Goal: Task Accomplishment & Management: Manage account settings

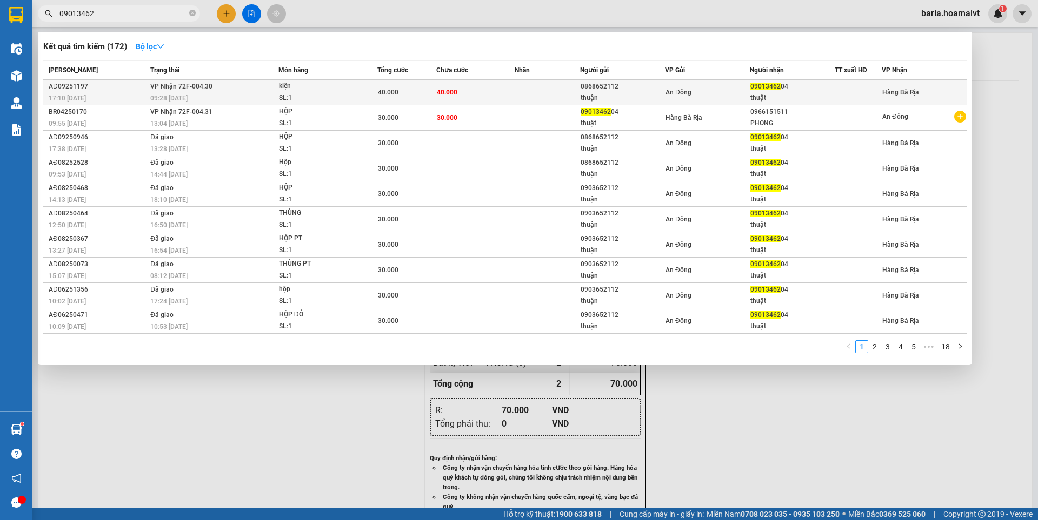
type input "09013462"
click at [641, 91] on div "0868652112" at bounding box center [622, 86] width 84 height 11
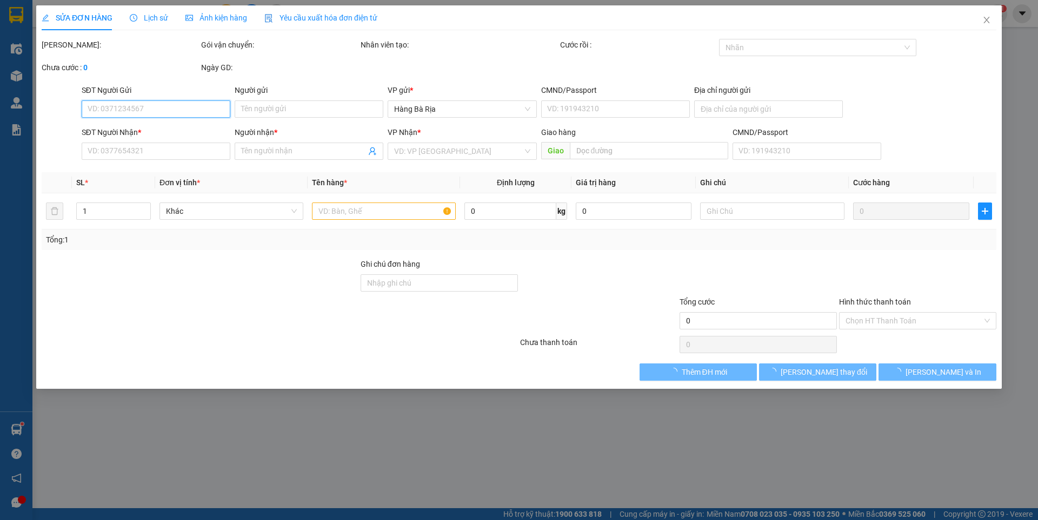
type input "0868652112"
type input "thuận"
type input "0901346204"
type input "thuật"
type input "40.000"
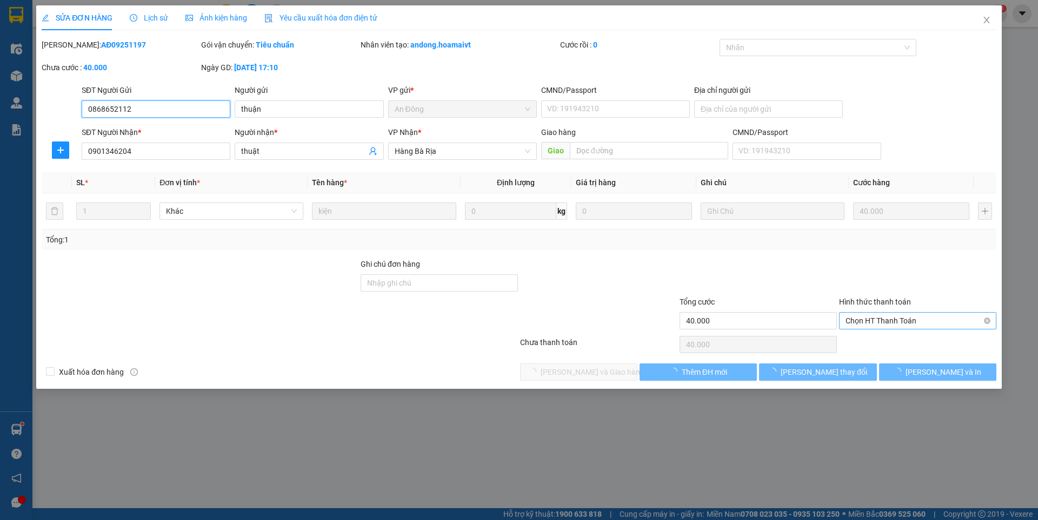
click at [922, 319] on span "Chọn HT Thanh Toán" at bounding box center [917, 321] width 144 height 16
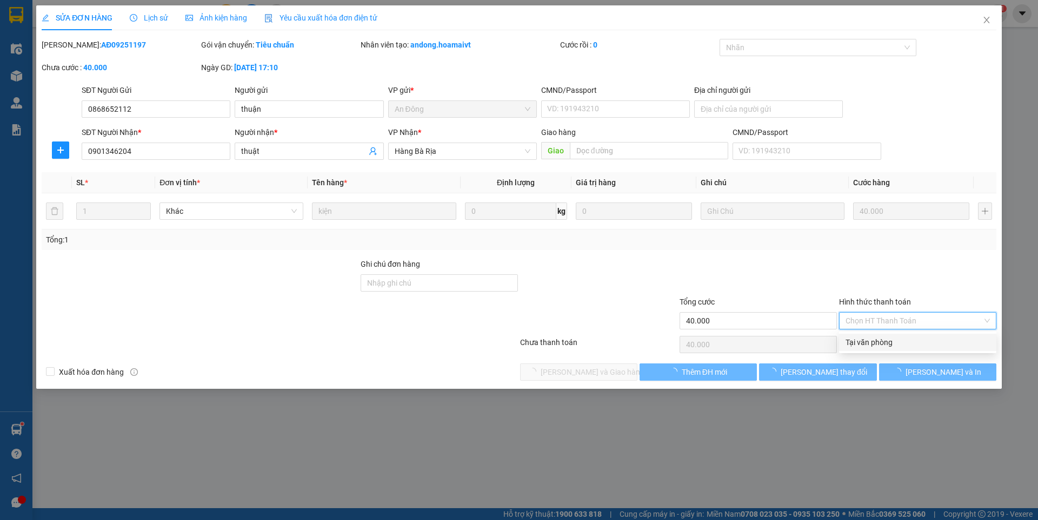
drag, startPoint x: 889, startPoint y: 339, endPoint x: 664, endPoint y: 379, distance: 228.4
click at [887, 339] on div "Tại văn phòng" at bounding box center [917, 343] width 144 height 12
type input "0"
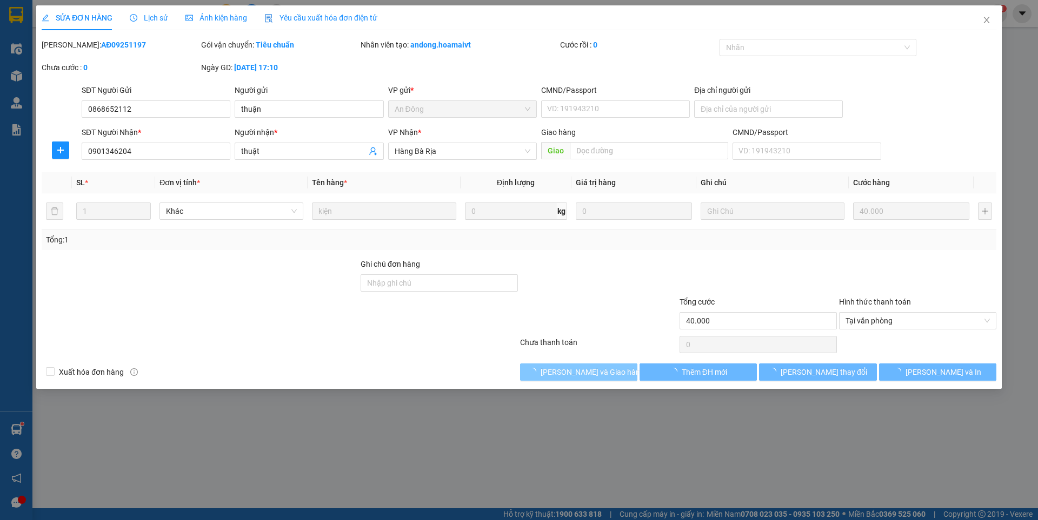
click at [606, 372] on span "[PERSON_NAME] và Giao hàng" at bounding box center [592, 372] width 104 height 12
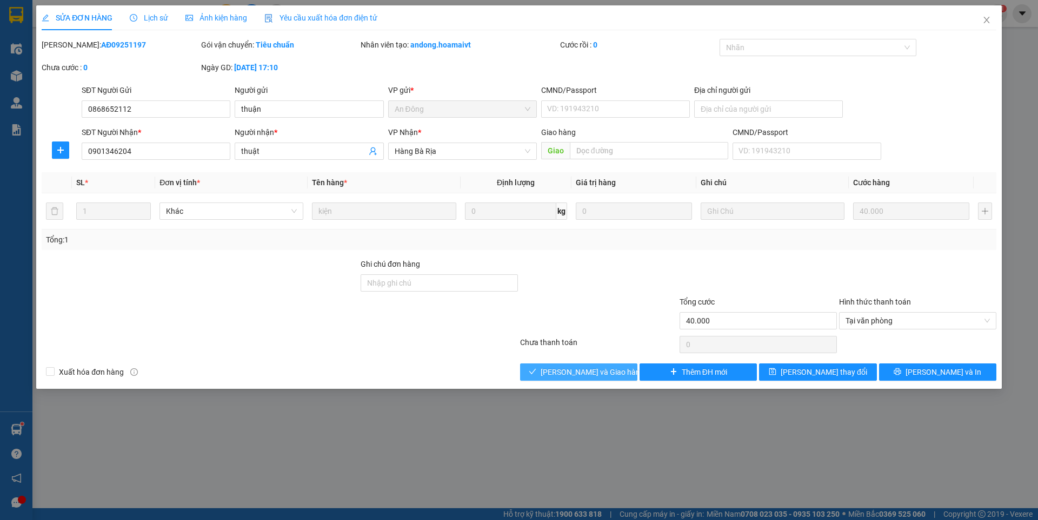
click at [597, 364] on button "[PERSON_NAME] và Giao hàng" at bounding box center [578, 372] width 117 height 17
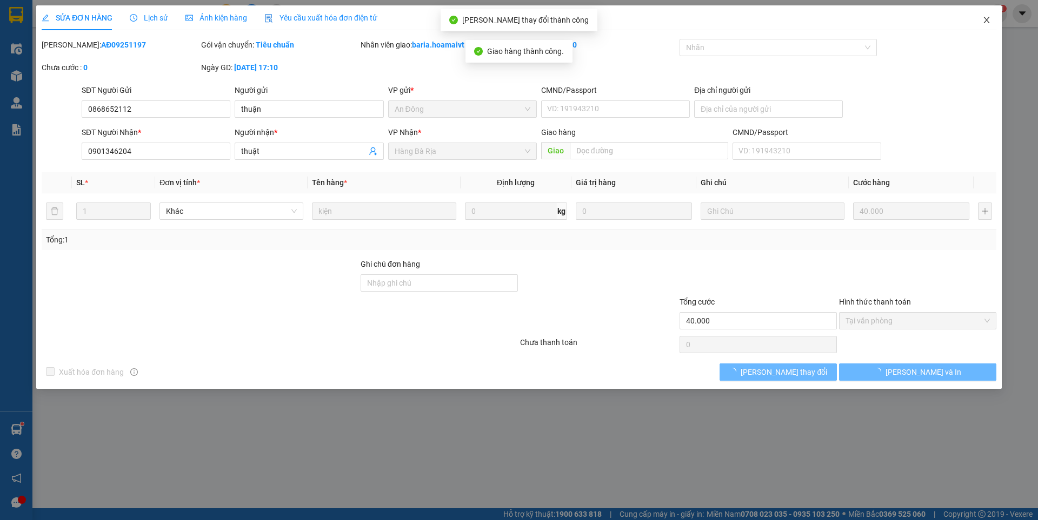
click at [988, 19] on icon "close" at bounding box center [986, 20] width 9 height 9
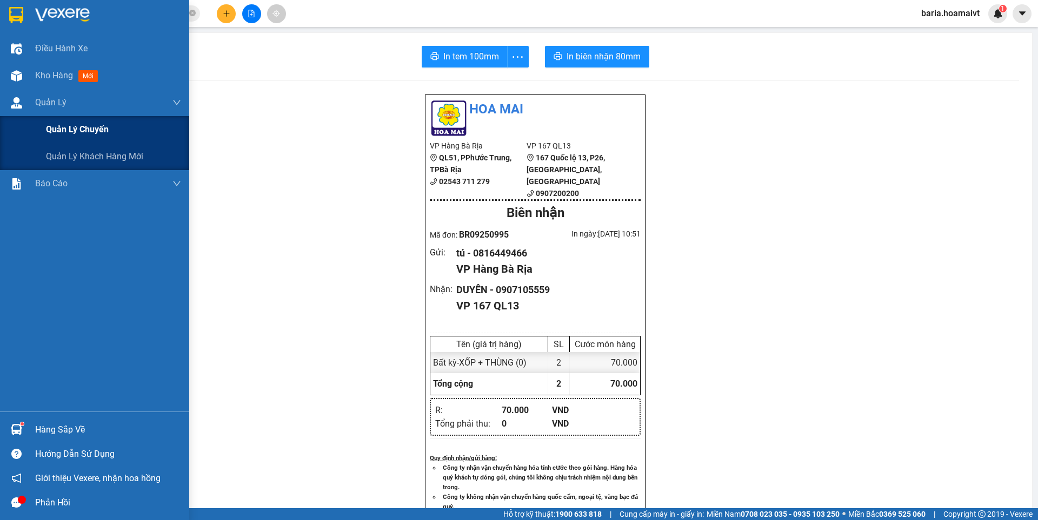
click at [73, 140] on div "Quản lý chuyến" at bounding box center [113, 129] width 135 height 27
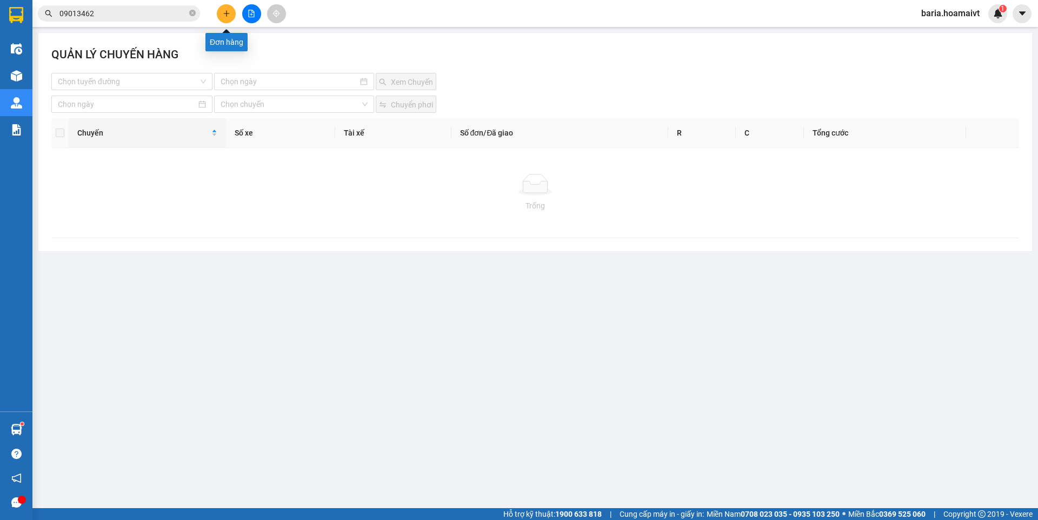
click at [225, 14] on icon "plus" at bounding box center [226, 13] width 6 height 1
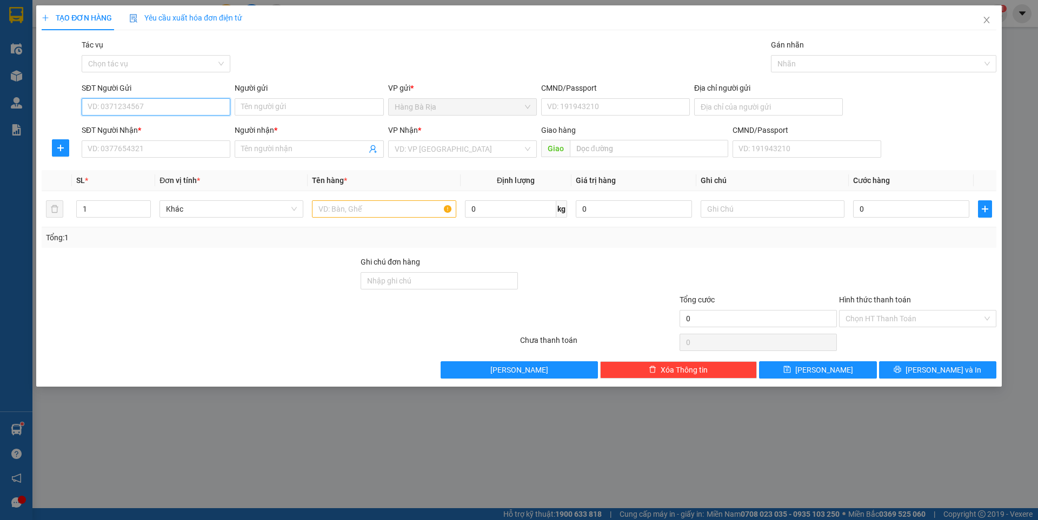
click at [173, 108] on input "SĐT Người Gửi" at bounding box center [156, 106] width 149 height 17
type input "0909700098"
click at [146, 129] on div "0909700098 - KHOA" at bounding box center [156, 129] width 136 height 12
type input "KHOA"
type input "0909293825"
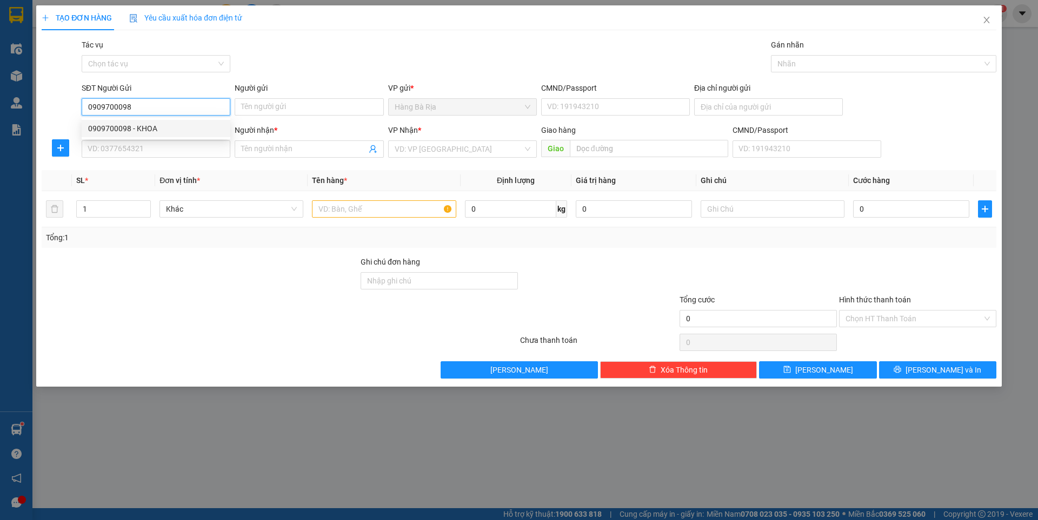
type input "Uyên"
type input "0909700098"
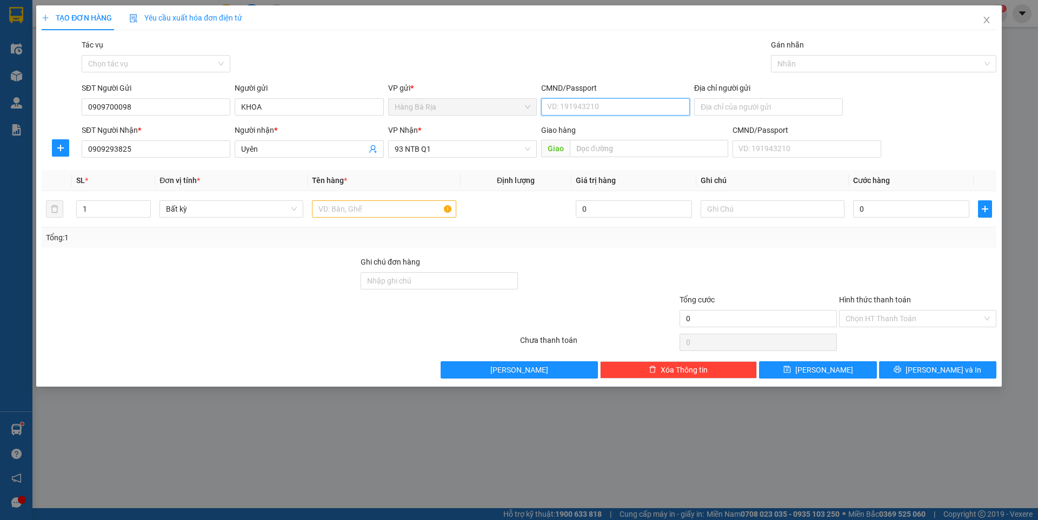
click at [576, 106] on input "CMND/Passport" at bounding box center [615, 106] width 149 height 17
type input "077082011480"
click at [183, 154] on input "0909293825" at bounding box center [156, 149] width 149 height 17
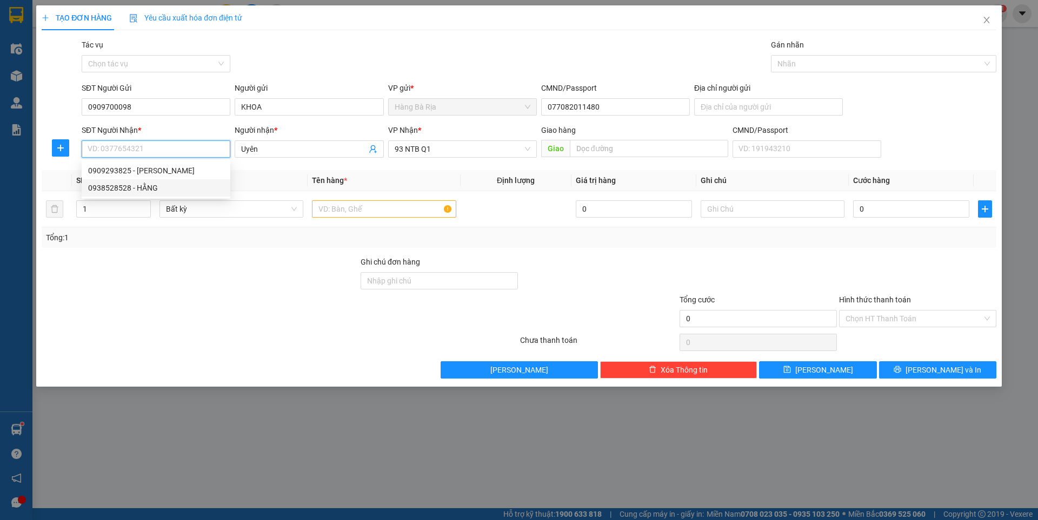
click at [142, 190] on div "0938528528 - HẰNG" at bounding box center [156, 188] width 136 height 12
type input "0938528528"
type input "HẰNG"
type input "0938528528"
click at [409, 206] on input "text" at bounding box center [384, 208] width 144 height 17
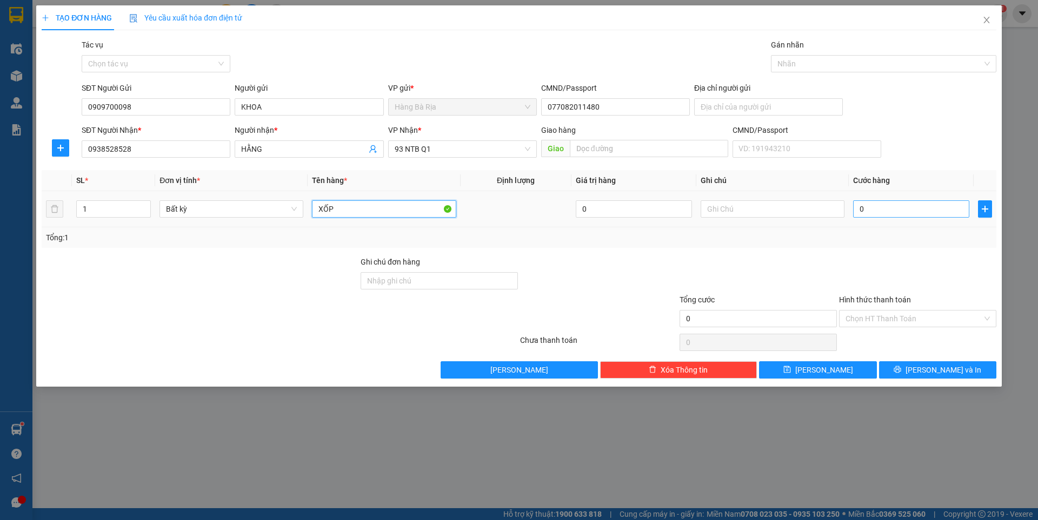
type input "XỐP"
click at [925, 211] on input "0" at bounding box center [911, 208] width 116 height 17
type input "5"
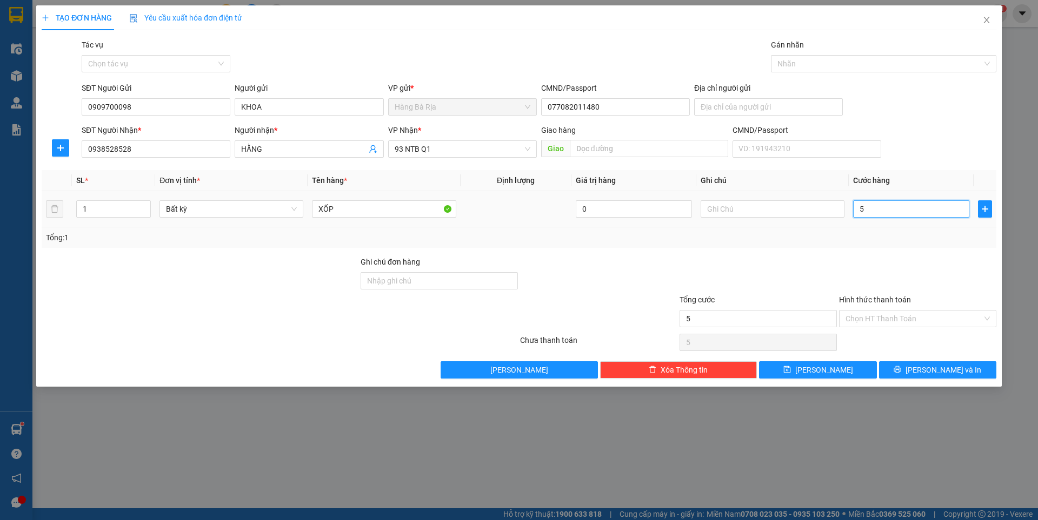
type input "50"
click at [879, 315] on input "Hình thức thanh toán" at bounding box center [913, 319] width 137 height 16
type input "50.000"
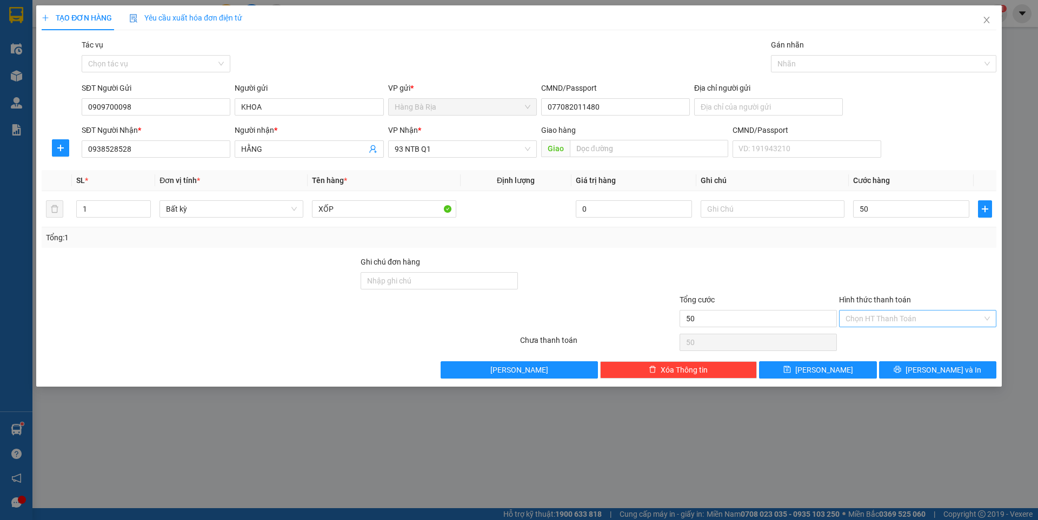
type input "50.000"
click at [880, 339] on div "Tại văn phòng" at bounding box center [917, 341] width 144 height 12
type input "0"
click at [892, 372] on button "[PERSON_NAME] và In" at bounding box center [937, 370] width 117 height 17
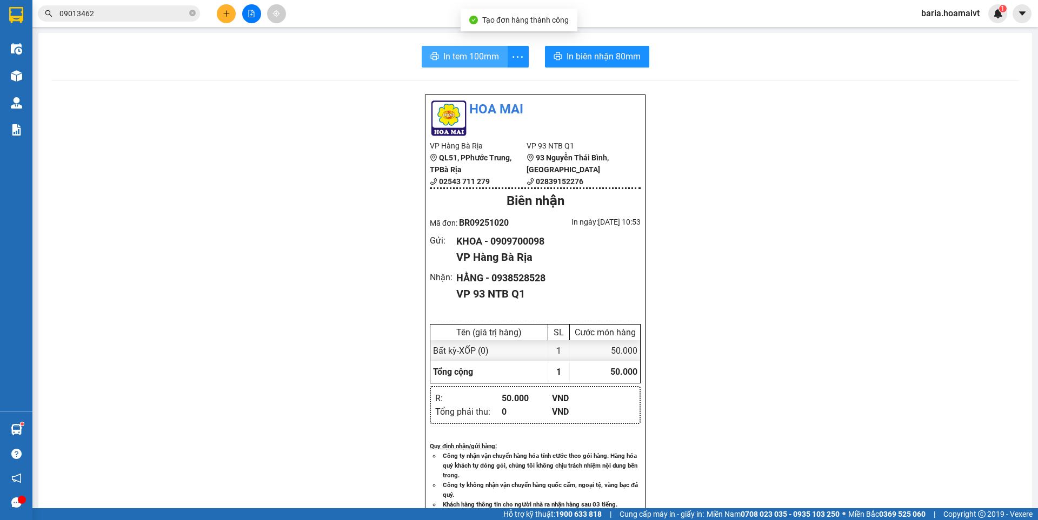
click at [466, 51] on span "In tem 100mm" at bounding box center [471, 57] width 56 height 14
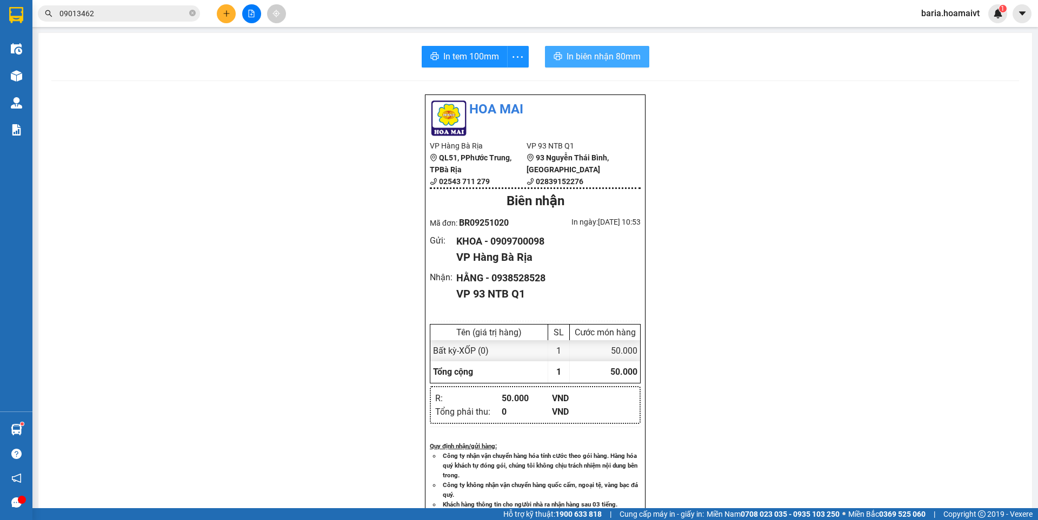
click at [606, 59] on span "In biên nhận 80mm" at bounding box center [603, 57] width 74 height 14
click at [145, 15] on input "09013462" at bounding box center [123, 14] width 128 height 12
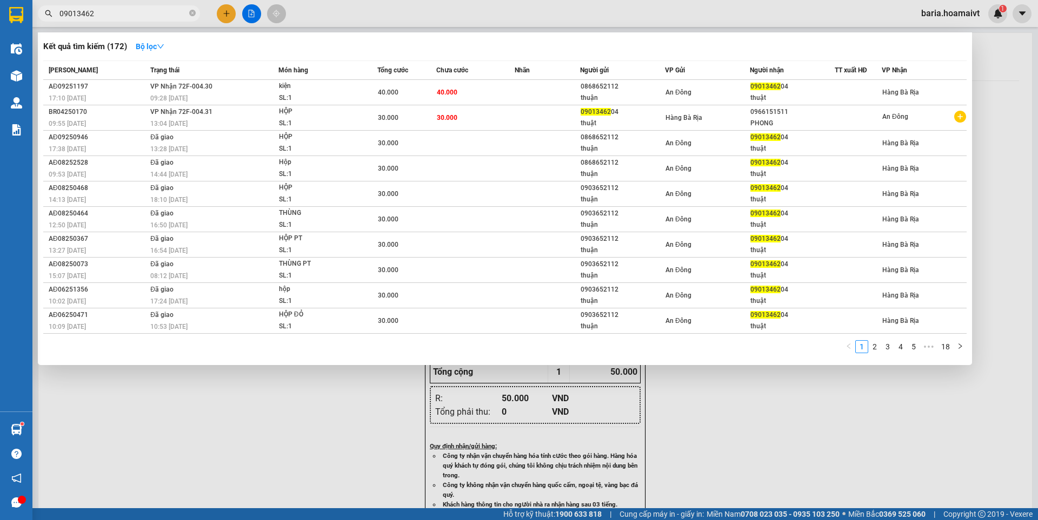
click at [145, 15] on input "09013462" at bounding box center [123, 14] width 128 height 12
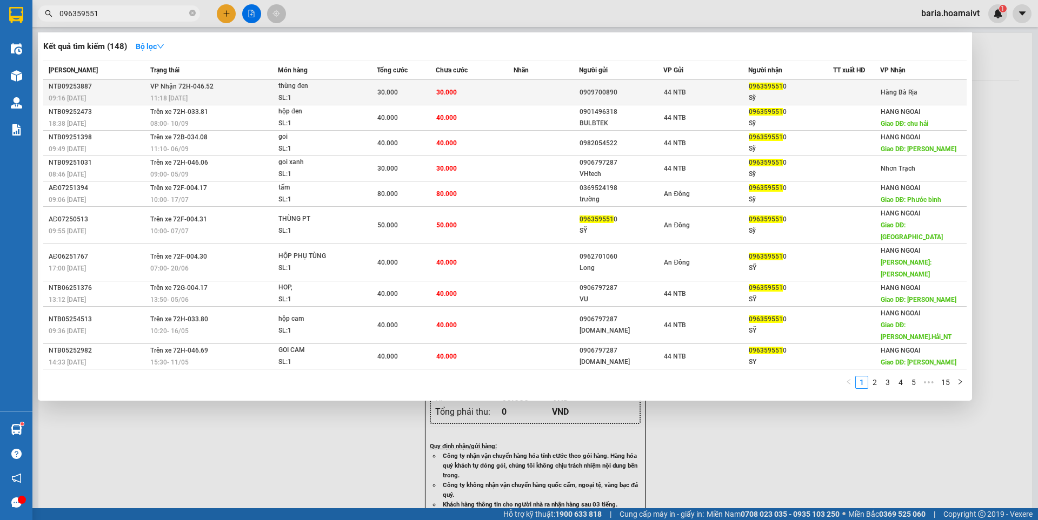
type input "096359551"
click at [905, 90] on span "Hàng Bà Rịa" at bounding box center [898, 93] width 37 height 8
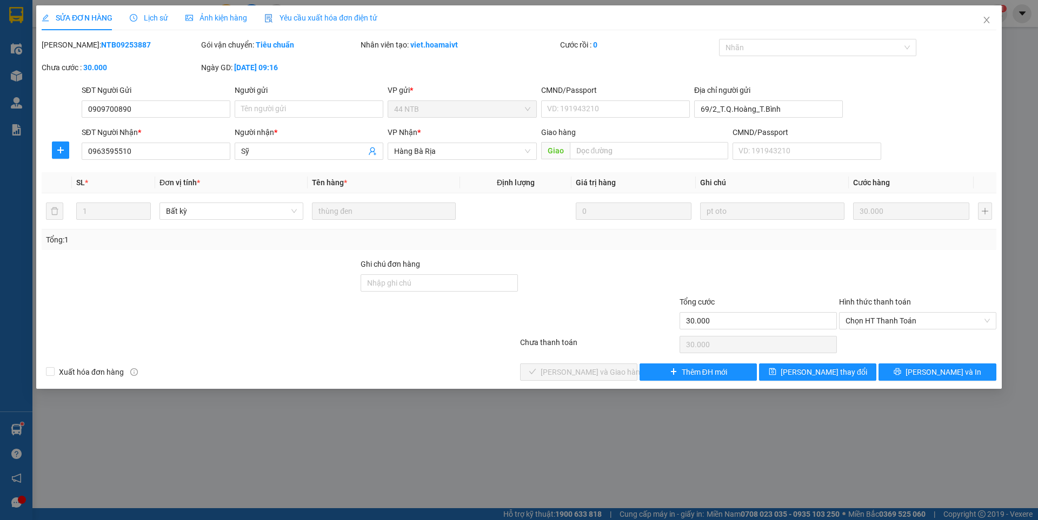
type input "0909700890"
type input "69/2_T.Q.Hoàng_T.Bình"
type input "0963595510"
type input "Sỹ"
type input "30.000"
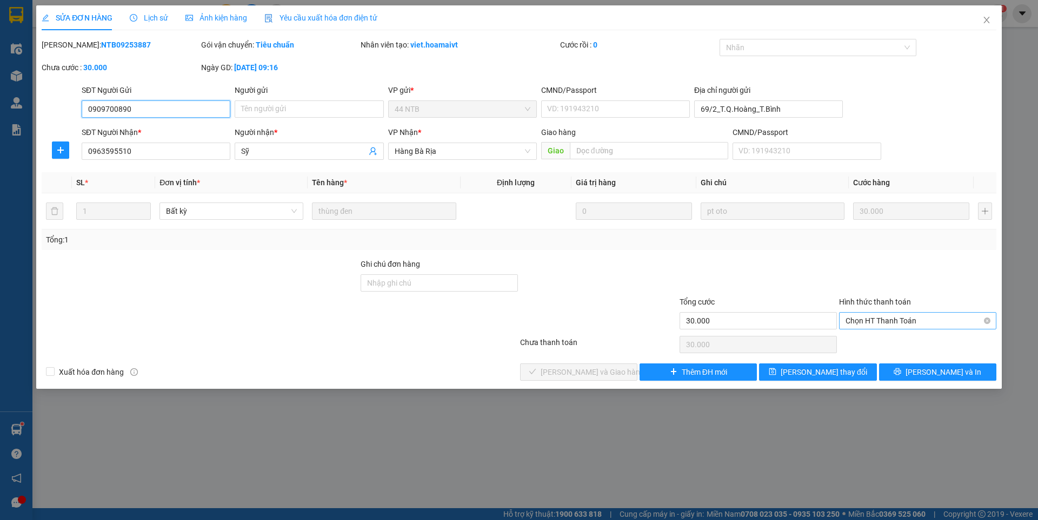
click at [911, 323] on span "Chọn HT Thanh Toán" at bounding box center [917, 321] width 144 height 16
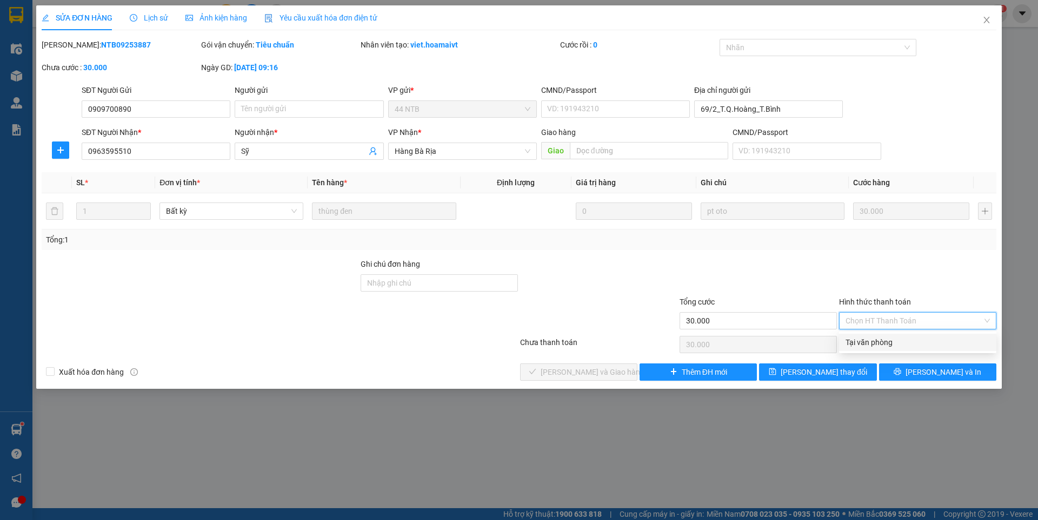
click at [872, 345] on div "Tại văn phòng" at bounding box center [917, 343] width 144 height 12
type input "0"
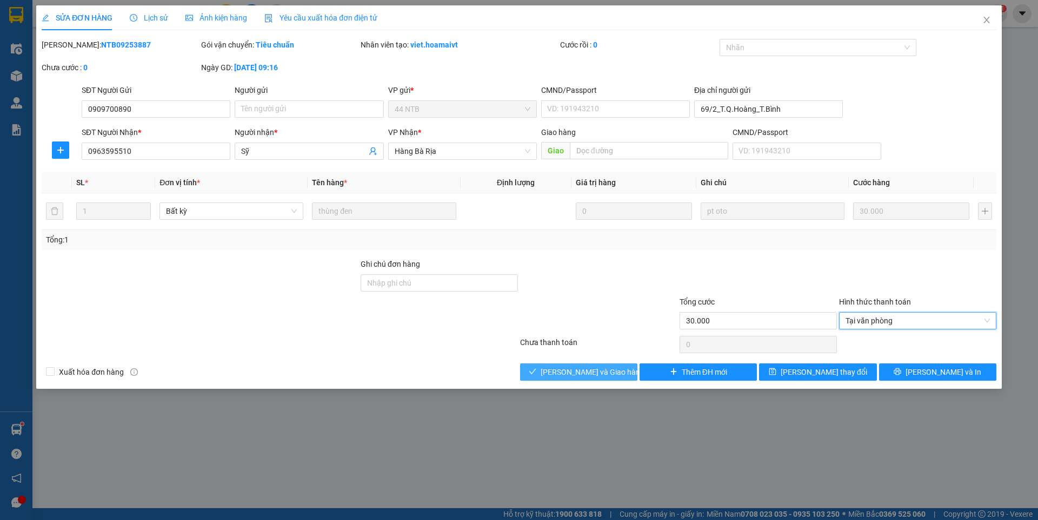
click at [568, 374] on span "[PERSON_NAME] và Giao hàng" at bounding box center [592, 372] width 104 height 12
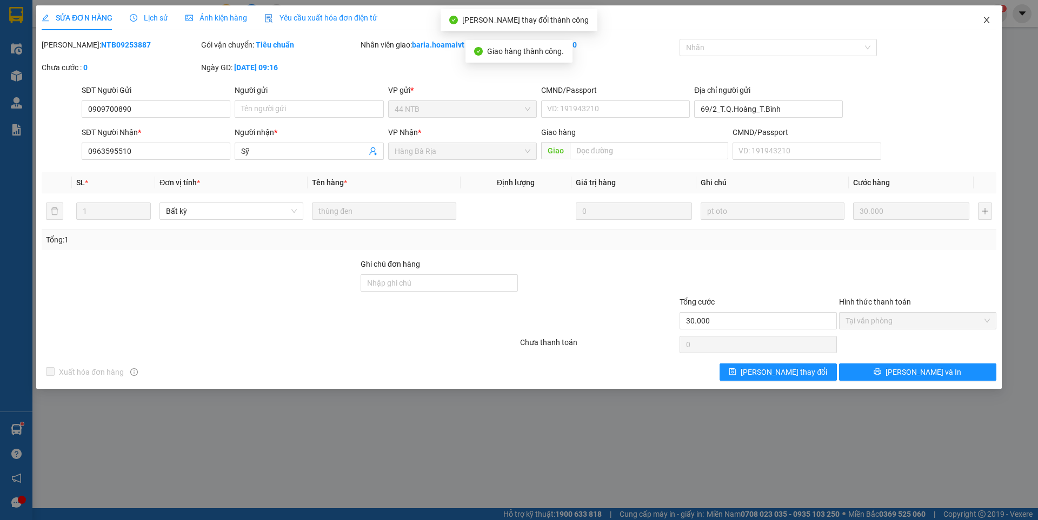
click at [986, 18] on icon "close" at bounding box center [986, 20] width 9 height 9
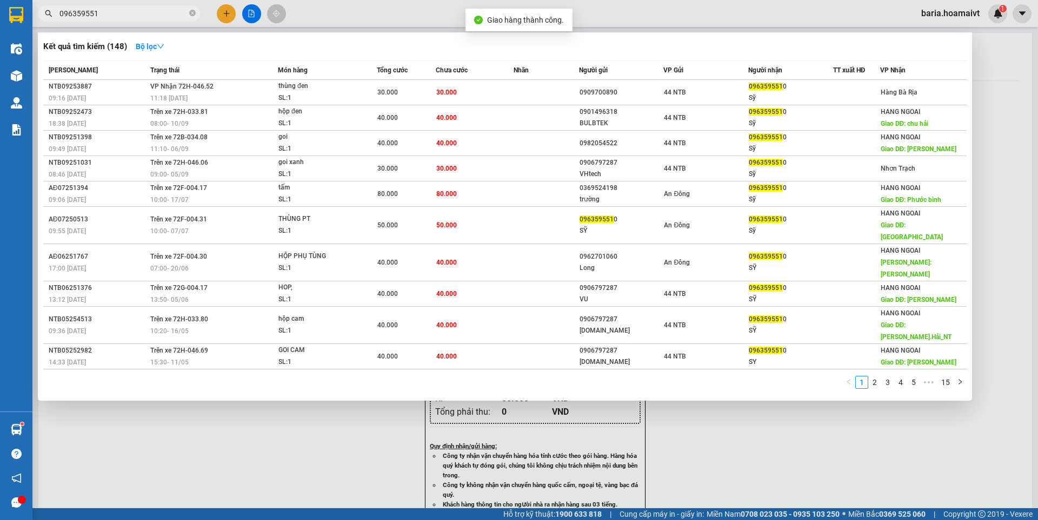
click at [137, 17] on input "096359551" at bounding box center [123, 14] width 128 height 12
click at [156, 16] on input "096359551" at bounding box center [123, 14] width 128 height 12
click at [221, 14] on div at bounding box center [519, 260] width 1038 height 520
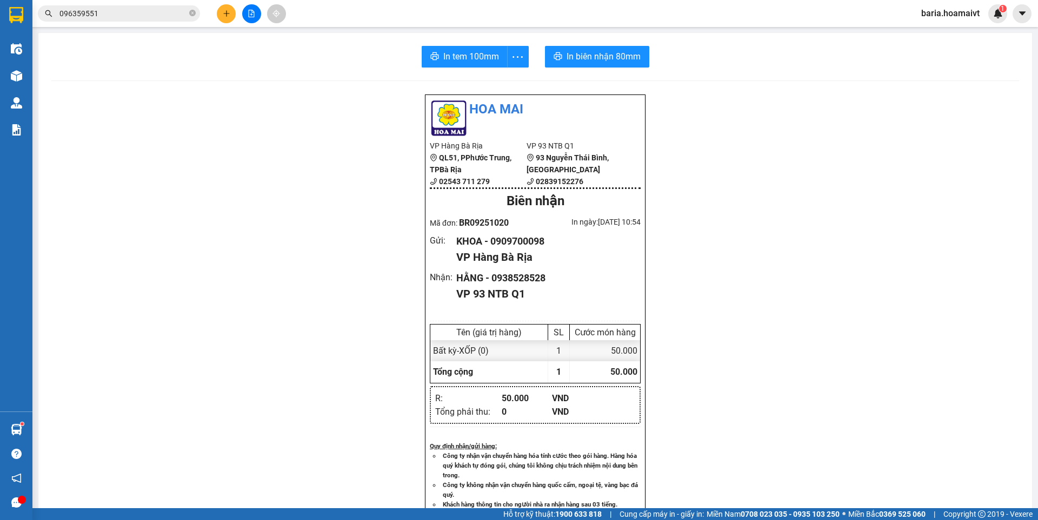
click at [221, 14] on button at bounding box center [226, 13] width 19 height 19
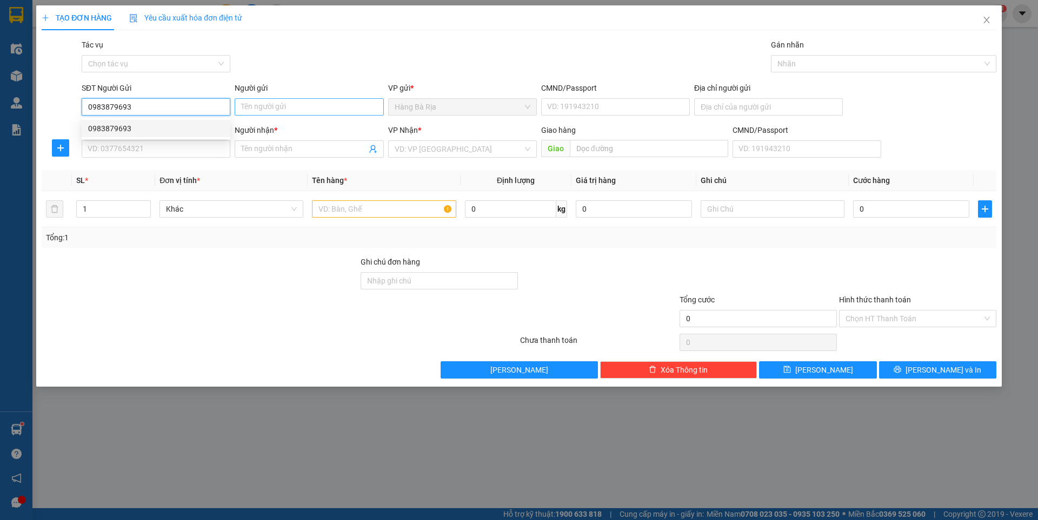
type input "0983879693"
click at [356, 106] on input "Người gửi" at bounding box center [309, 106] width 149 height 17
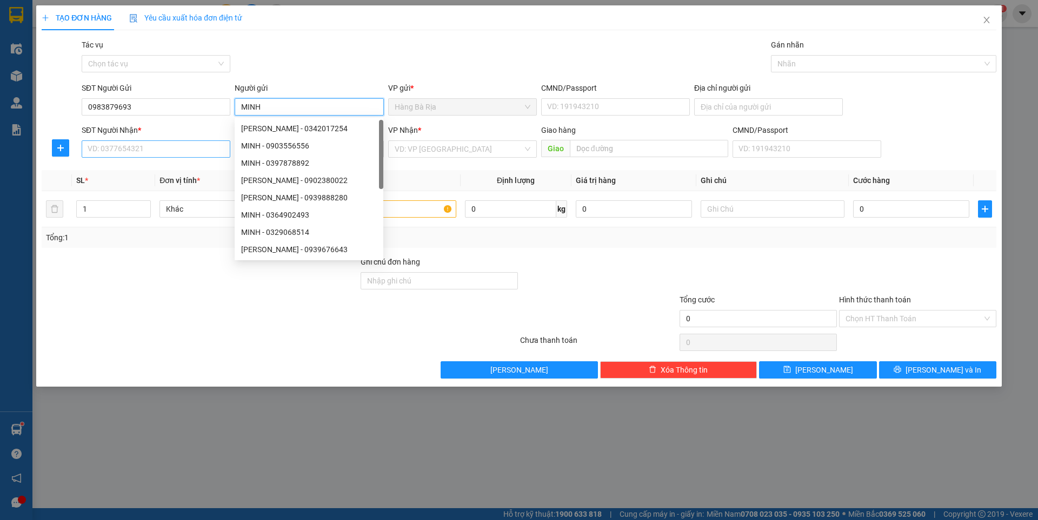
type input "MINH"
click at [136, 149] on input "SĐT Người Nhận *" at bounding box center [156, 149] width 149 height 17
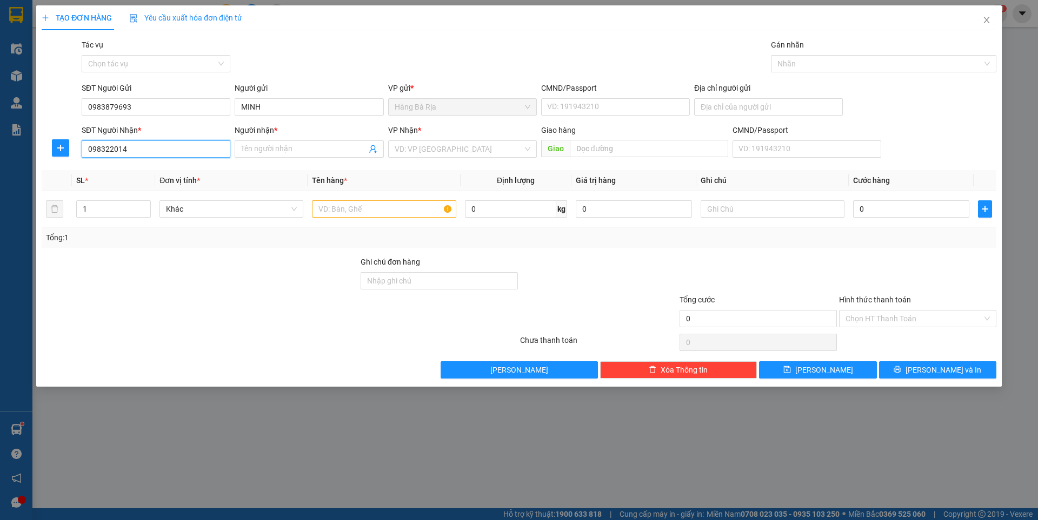
type input "0983220146"
click at [157, 172] on div "0983220146 - TRÚC" at bounding box center [156, 171] width 136 height 12
type input "TRÚC"
type input "0983220146"
click at [430, 208] on input "text" at bounding box center [384, 208] width 144 height 17
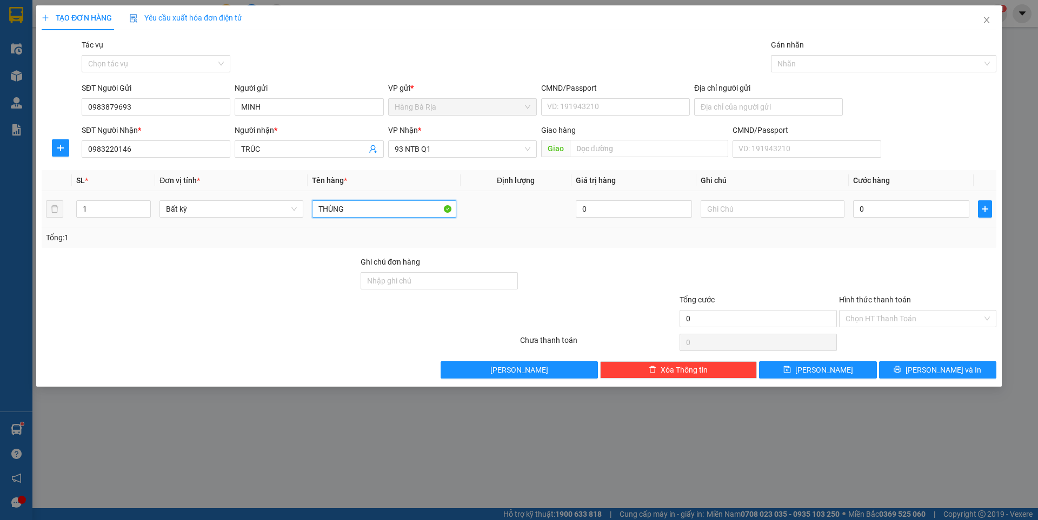
type input "THÙNG"
click at [935, 219] on div "0" at bounding box center [911, 209] width 116 height 22
click at [950, 212] on input "0" at bounding box center [911, 208] width 116 height 17
click at [944, 310] on div "Chọn HT Thanh Toán" at bounding box center [917, 318] width 157 height 17
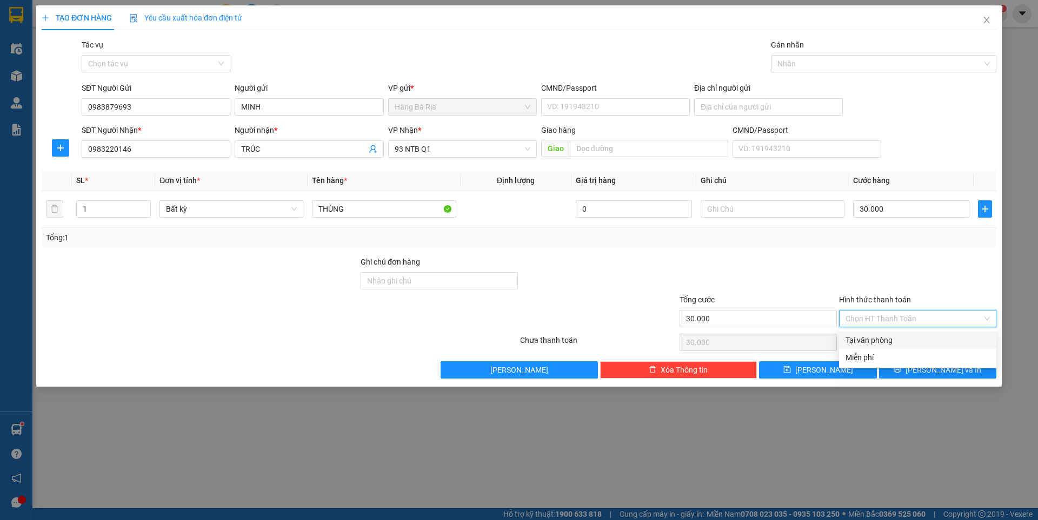
click at [878, 336] on div "Tại văn phòng" at bounding box center [917, 341] width 144 height 12
drag, startPoint x: 915, startPoint y: 370, endPoint x: 924, endPoint y: 367, distance: 8.9
click at [917, 370] on button "[PERSON_NAME] và In" at bounding box center [937, 370] width 117 height 17
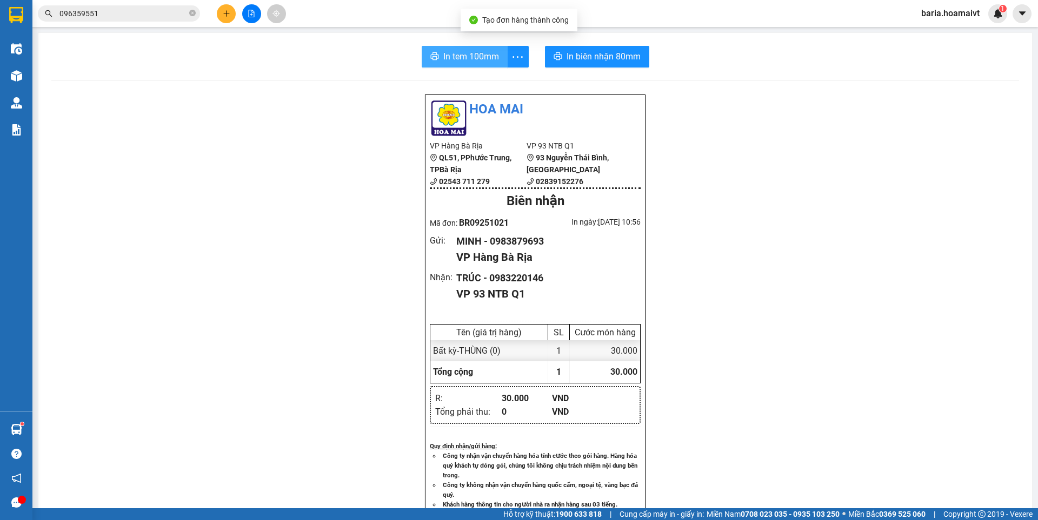
click at [451, 56] on span "In tem 100mm" at bounding box center [471, 57] width 56 height 14
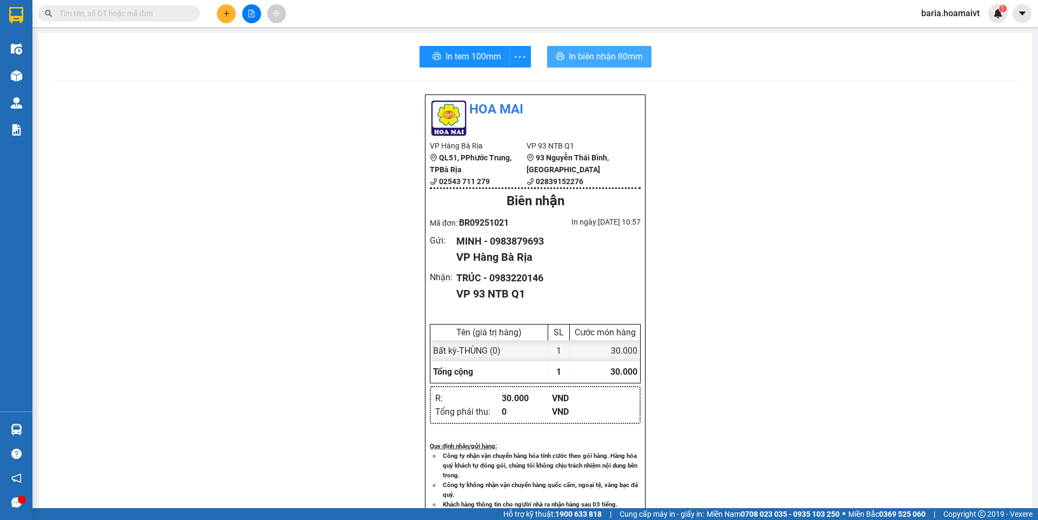
click at [609, 56] on span "In biên nhận 80mm" at bounding box center [605, 57] width 74 height 14
click at [157, 11] on input "text" at bounding box center [123, 14] width 128 height 12
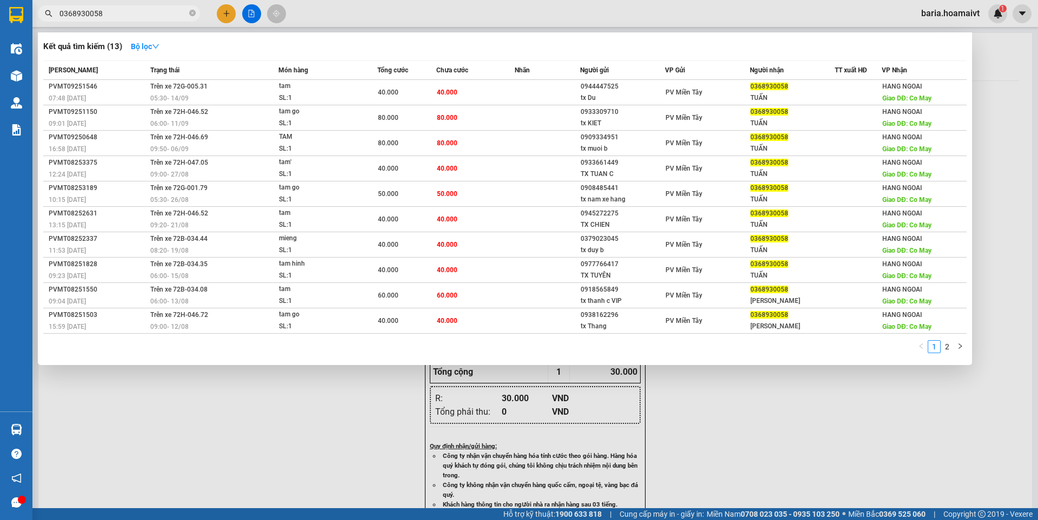
type input "0368930058"
drag, startPoint x: 286, startPoint y: 430, endPoint x: 267, endPoint y: 209, distance: 221.9
click at [286, 428] on div at bounding box center [519, 260] width 1038 height 520
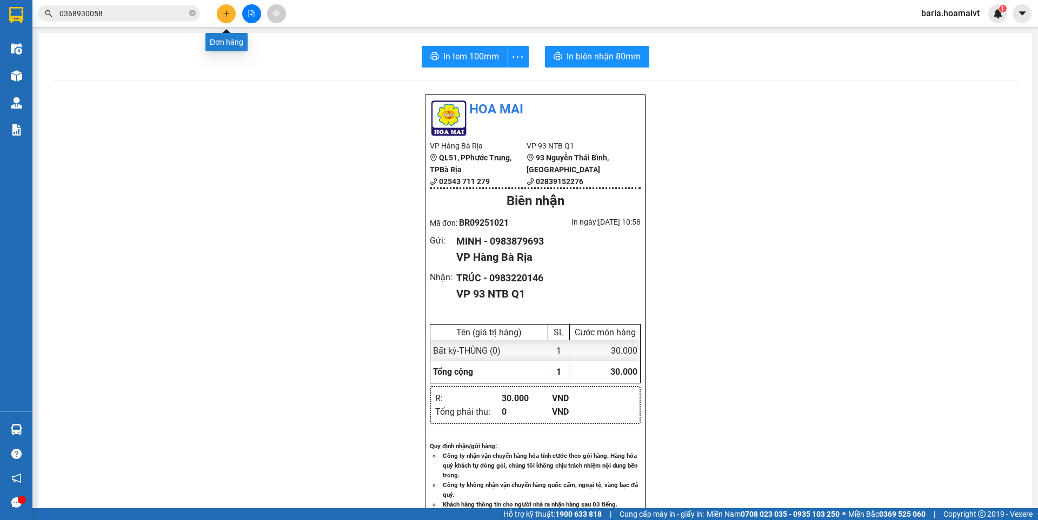
click at [224, 18] on button at bounding box center [226, 13] width 19 height 19
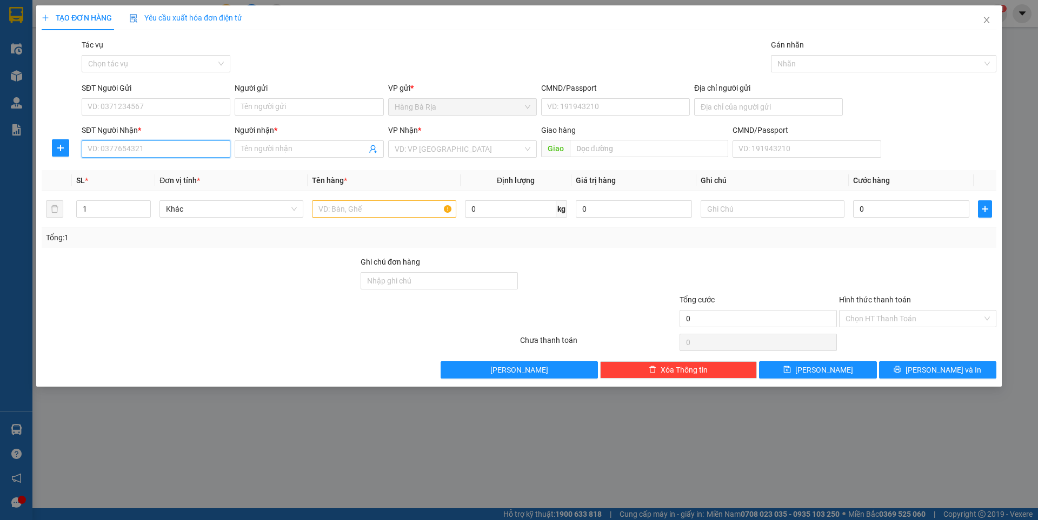
click at [159, 155] on input "SĐT Người Nhận *" at bounding box center [156, 149] width 149 height 17
click at [148, 171] on div "0795544712 - HẰNG" at bounding box center [156, 171] width 136 height 12
type input "0795544712"
type input "HẰNG"
type input "0795544712"
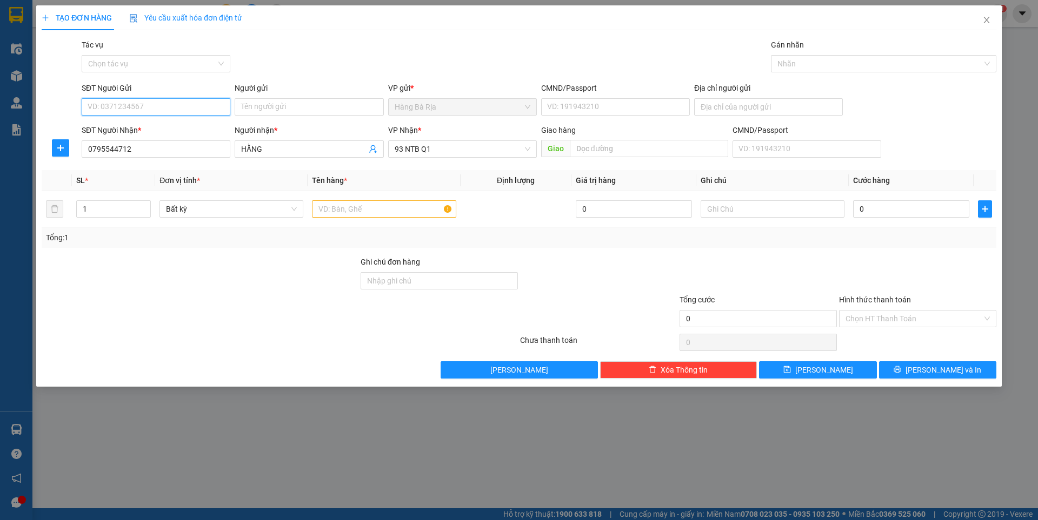
click at [195, 102] on input "SĐT Người Gửi" at bounding box center [156, 106] width 149 height 17
click at [149, 129] on div "0976863937 - HIỆP" at bounding box center [156, 129] width 136 height 12
type input "0976863937"
type input "HIỆP"
type input "052176001023"
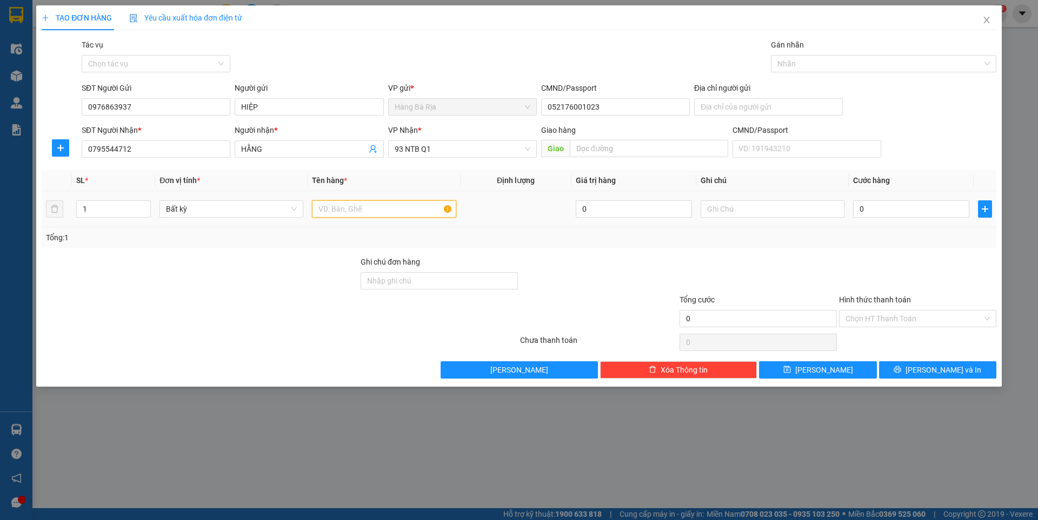
click at [378, 205] on input "text" at bounding box center [384, 208] width 144 height 17
type input "XỐP"
click at [884, 205] on input "0" at bounding box center [911, 208] width 116 height 17
type input "3"
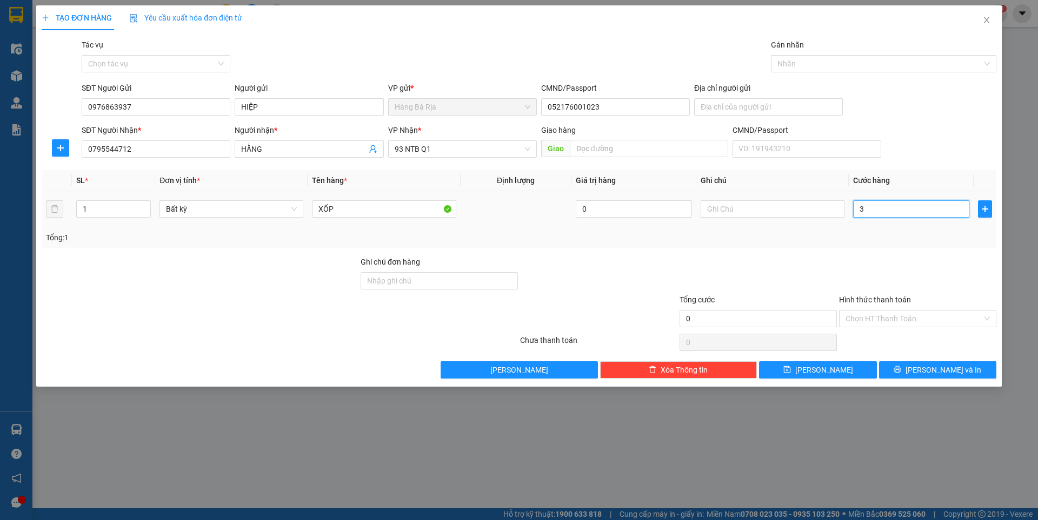
type input "3"
type input "30"
click at [910, 314] on input "Hình thức thanh toán" at bounding box center [913, 319] width 137 height 16
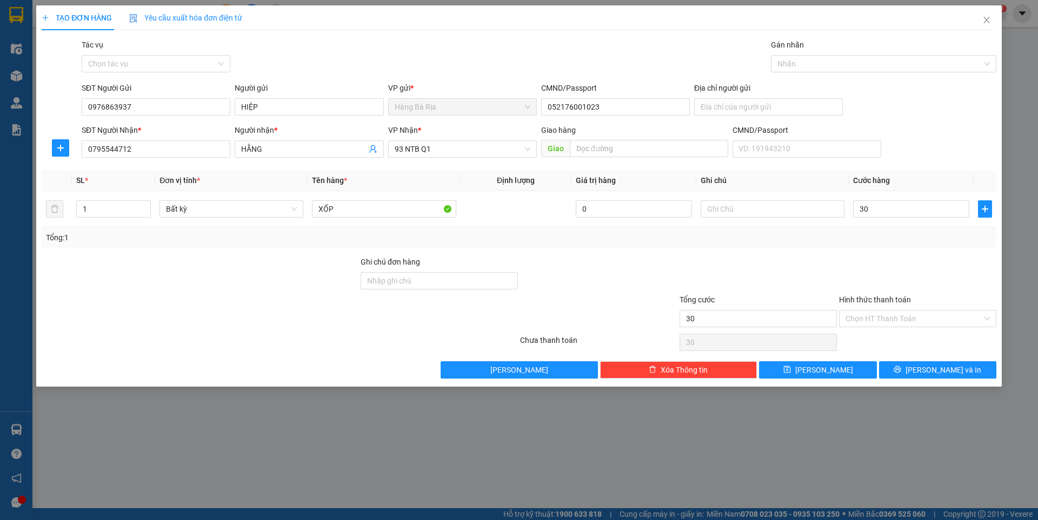
type input "30.000"
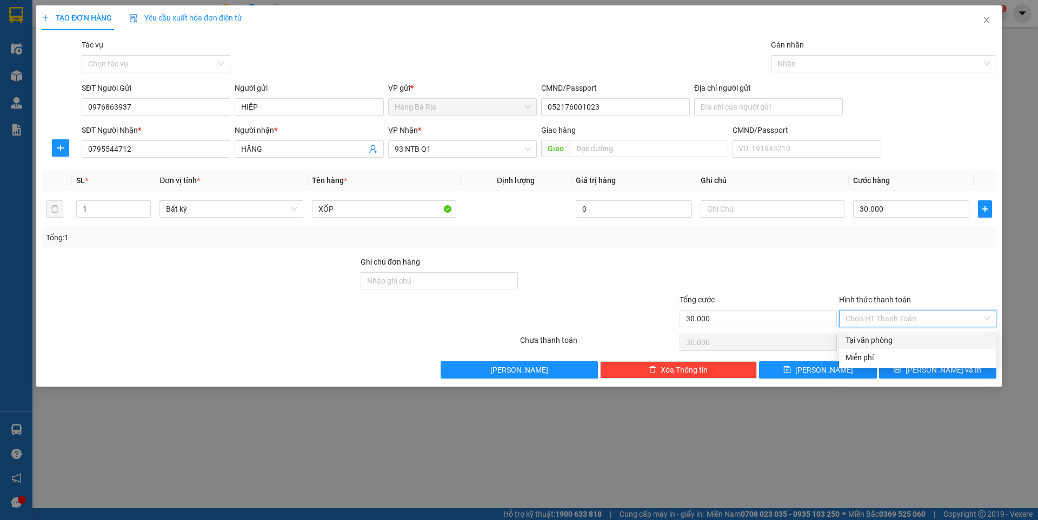
click at [879, 338] on div "Tại văn phòng" at bounding box center [917, 341] width 144 height 12
type input "0"
click at [912, 371] on button "[PERSON_NAME] và In" at bounding box center [937, 370] width 117 height 17
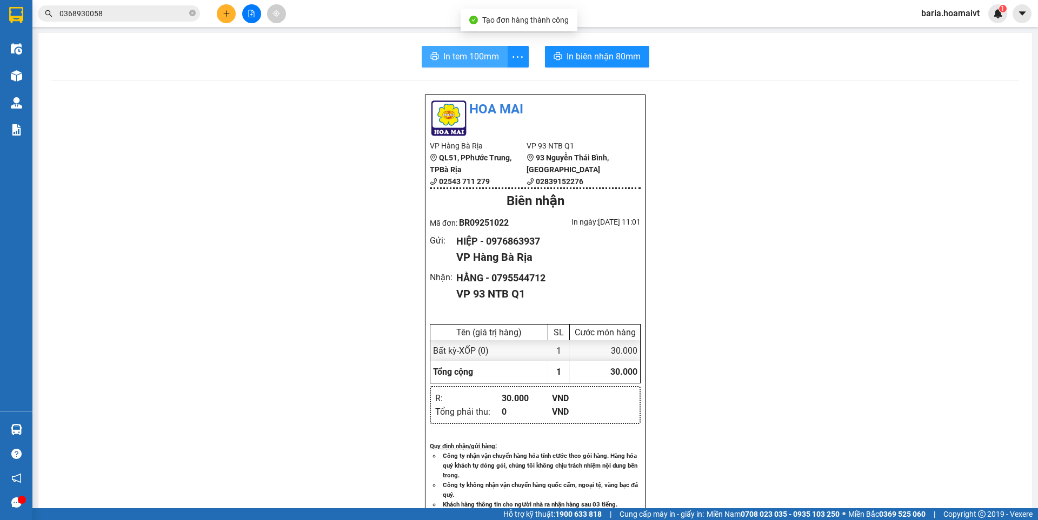
click at [468, 56] on span "In tem 100mm" at bounding box center [471, 57] width 56 height 14
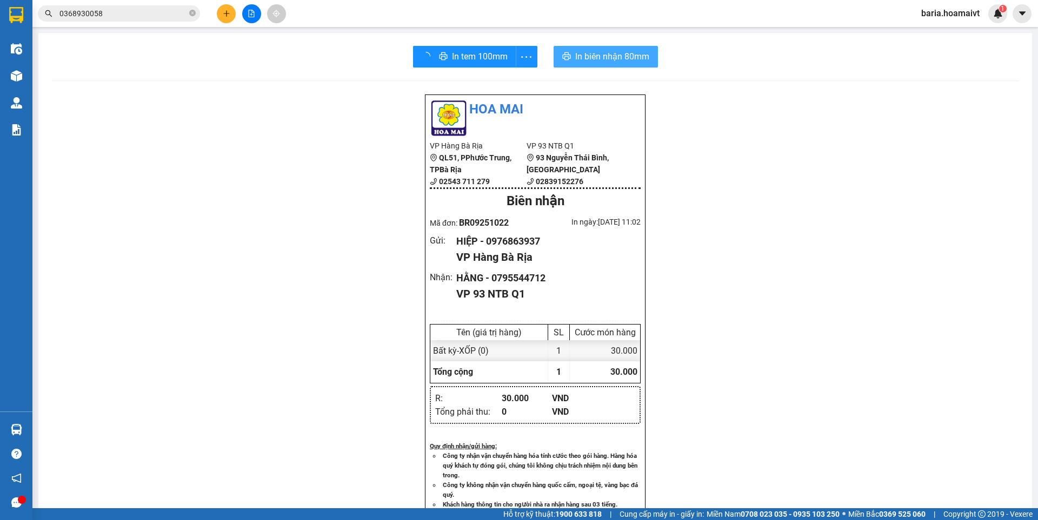
click at [624, 54] on span "In biên nhận 80mm" at bounding box center [612, 57] width 74 height 14
click at [117, 12] on input "0368930058" at bounding box center [123, 14] width 128 height 12
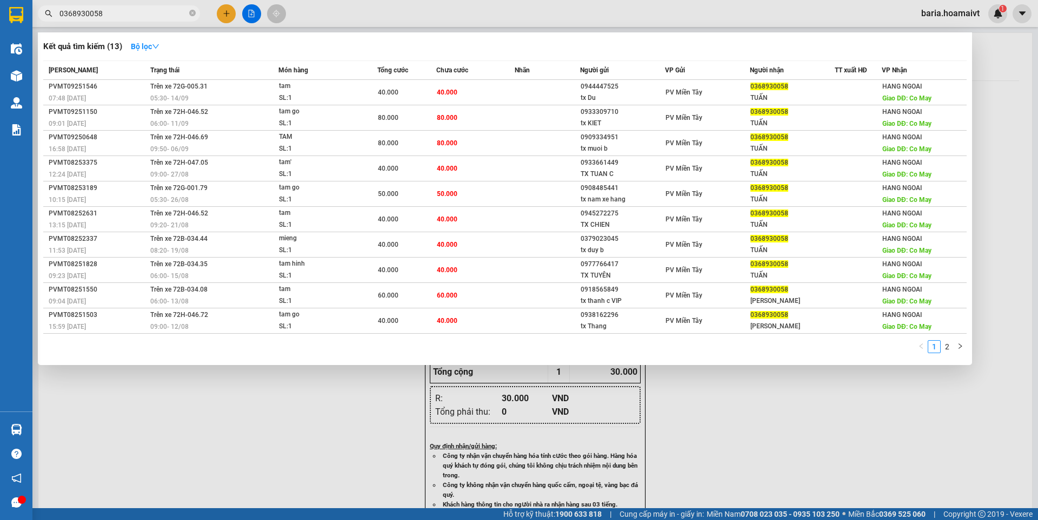
click at [117, 12] on input "0368930058" at bounding box center [123, 14] width 128 height 12
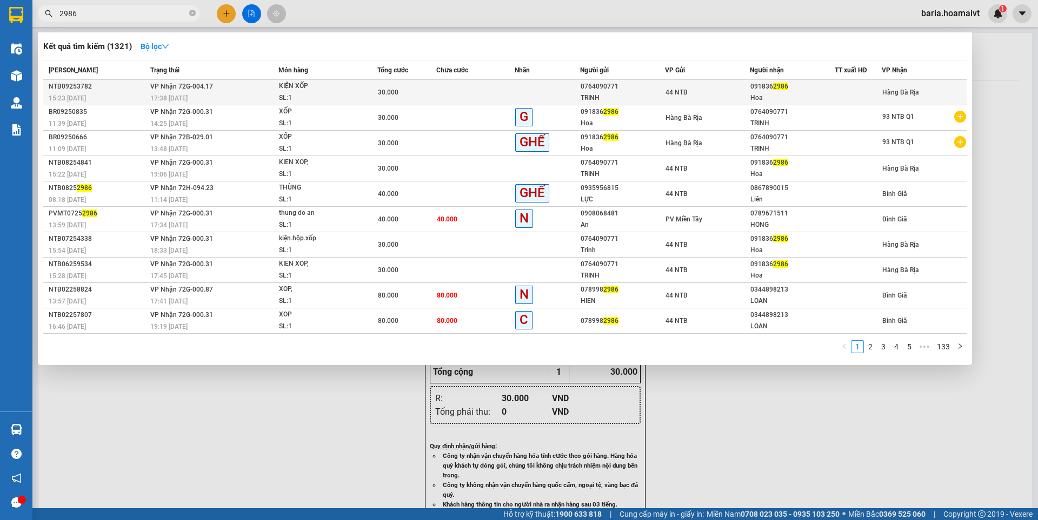
type input "2986"
click at [754, 97] on div "Hoa" at bounding box center [792, 97] width 84 height 11
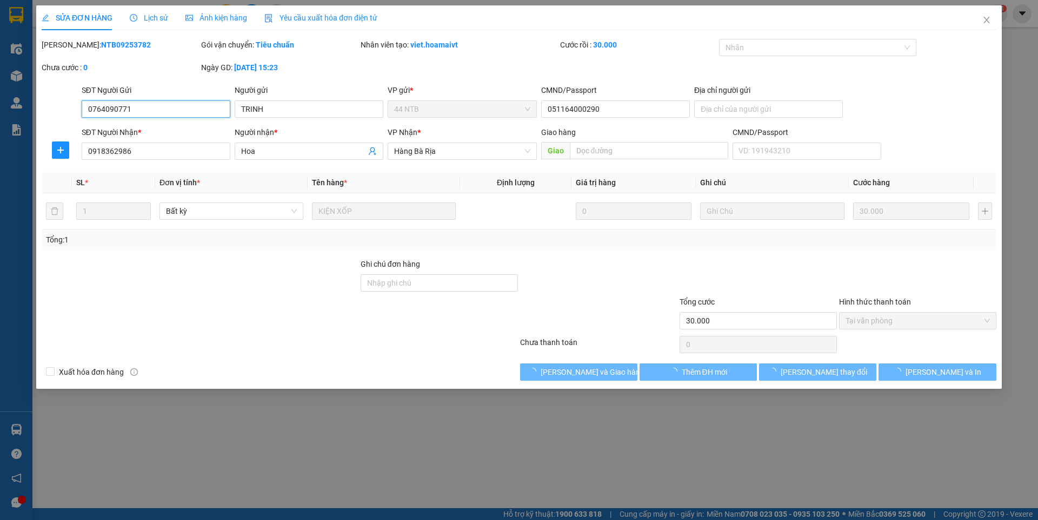
type input "0764090771"
type input "TRINH"
type input "051164000290"
type input "0918362986"
type input "Hoa"
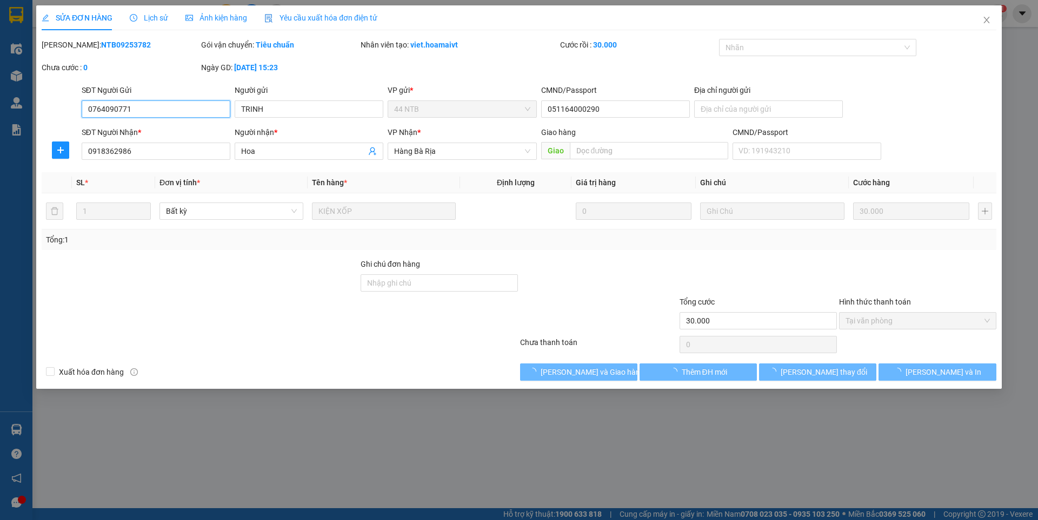
type input "30.000"
click at [891, 323] on span "Tại văn phòng" at bounding box center [917, 321] width 144 height 16
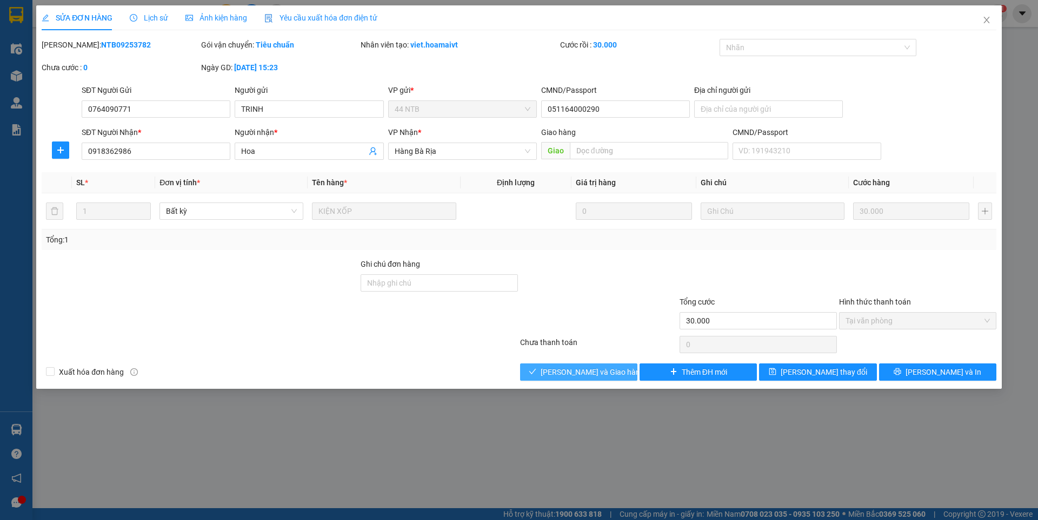
click at [591, 375] on span "[PERSON_NAME] và Giao hàng" at bounding box center [592, 372] width 104 height 12
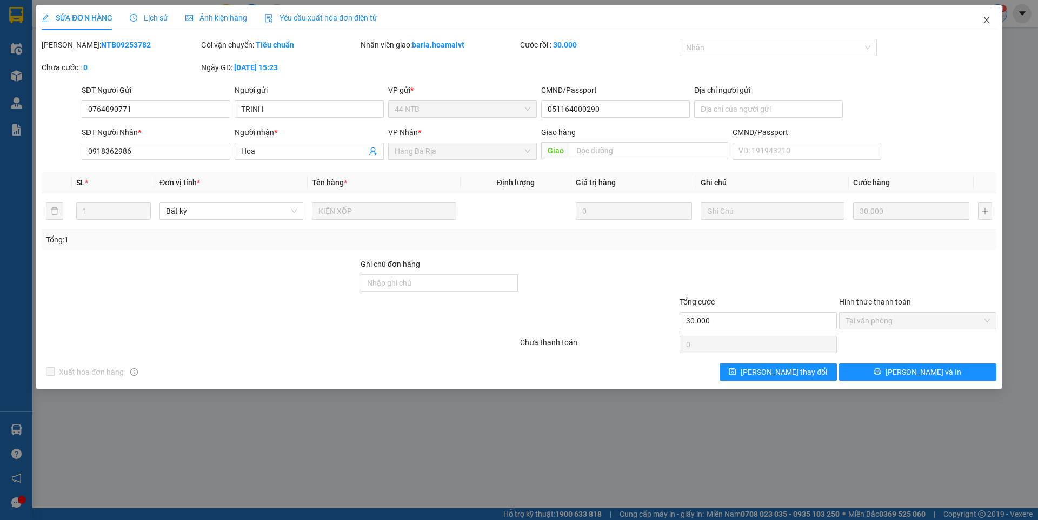
drag, startPoint x: 985, startPoint y: 19, endPoint x: 1002, endPoint y: 18, distance: 17.3
click at [984, 19] on icon "close" at bounding box center [986, 20] width 9 height 9
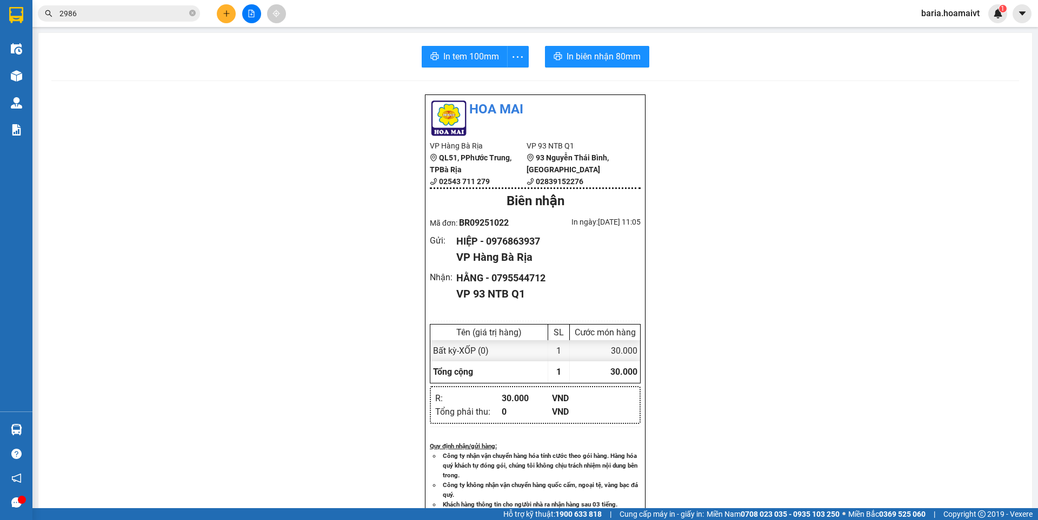
click at [137, 15] on input "2986" at bounding box center [123, 14] width 128 height 12
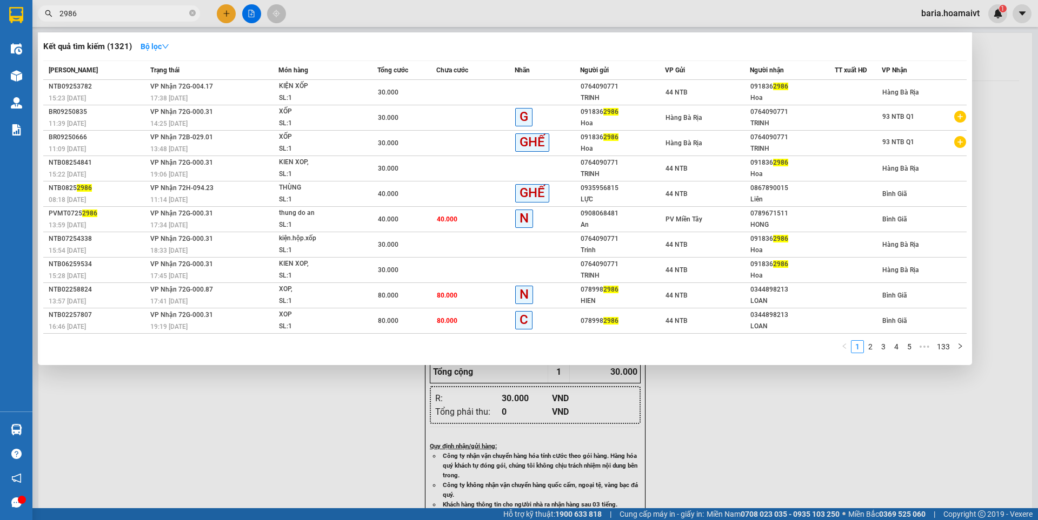
click at [347, 430] on div at bounding box center [519, 260] width 1038 height 520
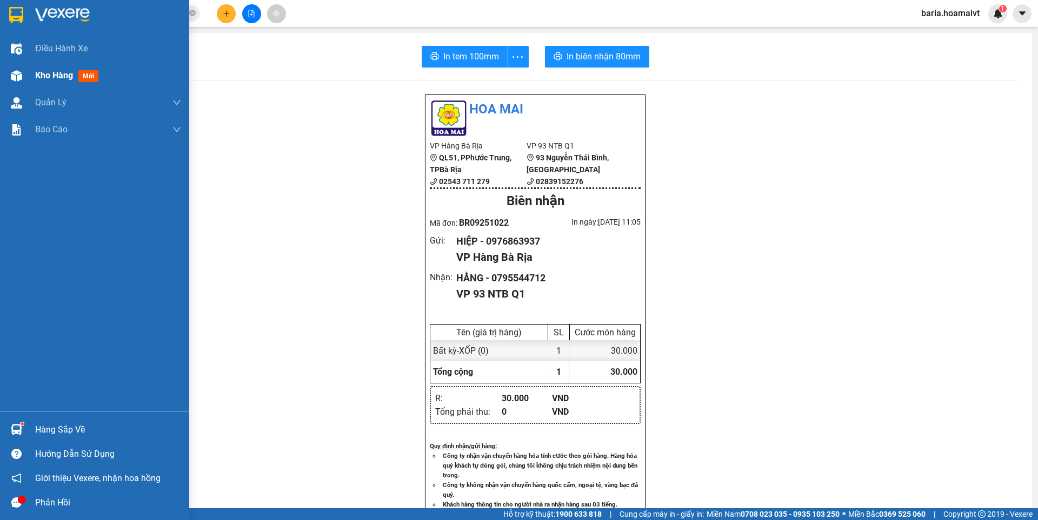
click at [55, 76] on span "Kho hàng" at bounding box center [54, 75] width 38 height 10
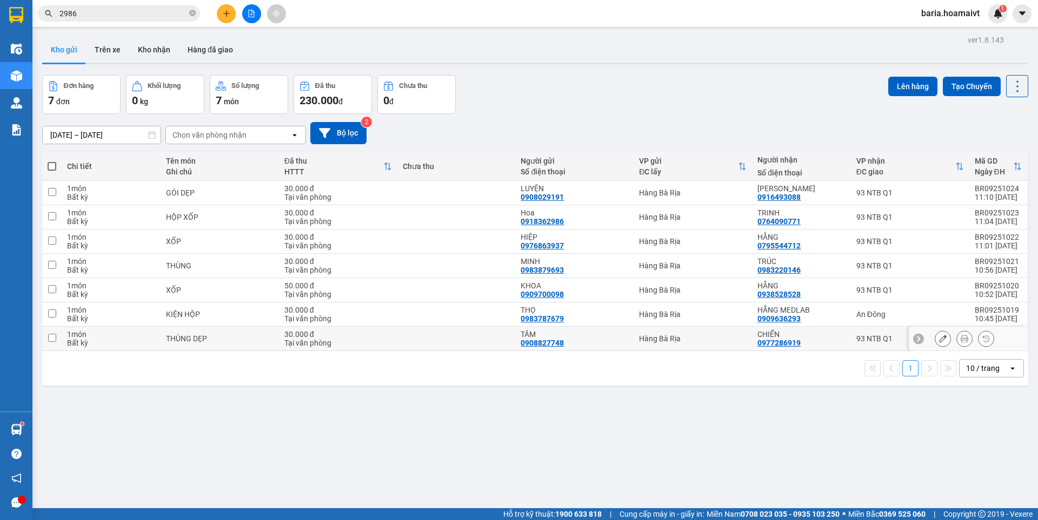
click at [871, 337] on div "93 NTB Q1" at bounding box center [910, 339] width 108 height 9
checkbox input "true"
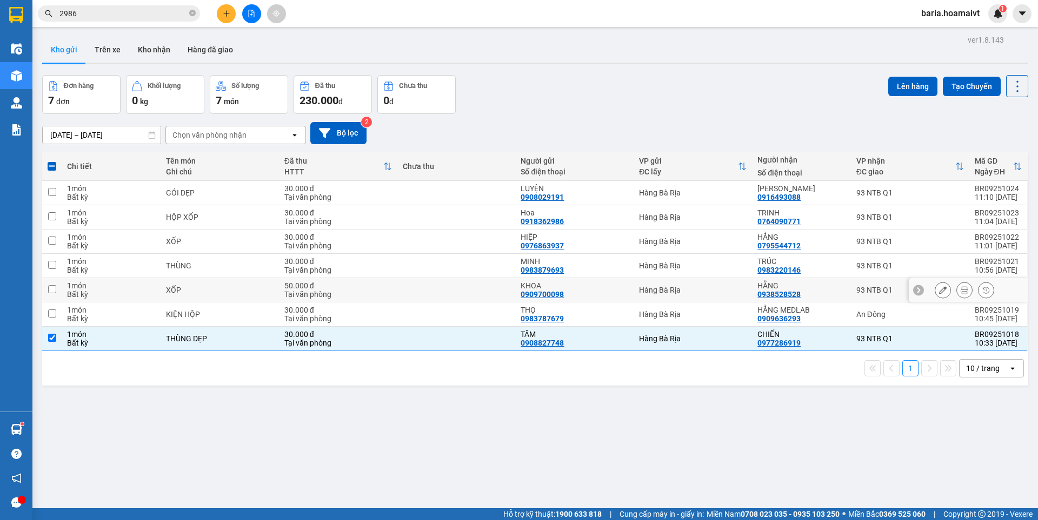
click at [872, 293] on div "93 NTB Q1" at bounding box center [910, 290] width 108 height 9
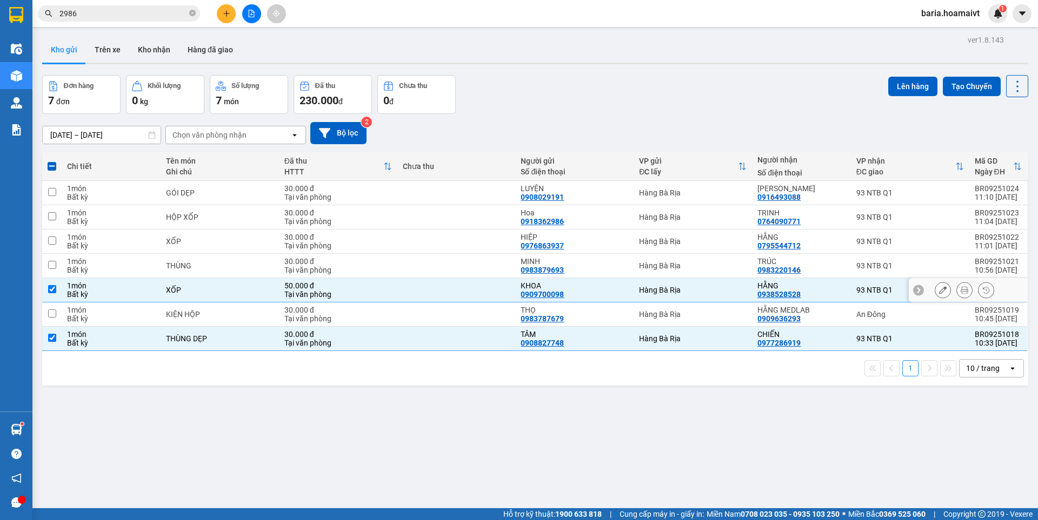
checkbox input "true"
click at [869, 266] on div "93 NTB Q1" at bounding box center [910, 266] width 108 height 9
checkbox input "true"
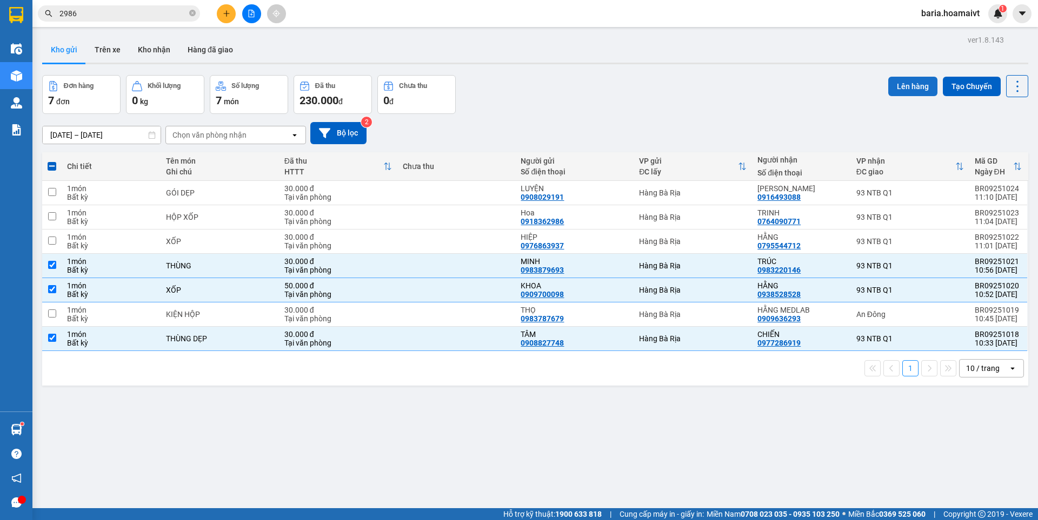
click at [899, 85] on button "Lên hàng" at bounding box center [912, 86] width 49 height 19
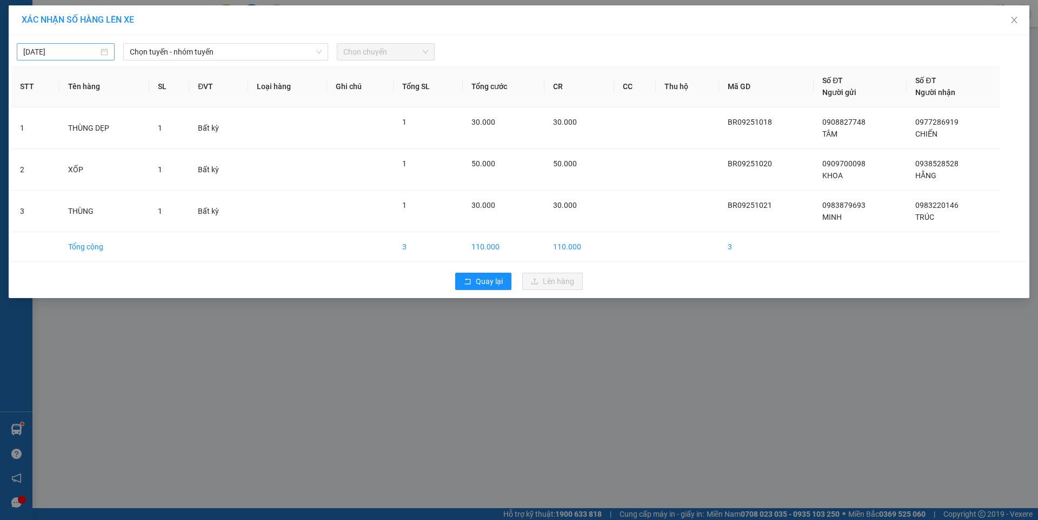
click at [92, 51] on input "[DATE]" at bounding box center [60, 52] width 75 height 12
type input "[DATE]"
click at [51, 144] on div "15" at bounding box center [52, 147] width 13 height 13
click at [220, 49] on span "Chọn tuyến - nhóm tuyến" at bounding box center [226, 52] width 192 height 16
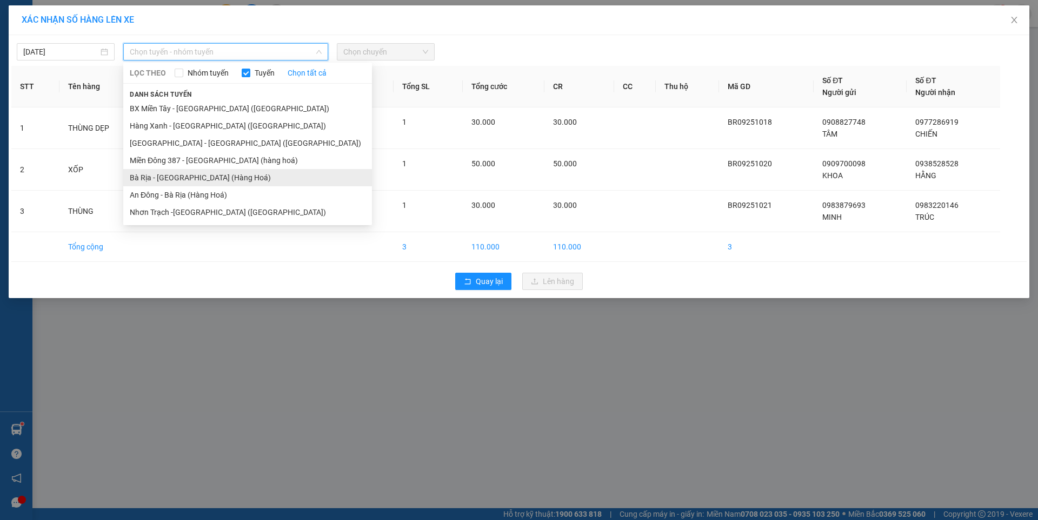
click at [196, 179] on li "Bà Rịa - [GEOGRAPHIC_DATA] (Hàng Hoá)" at bounding box center [247, 177] width 249 height 17
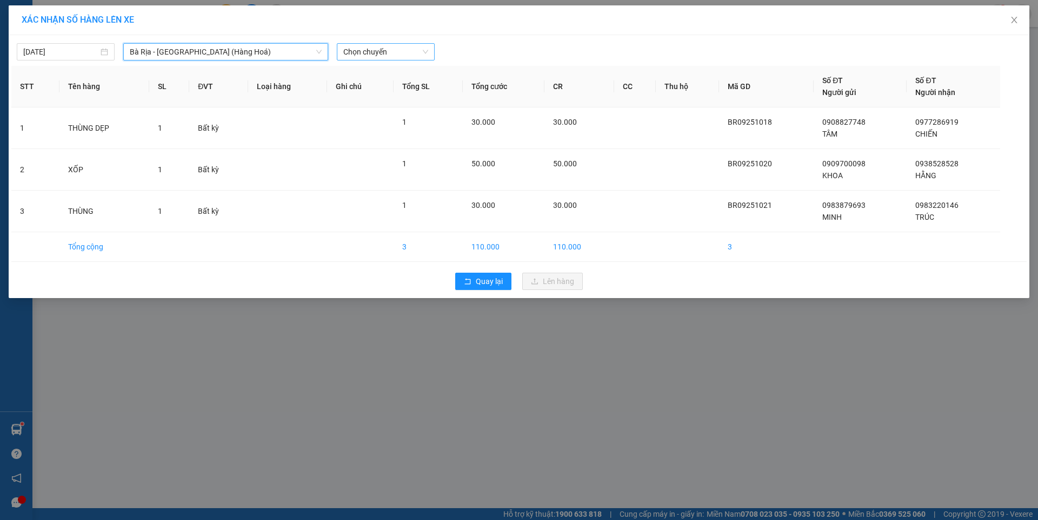
click at [384, 57] on span "Chọn chuyến" at bounding box center [385, 52] width 85 height 16
type input "1110"
click at [412, 92] on div "Thêm chuyến " 11:10 "" at bounding box center [394, 91] width 114 height 18
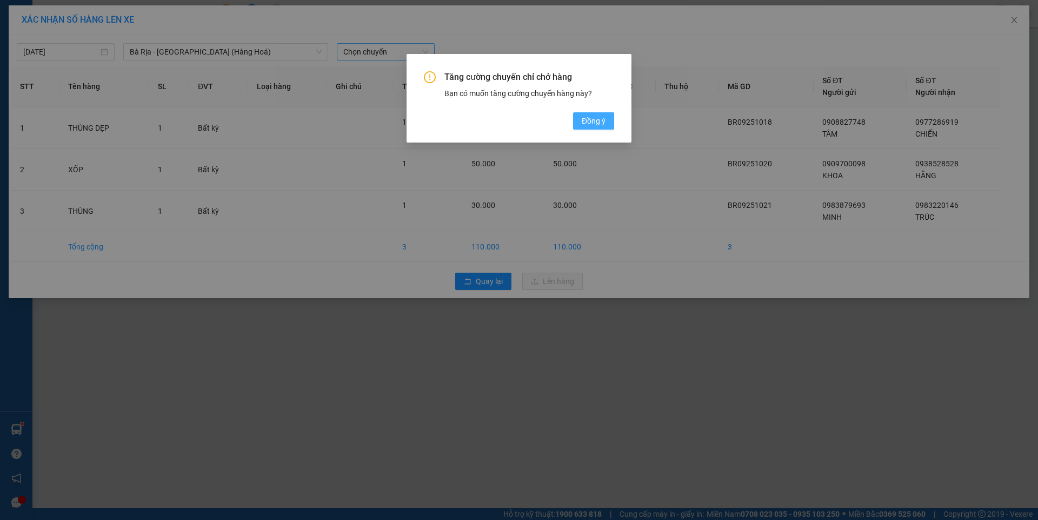
drag, startPoint x: 587, startPoint y: 117, endPoint x: 596, endPoint y: 114, distance: 8.7
click at [588, 117] on span "Đồng ý" at bounding box center [593, 121] width 24 height 12
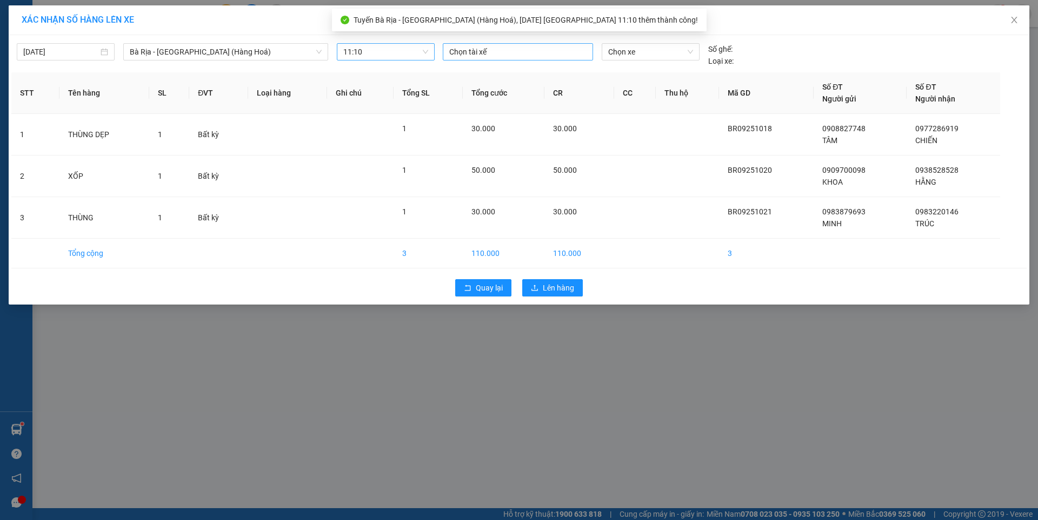
click at [533, 51] on div at bounding box center [517, 51] width 145 height 13
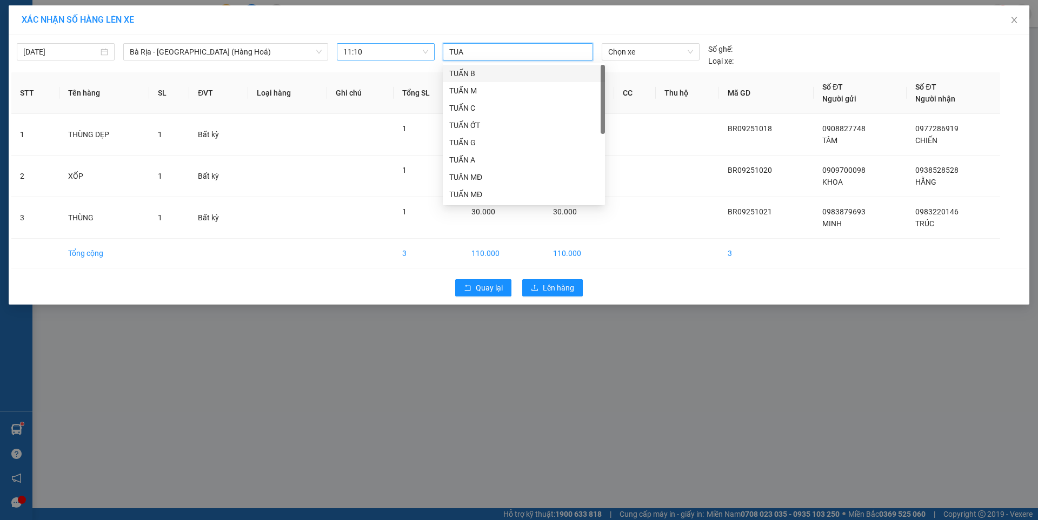
type input "TUAN"
click at [464, 161] on div "TUẤN A" at bounding box center [523, 160] width 149 height 12
click at [668, 53] on span "Chọn xe" at bounding box center [650, 52] width 84 height 16
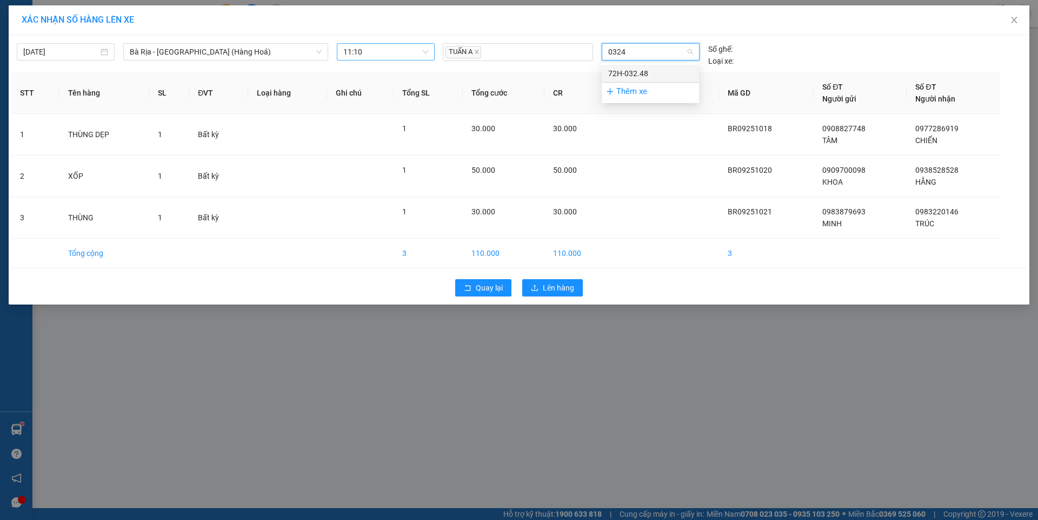
type input "03248"
click at [639, 69] on div "72H-032.48" at bounding box center [650, 74] width 84 height 12
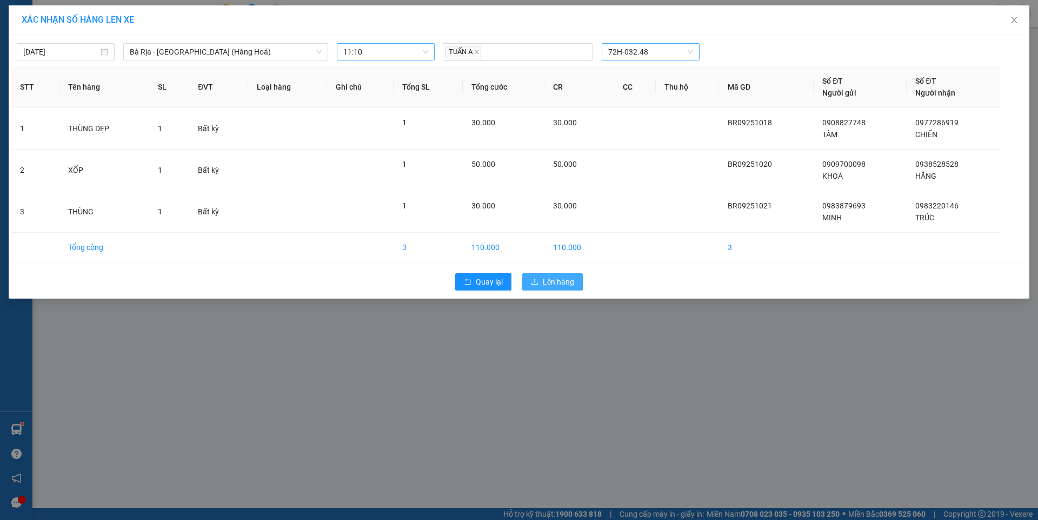
click at [561, 280] on span "Lên hàng" at bounding box center [558, 282] width 31 height 12
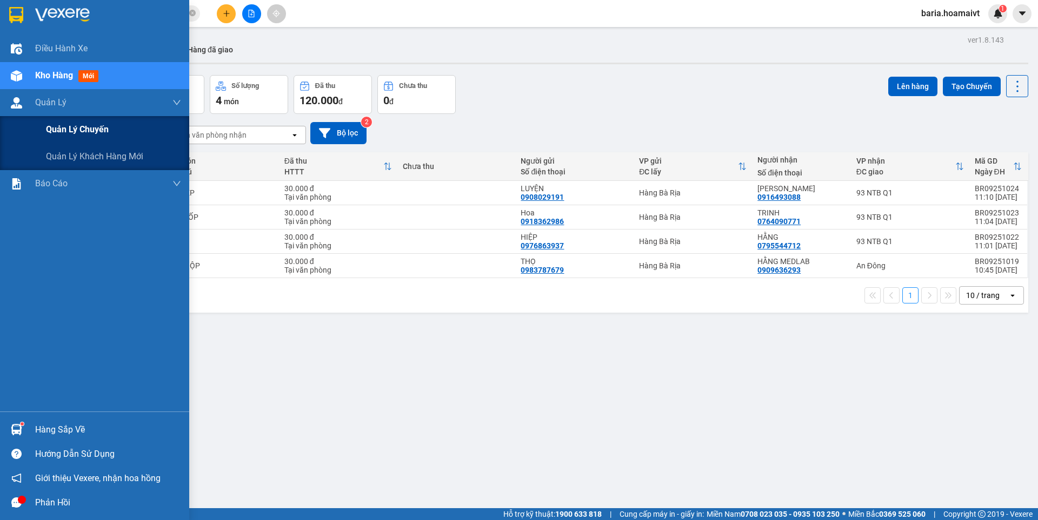
click at [94, 133] on span "Quản lý chuyến" at bounding box center [77, 130] width 63 height 14
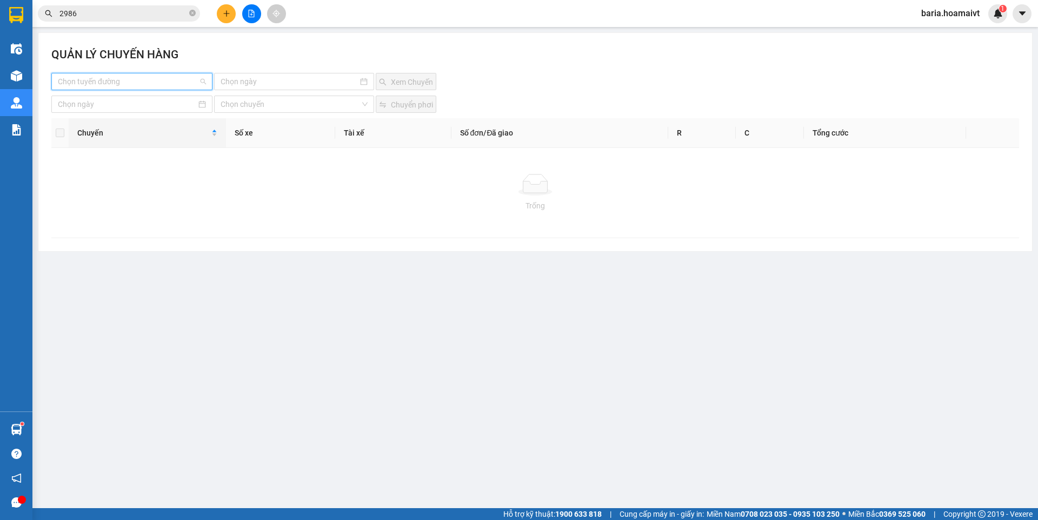
click at [150, 81] on input "search" at bounding box center [128, 81] width 141 height 16
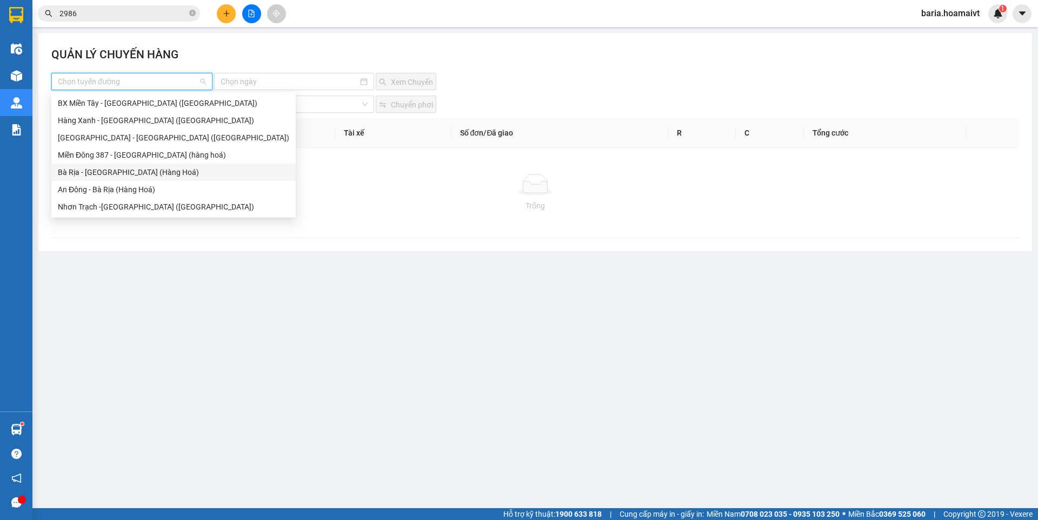
click at [119, 177] on div "Bà Rịa - [GEOGRAPHIC_DATA] (Hàng Hoá)" at bounding box center [173, 172] width 231 height 12
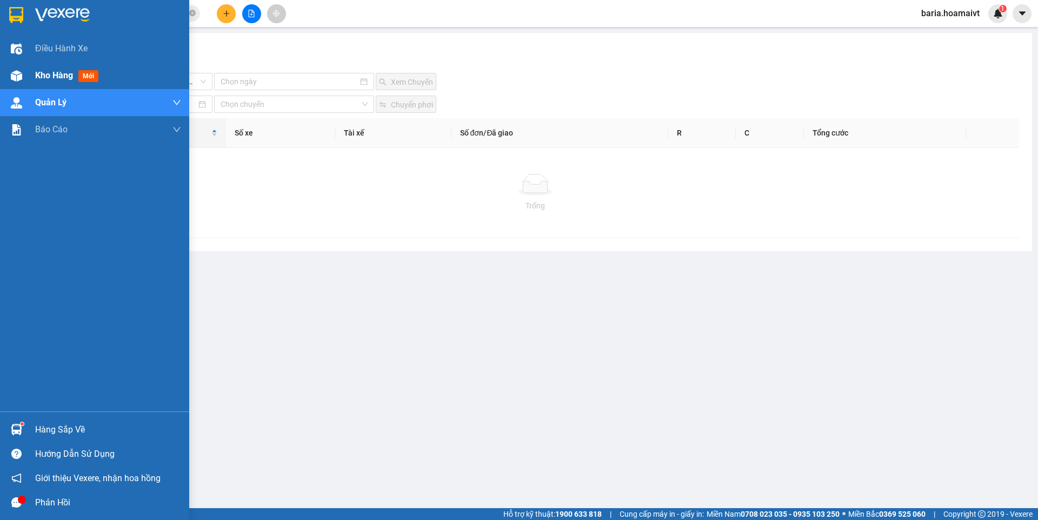
click at [42, 75] on span "Kho hàng" at bounding box center [54, 75] width 38 height 10
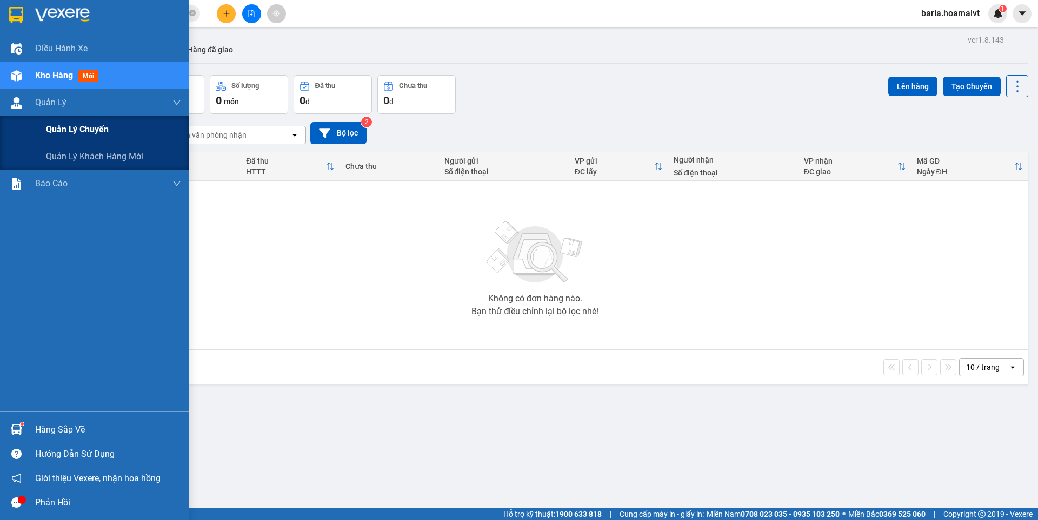
click at [62, 130] on span "Quản lý chuyến" at bounding box center [77, 130] width 63 height 14
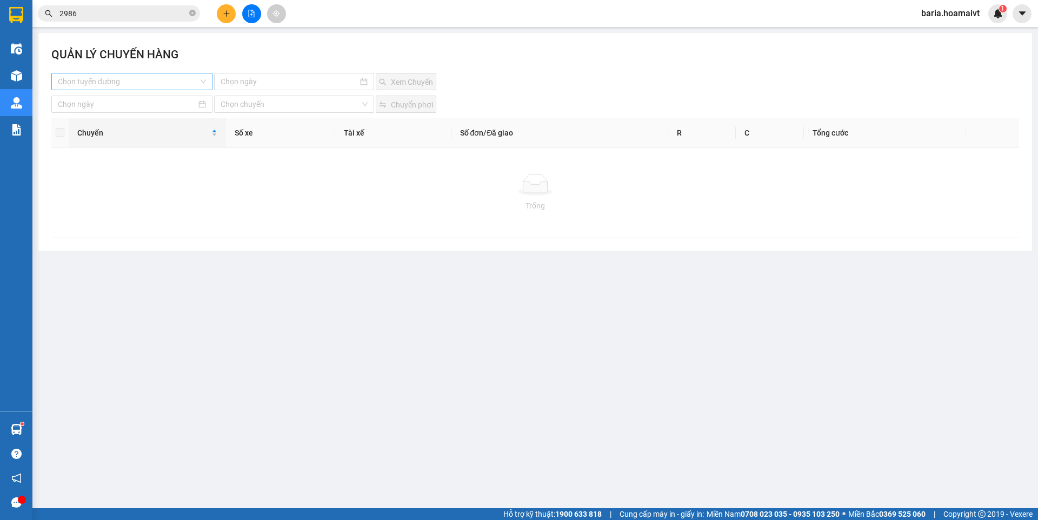
click at [148, 83] on input "search" at bounding box center [128, 81] width 141 height 16
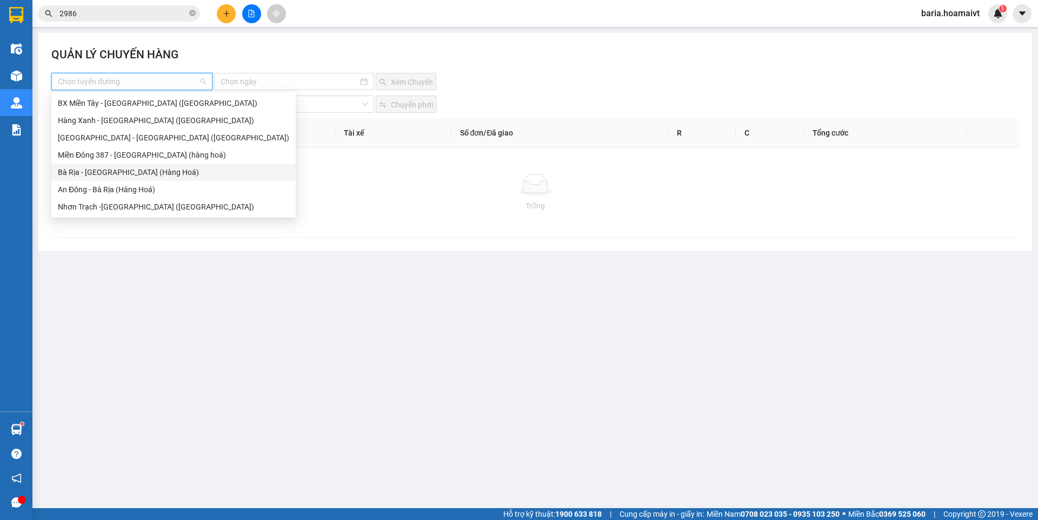
click at [106, 172] on div "Bà Rịa - [GEOGRAPHIC_DATA] (Hàng Hoá)" at bounding box center [173, 172] width 231 height 12
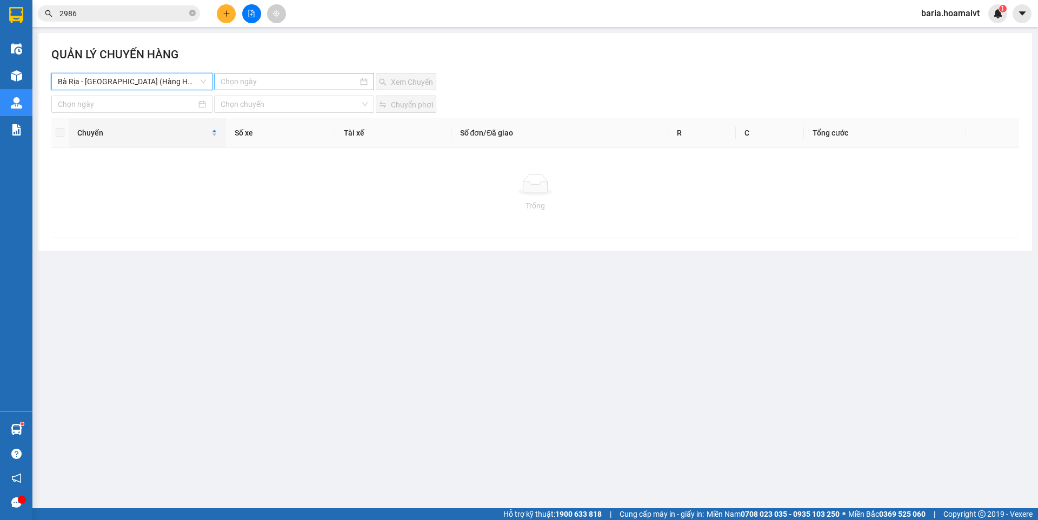
click at [271, 83] on input at bounding box center [288, 82] width 137 height 12
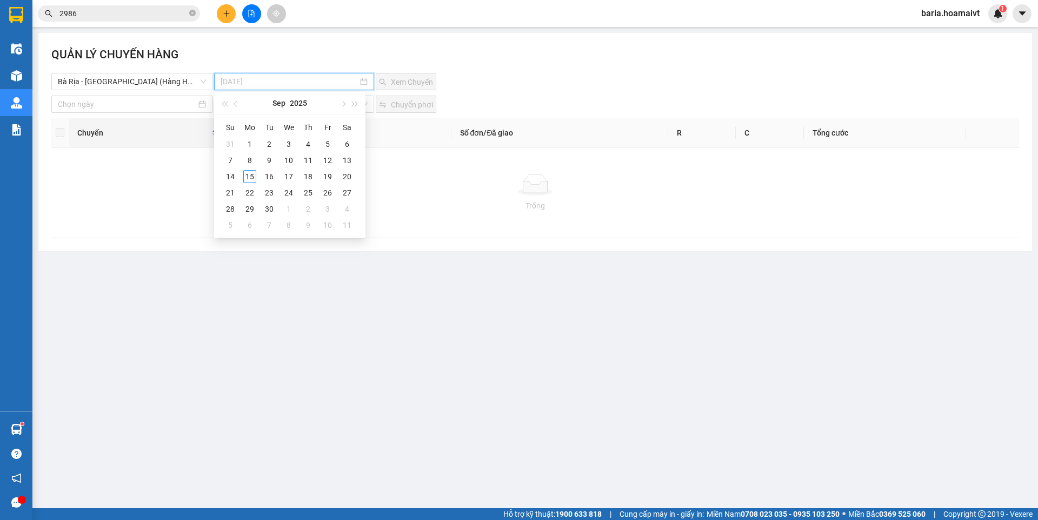
drag, startPoint x: 251, startPoint y: 177, endPoint x: 369, endPoint y: 88, distance: 147.7
click at [250, 177] on div "15" at bounding box center [249, 176] width 13 height 13
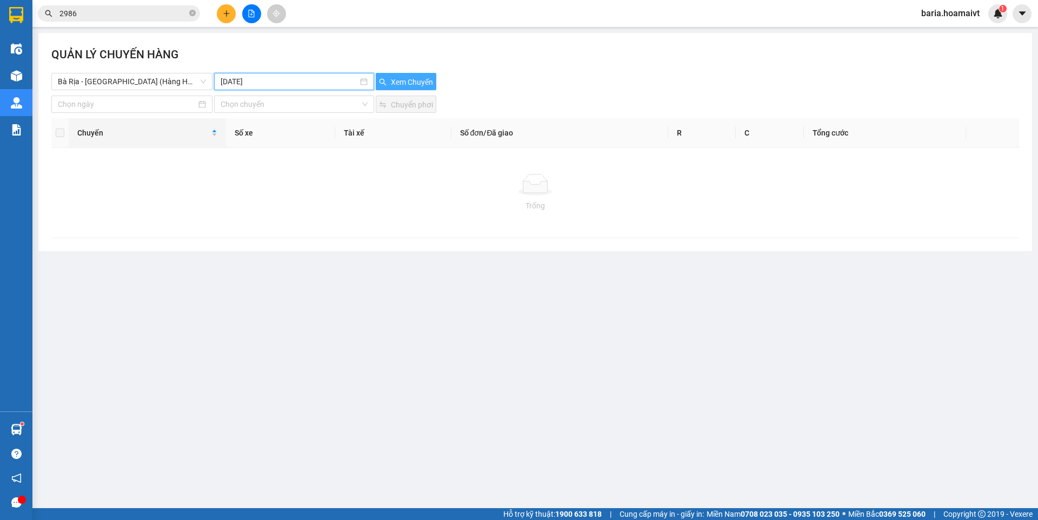
click at [410, 82] on span "Xem Chuyến" at bounding box center [412, 82] width 42 height 12
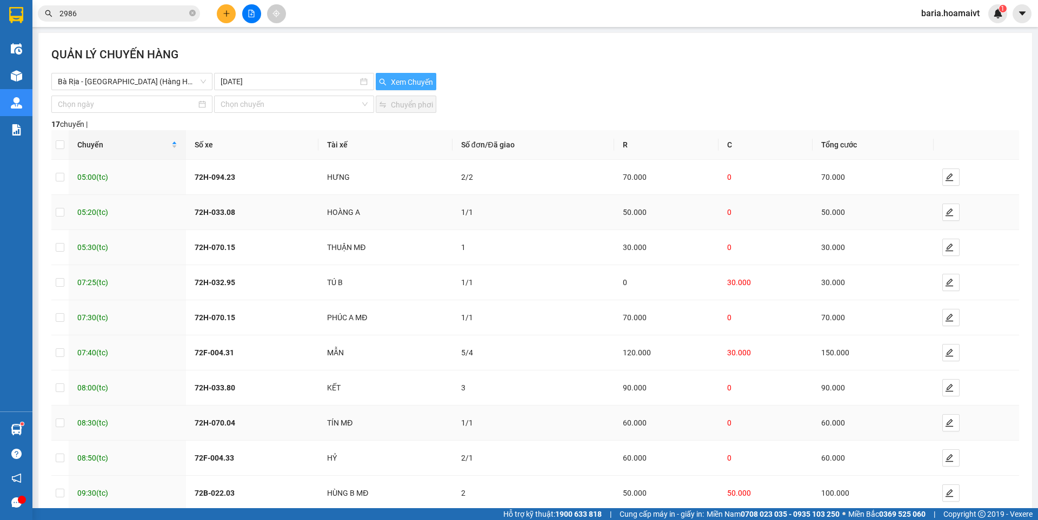
scroll to position [61, 0]
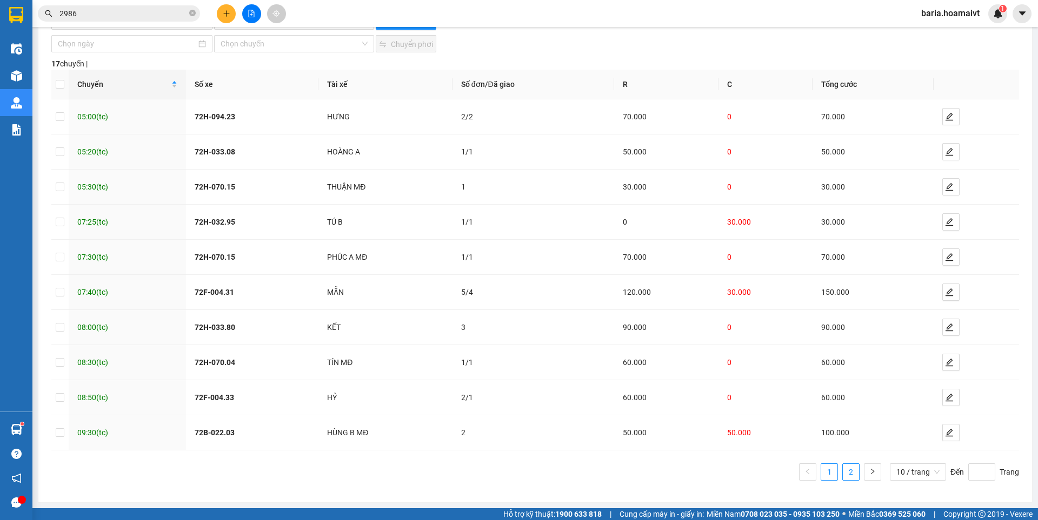
click at [842, 473] on link "2" at bounding box center [850, 472] width 16 height 16
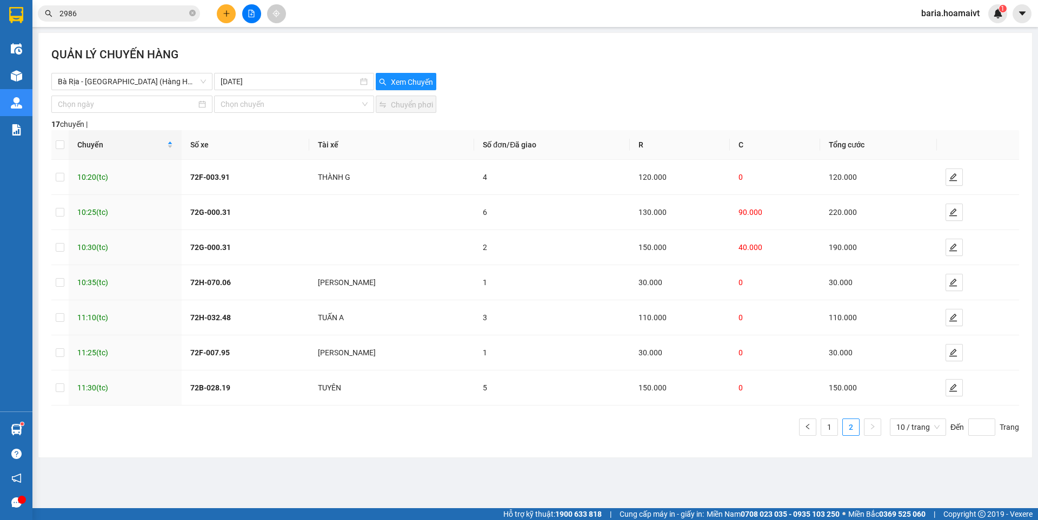
scroll to position [0, 0]
click at [177, 85] on span "Bà Rịa - [GEOGRAPHIC_DATA] (Hàng Hoá)" at bounding box center [132, 81] width 148 height 16
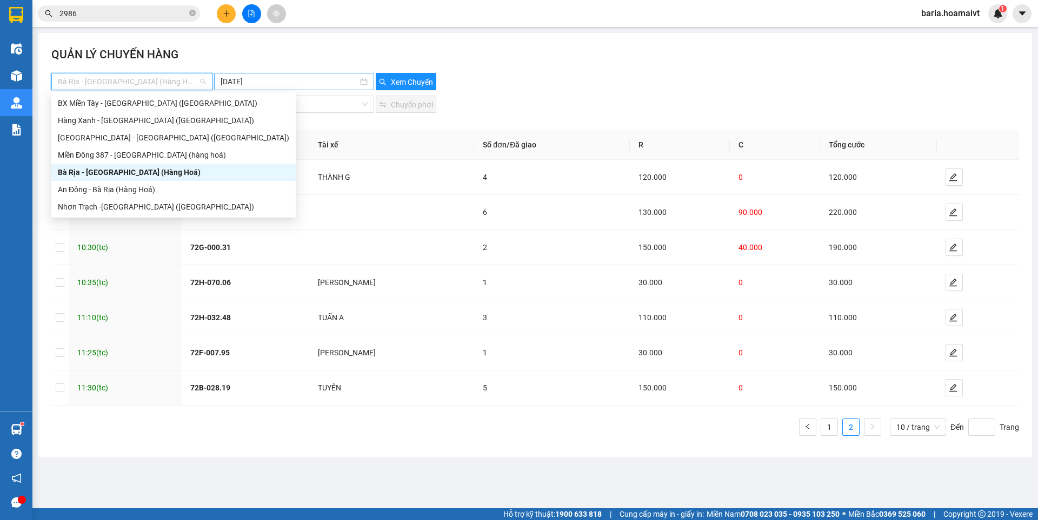
click at [304, 83] on input "[DATE]" at bounding box center [288, 82] width 137 height 12
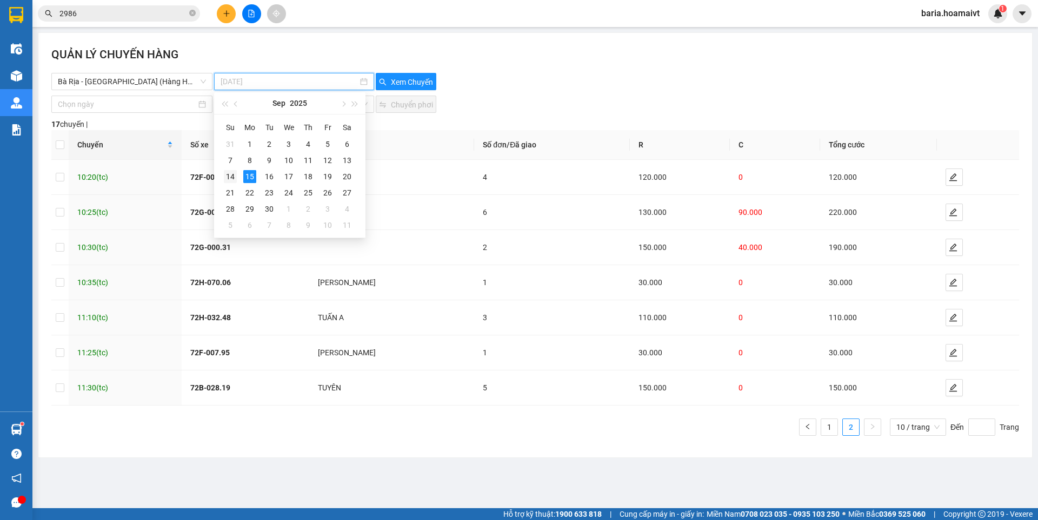
click at [229, 180] on div "14" at bounding box center [230, 176] width 13 height 13
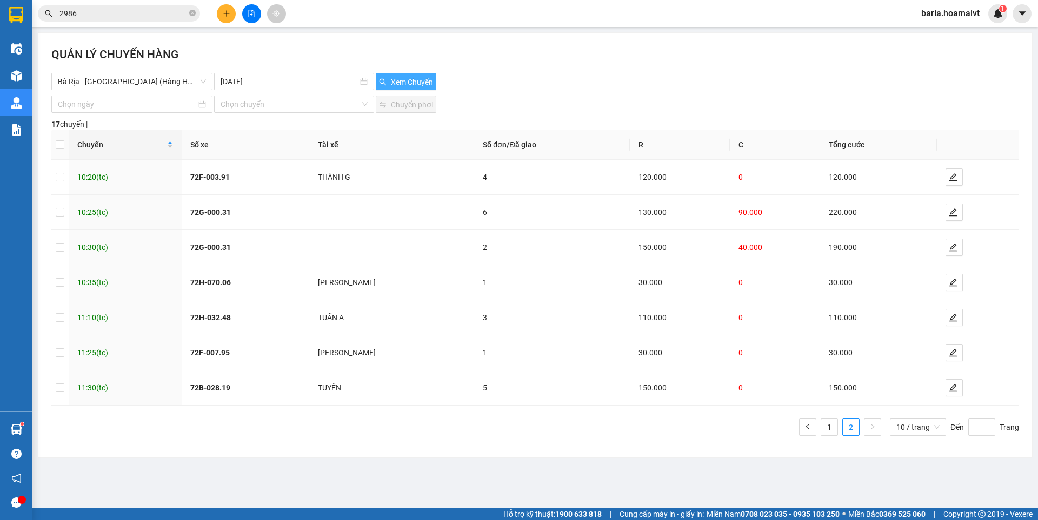
click at [400, 81] on span "Xem Chuyến" at bounding box center [412, 82] width 42 height 12
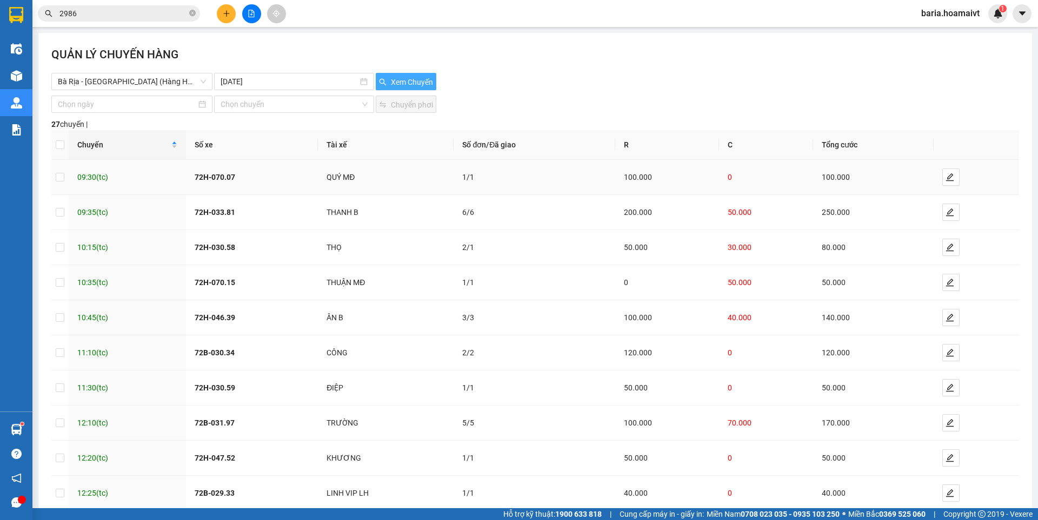
scroll to position [61, 0]
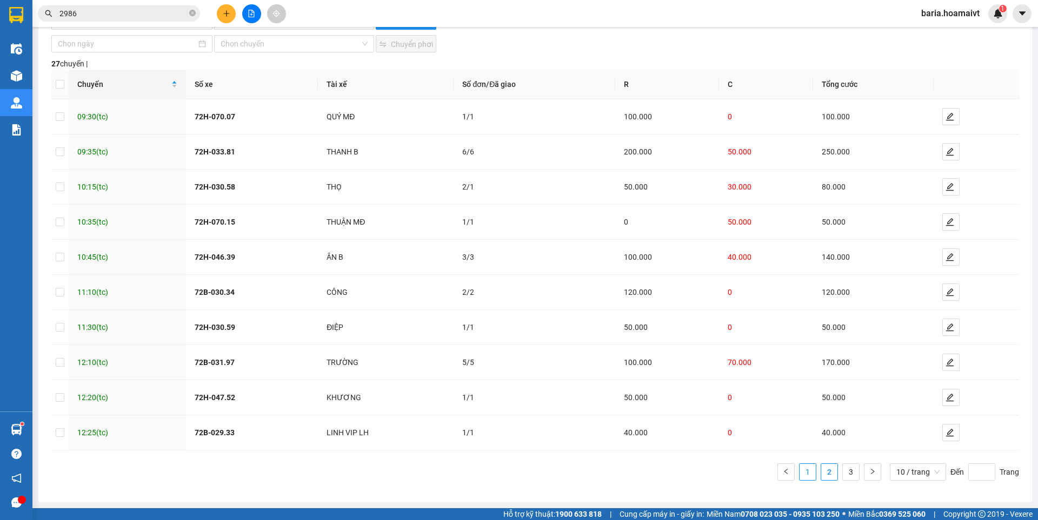
click at [803, 470] on link "1" at bounding box center [807, 472] width 16 height 16
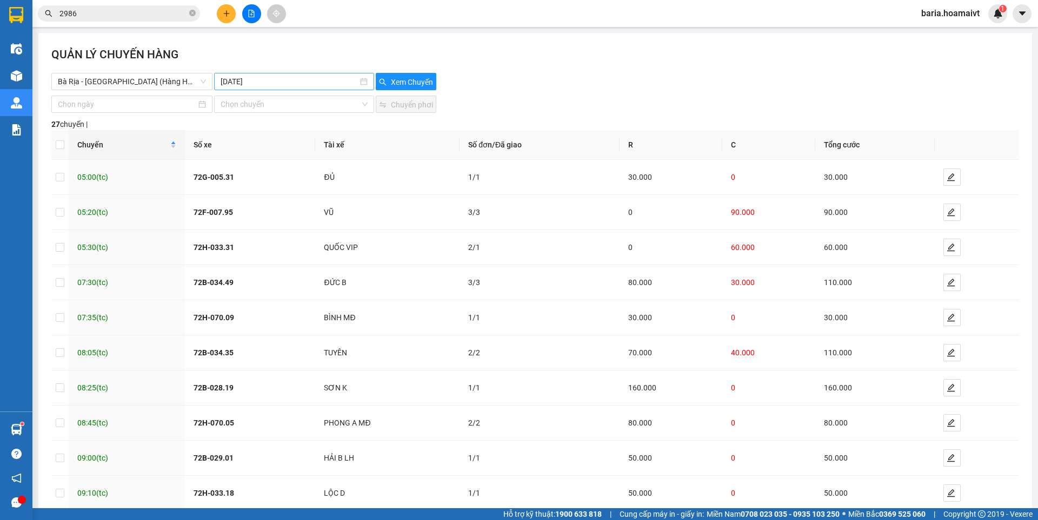
click at [249, 76] on input "[DATE]" at bounding box center [288, 82] width 137 height 12
click at [347, 156] on div "13" at bounding box center [345, 160] width 13 height 13
click at [413, 82] on span "Xem Chuyến" at bounding box center [412, 82] width 42 height 12
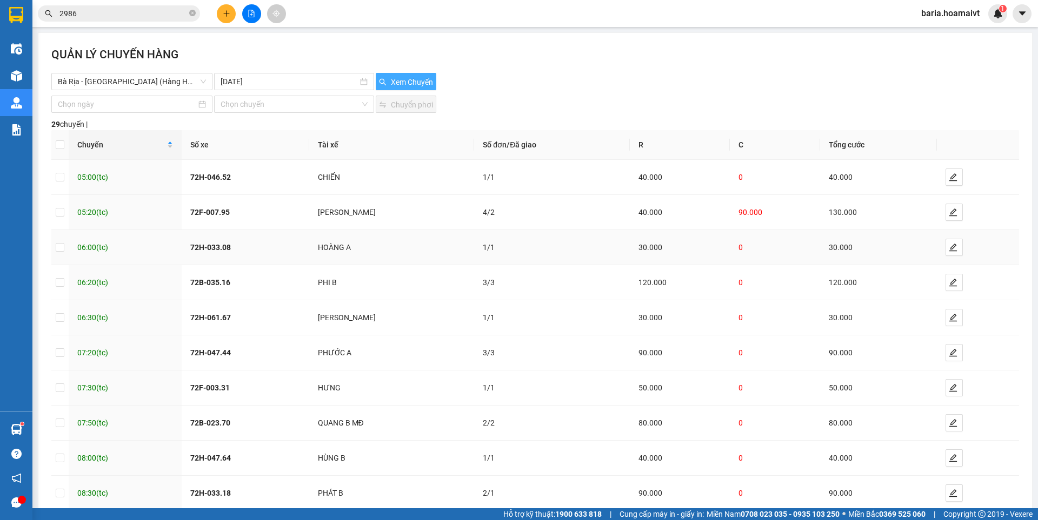
scroll to position [61, 0]
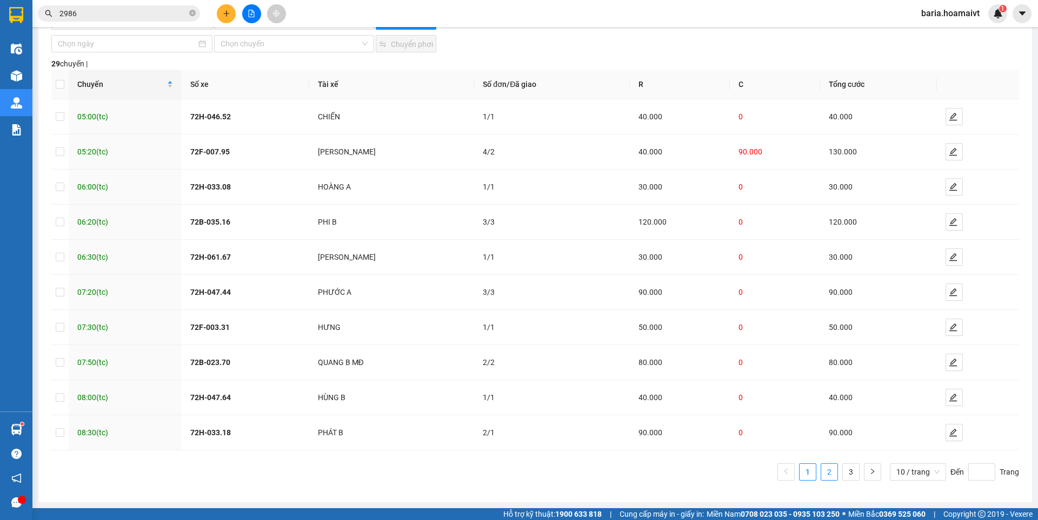
click at [821, 466] on link "2" at bounding box center [829, 472] width 16 height 16
click at [842, 473] on link "3" at bounding box center [850, 472] width 16 height 16
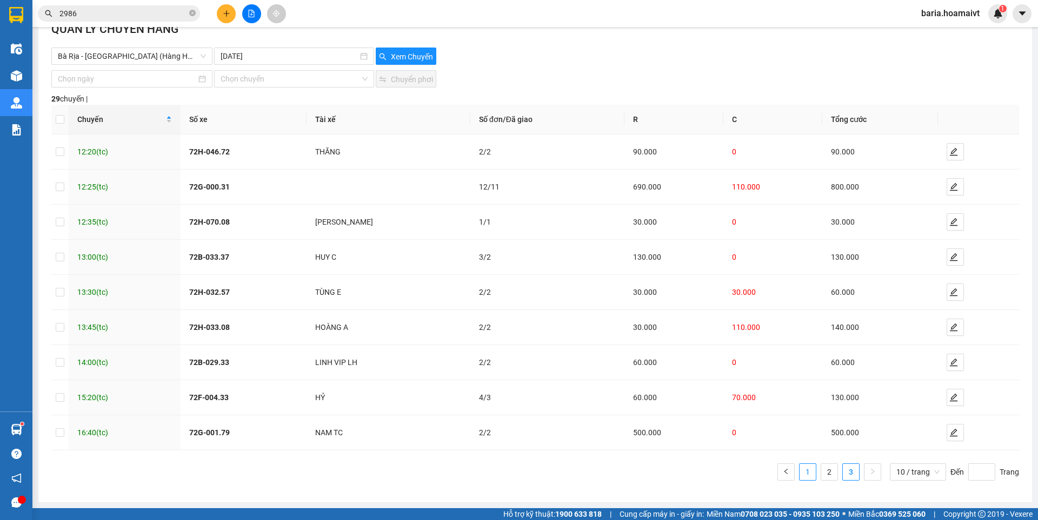
click at [799, 472] on link "1" at bounding box center [807, 472] width 16 height 16
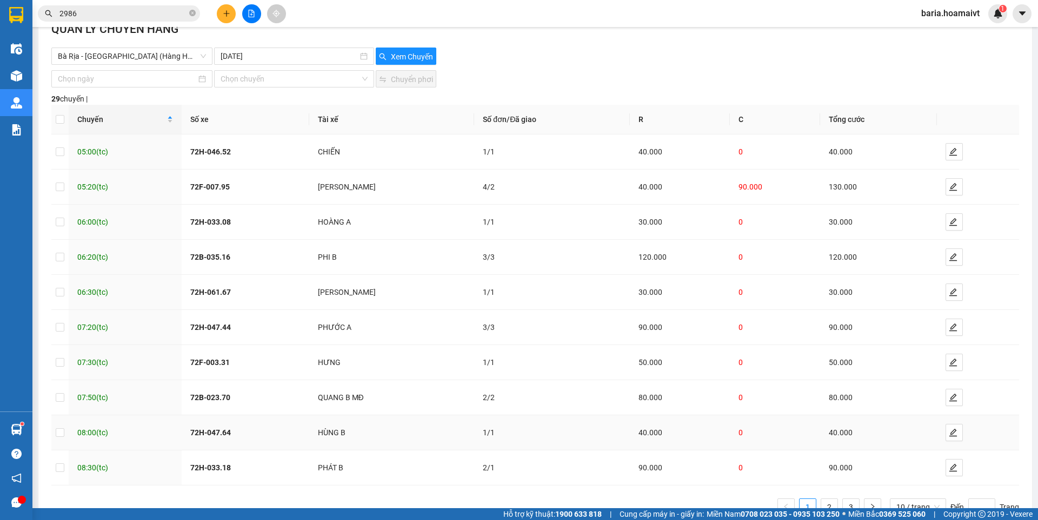
scroll to position [61, 0]
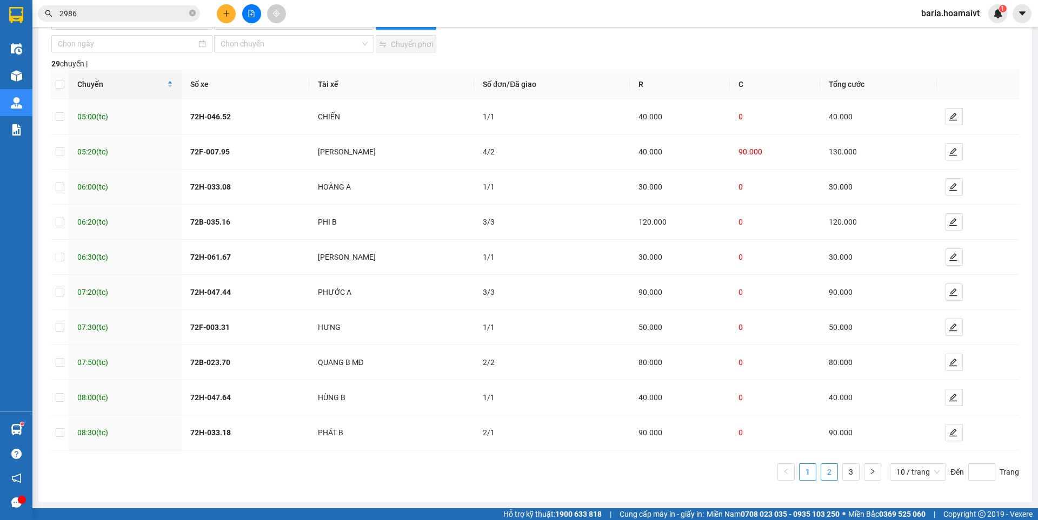
click at [821, 469] on link "2" at bounding box center [829, 472] width 16 height 16
click at [844, 470] on link "3" at bounding box center [850, 472] width 16 height 16
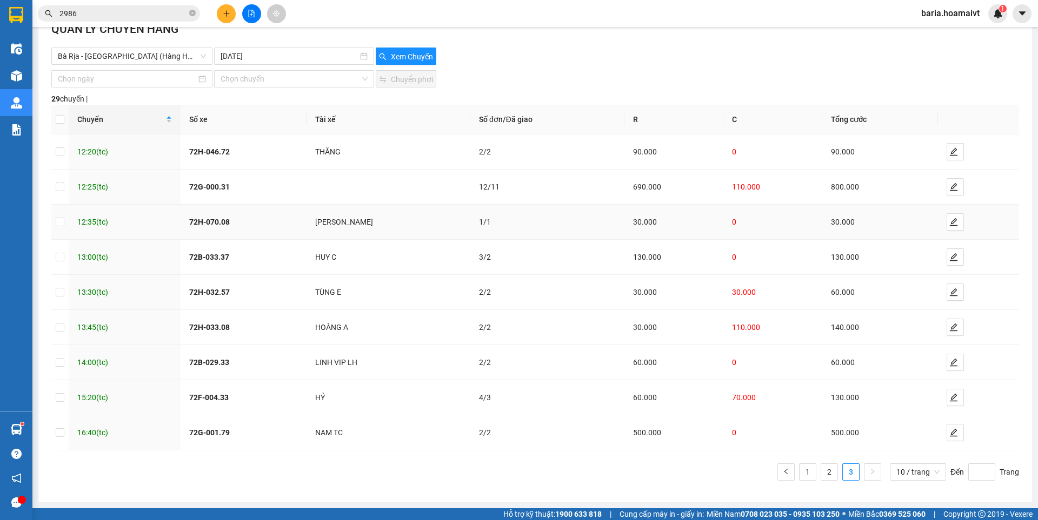
scroll to position [0, 0]
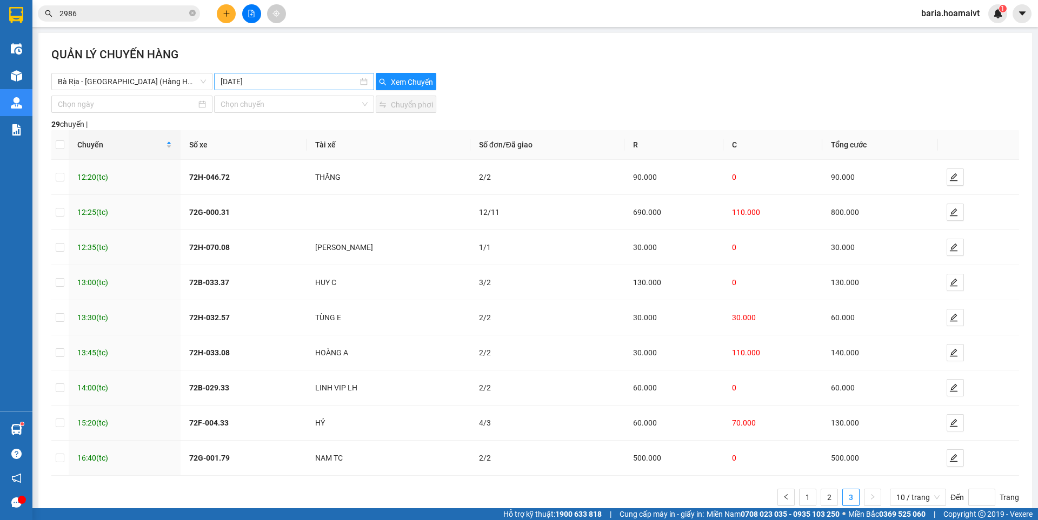
click at [338, 80] on input "[DATE]" at bounding box center [288, 82] width 137 height 12
type input "[DATE]"
click at [232, 176] on div "14" at bounding box center [229, 176] width 13 height 13
click at [412, 81] on span "Xem Chuyến" at bounding box center [412, 82] width 42 height 12
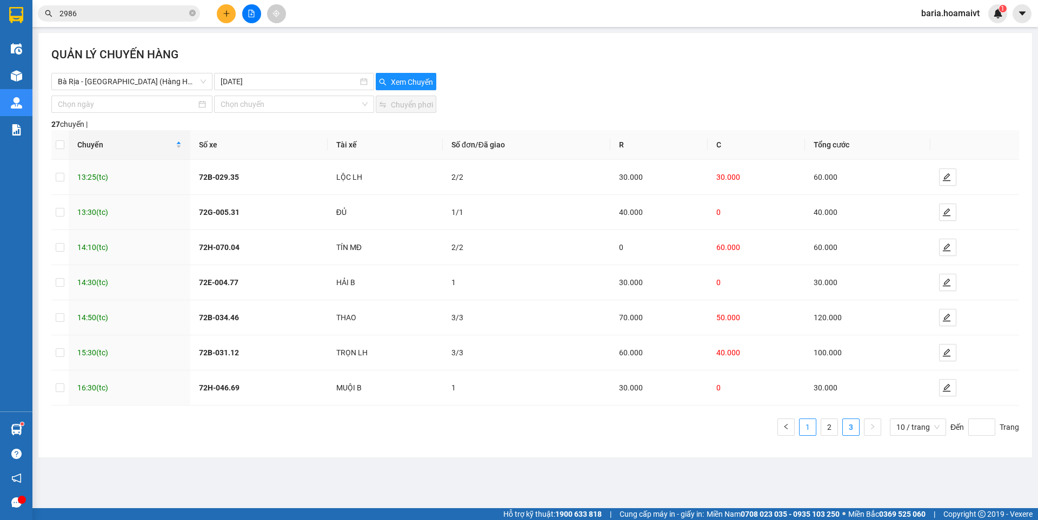
click at [805, 428] on link "1" at bounding box center [807, 427] width 16 height 16
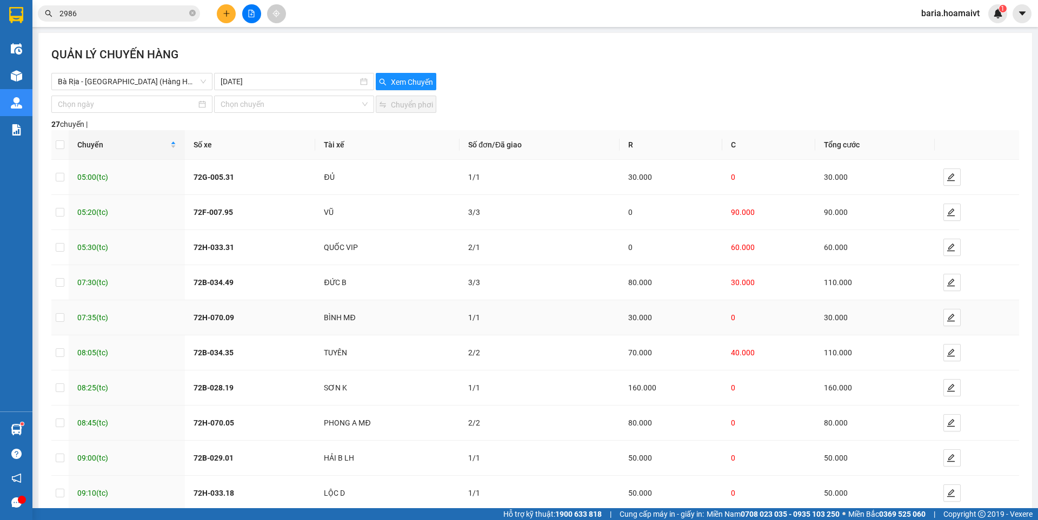
scroll to position [61, 0]
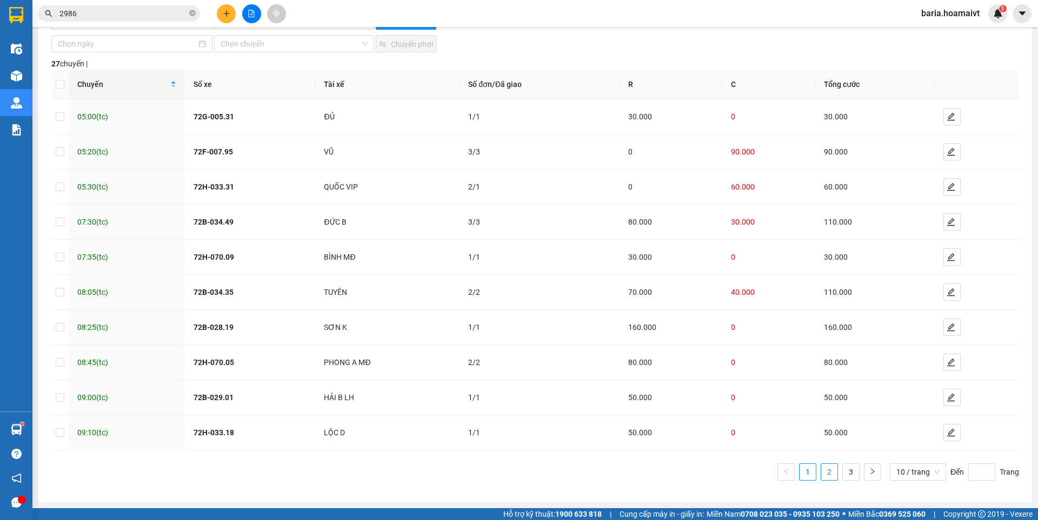
click at [827, 476] on link "2" at bounding box center [829, 472] width 16 height 16
click at [846, 478] on link "3" at bounding box center [850, 472] width 16 height 16
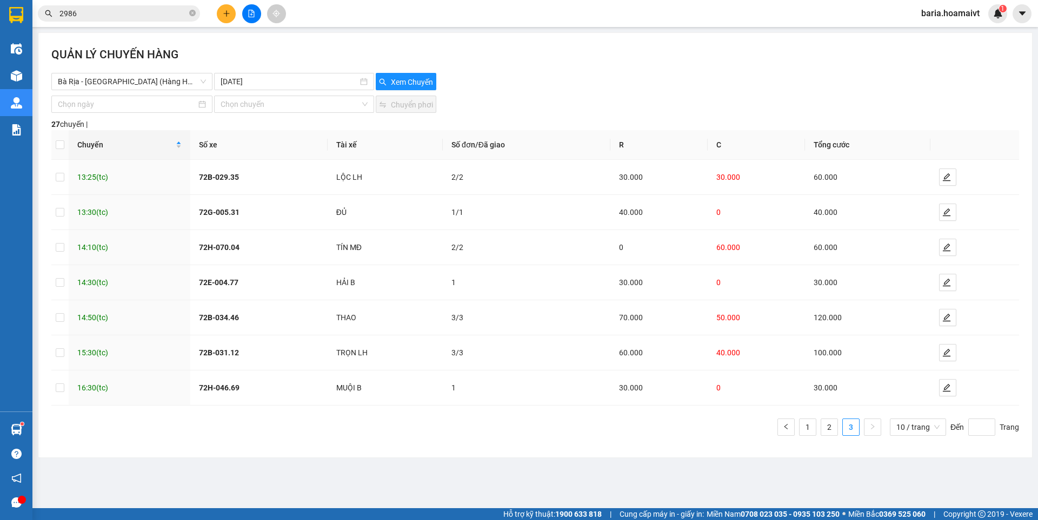
scroll to position [0, 0]
click at [141, 10] on input "2986" at bounding box center [123, 14] width 128 height 12
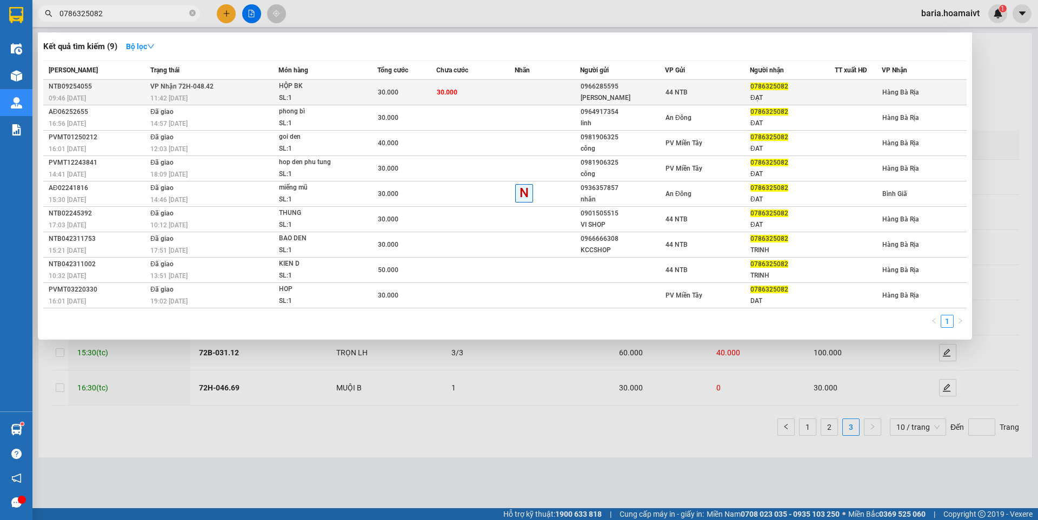
type input "0786325082"
click at [780, 97] on div "ĐẠT" at bounding box center [792, 97] width 84 height 11
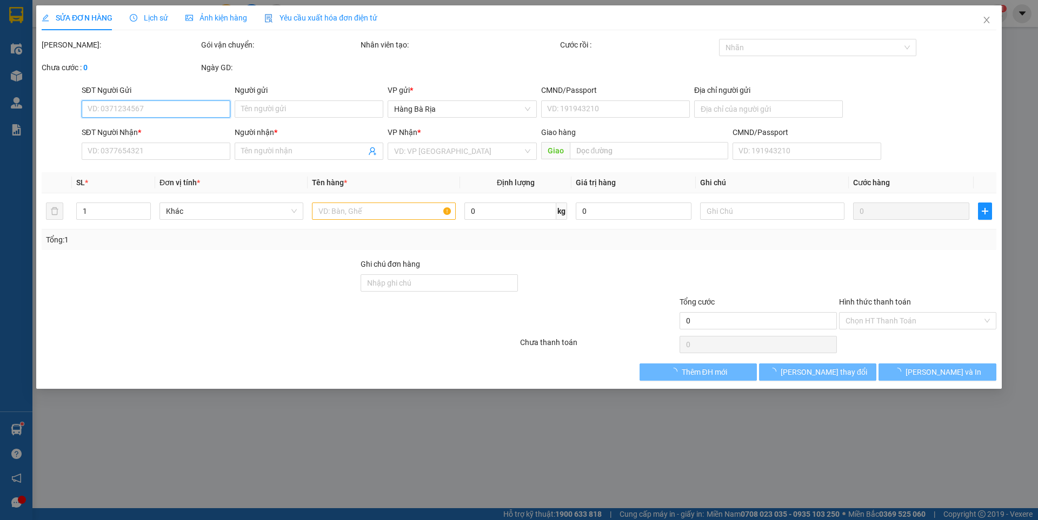
type input "0966285595"
type input "[PERSON_NAME]"
type input "299 [PERSON_NAME]"
type input "0786325082"
type input "ĐẠT"
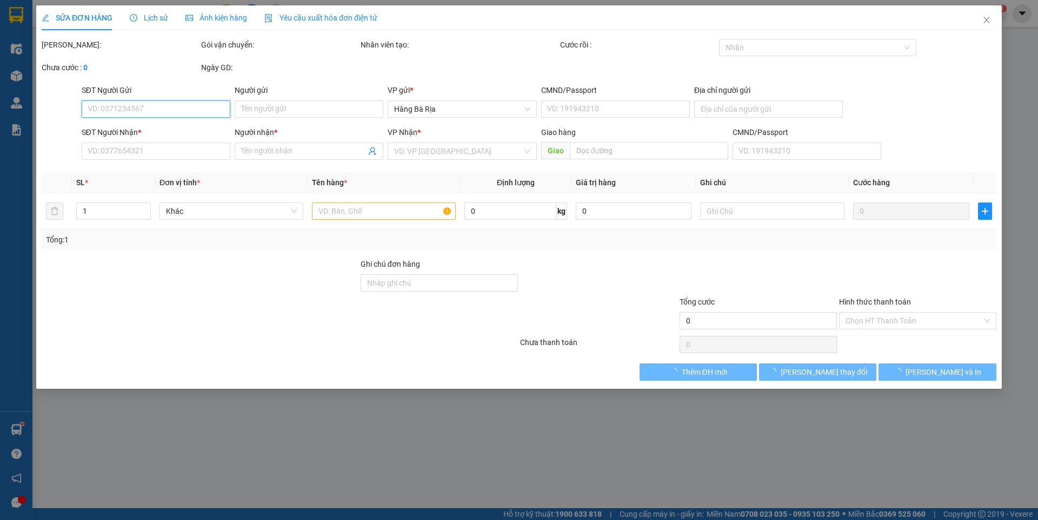
type input "30.000"
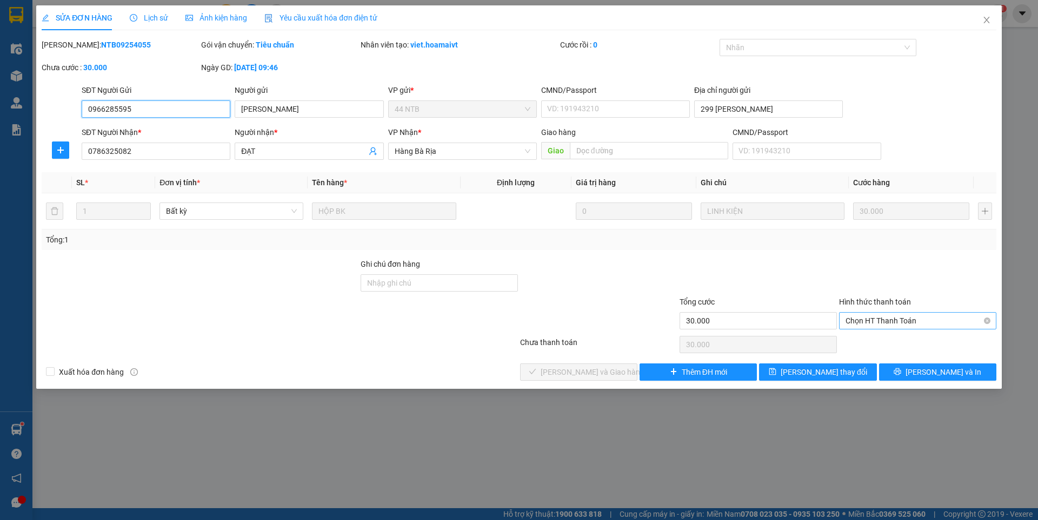
click at [865, 318] on span "Chọn HT Thanh Toán" at bounding box center [917, 321] width 144 height 16
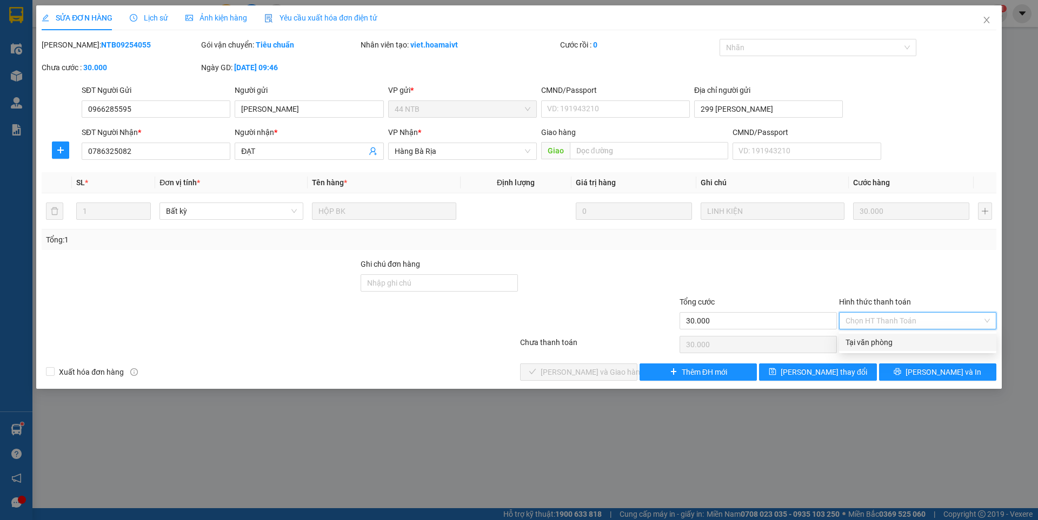
drag, startPoint x: 868, startPoint y: 338, endPoint x: 592, endPoint y: 381, distance: 278.9
click at [853, 342] on div "Tại văn phòng" at bounding box center [917, 343] width 144 height 12
type input "0"
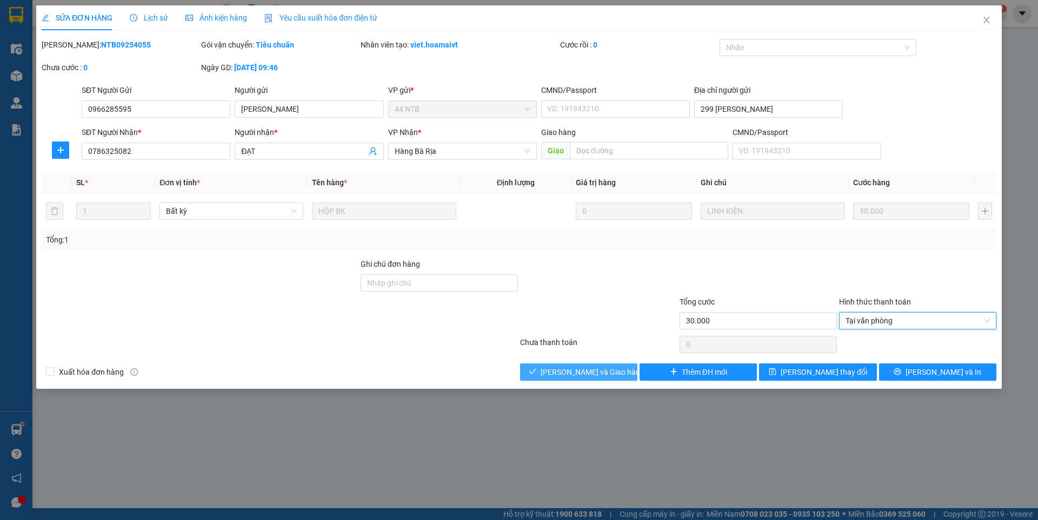
drag, startPoint x: 579, startPoint y: 373, endPoint x: 891, endPoint y: 75, distance: 431.5
click at [579, 373] on span "[PERSON_NAME] và Giao hàng" at bounding box center [592, 372] width 104 height 12
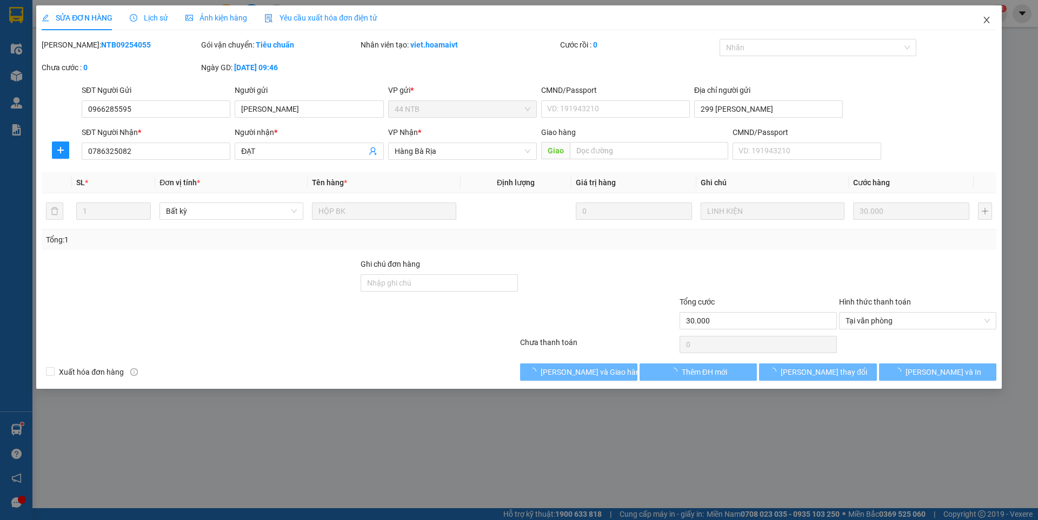
click at [986, 16] on span "Close" at bounding box center [986, 20] width 30 height 30
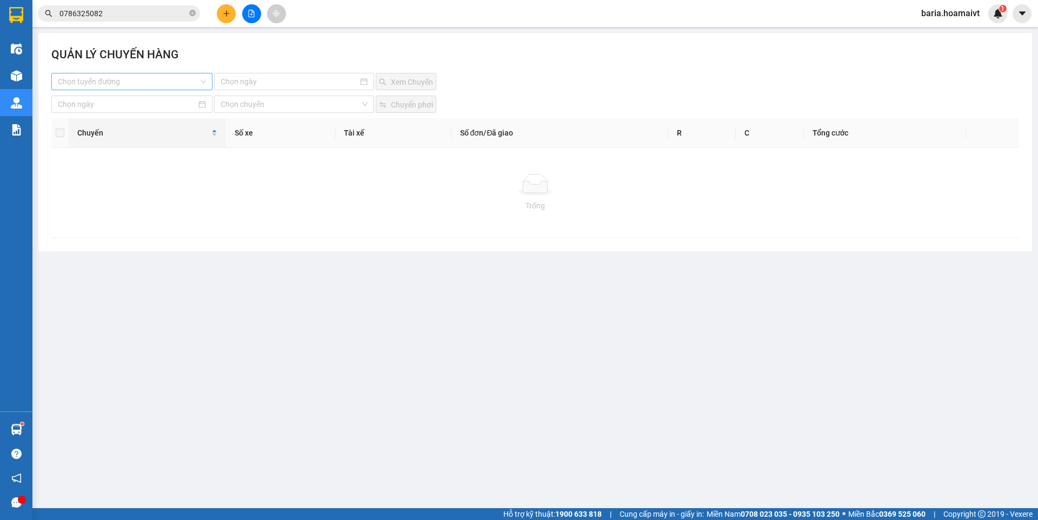
click at [115, 80] on input "search" at bounding box center [128, 81] width 141 height 16
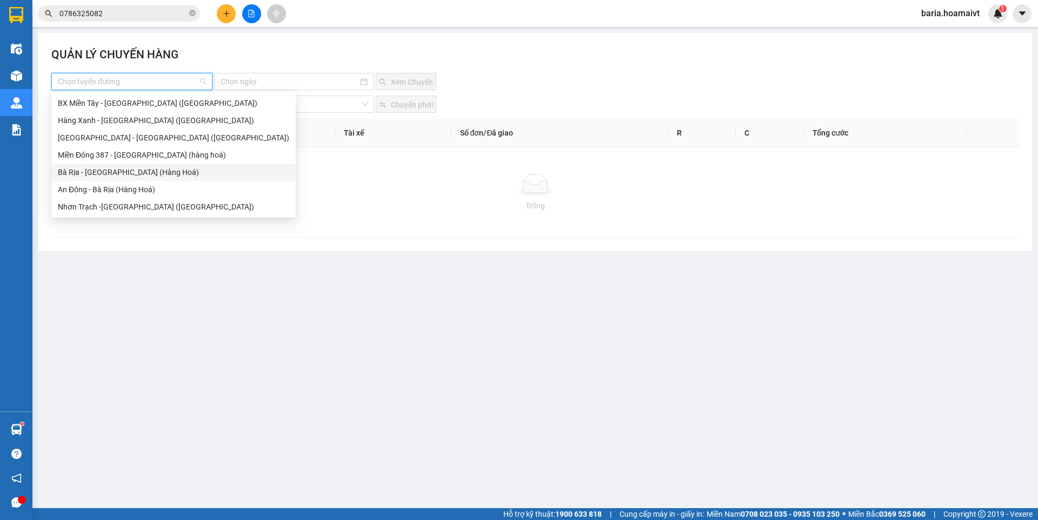
click at [93, 173] on div "Bà Rịa - [GEOGRAPHIC_DATA] (Hàng Hoá)" at bounding box center [173, 172] width 231 height 12
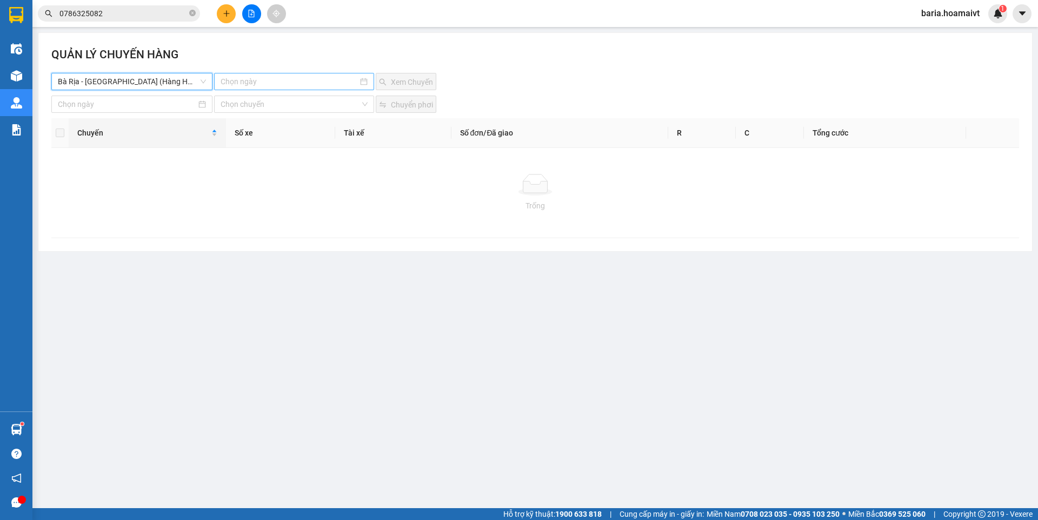
click at [281, 81] on input at bounding box center [288, 82] width 137 height 12
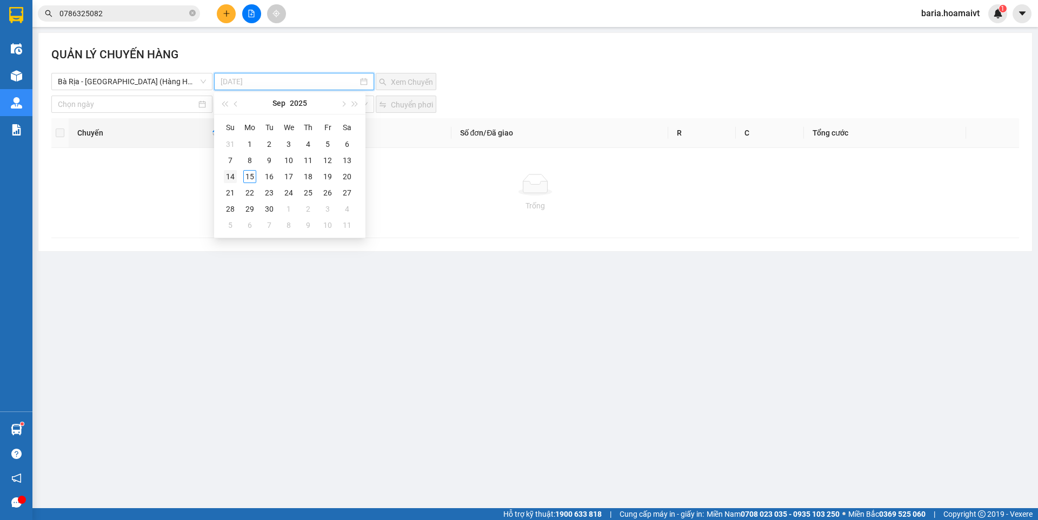
type input "[DATE]"
click at [236, 178] on div "14" at bounding box center [230, 176] width 13 height 13
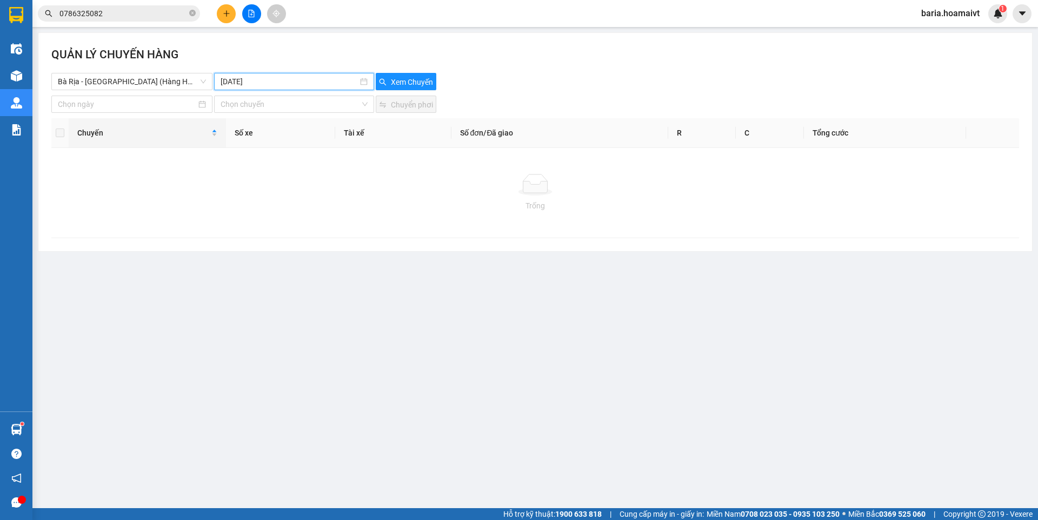
click at [408, 72] on div "QUẢN LÝ CHUYẾN HÀNG" at bounding box center [534, 59] width 967 height 27
click at [404, 79] on span "Xem Chuyến" at bounding box center [412, 82] width 42 height 12
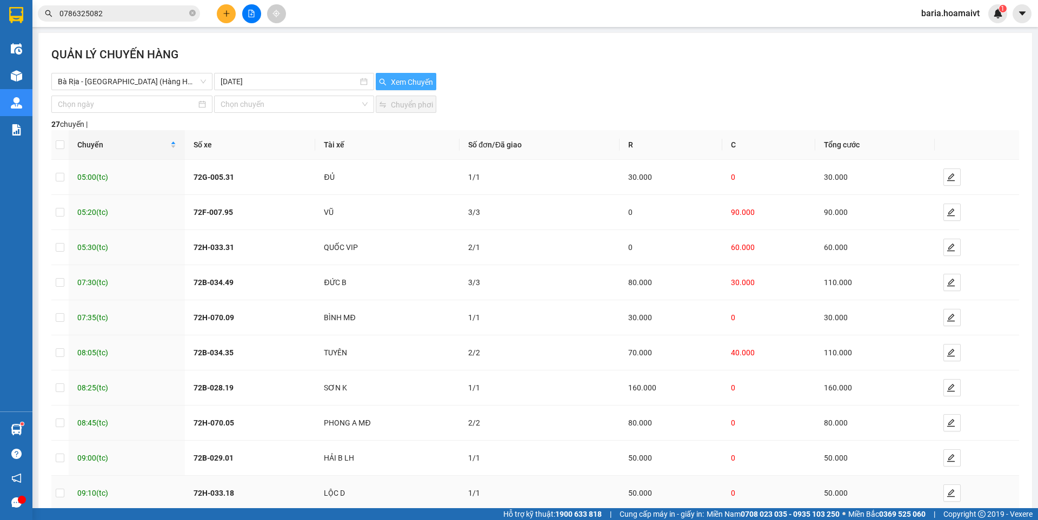
scroll to position [61, 0]
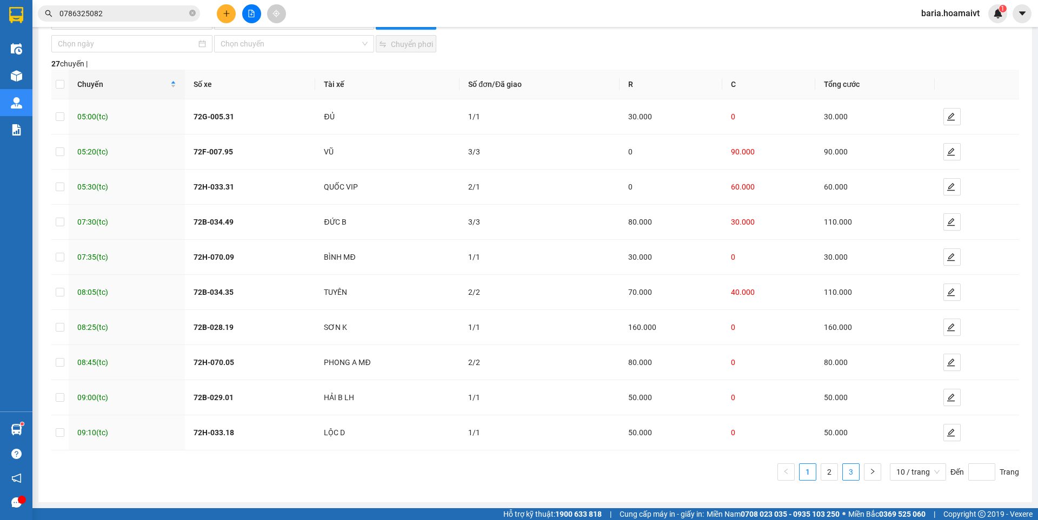
click at [850, 467] on link "3" at bounding box center [850, 472] width 16 height 16
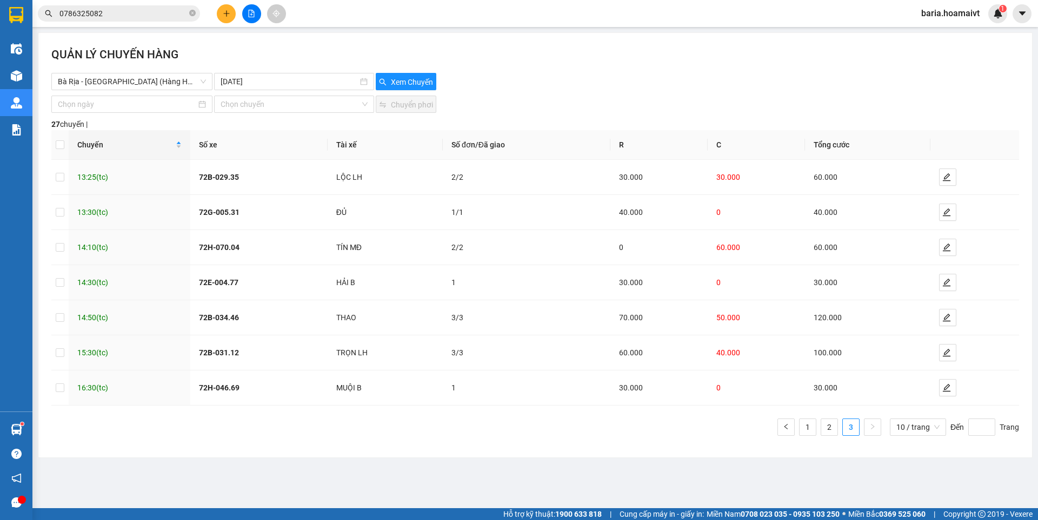
scroll to position [0, 0]
click at [807, 425] on link "1" at bounding box center [807, 427] width 16 height 16
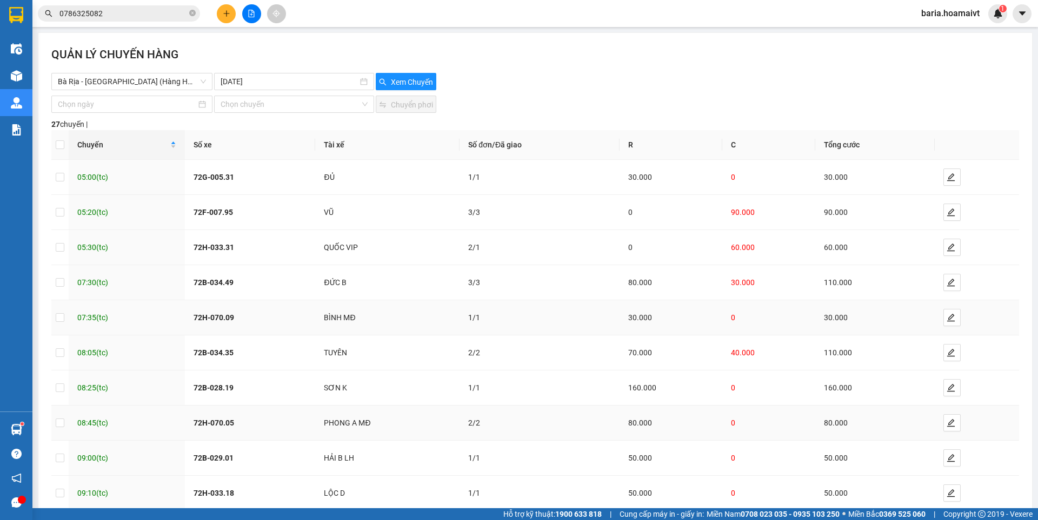
scroll to position [61, 0]
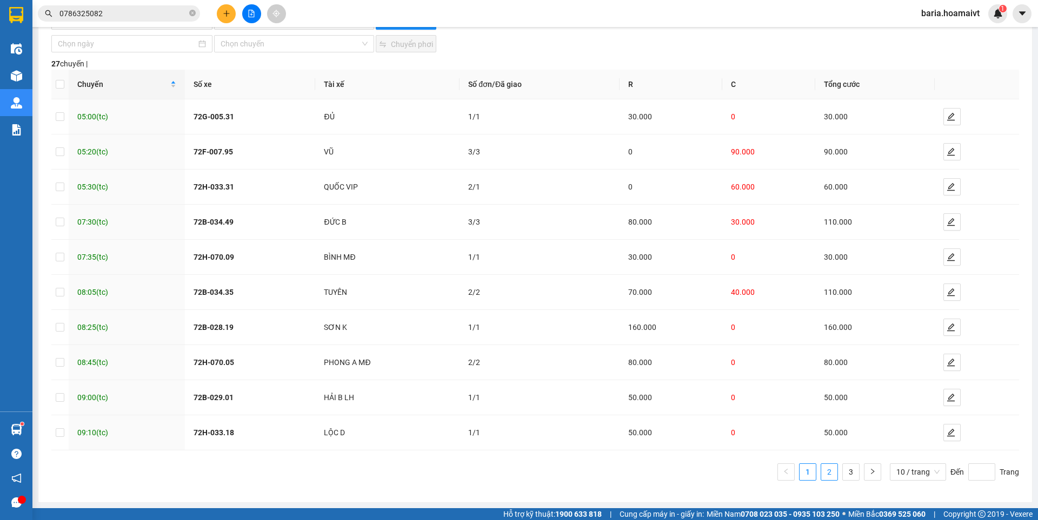
click at [826, 473] on link "2" at bounding box center [829, 472] width 16 height 16
click at [842, 469] on link "3" at bounding box center [850, 472] width 16 height 16
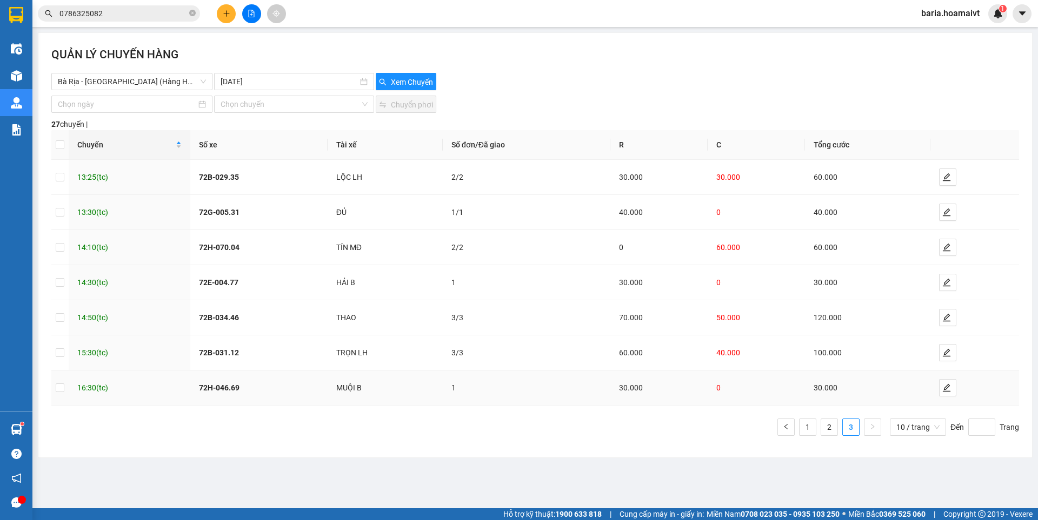
scroll to position [0, 0]
click at [810, 426] on link "1" at bounding box center [807, 427] width 16 height 16
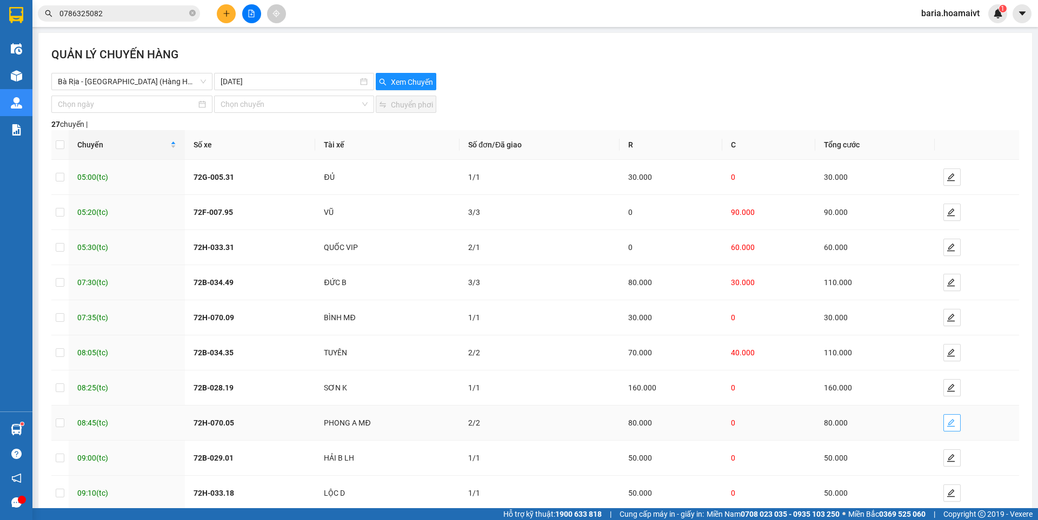
scroll to position [61, 0]
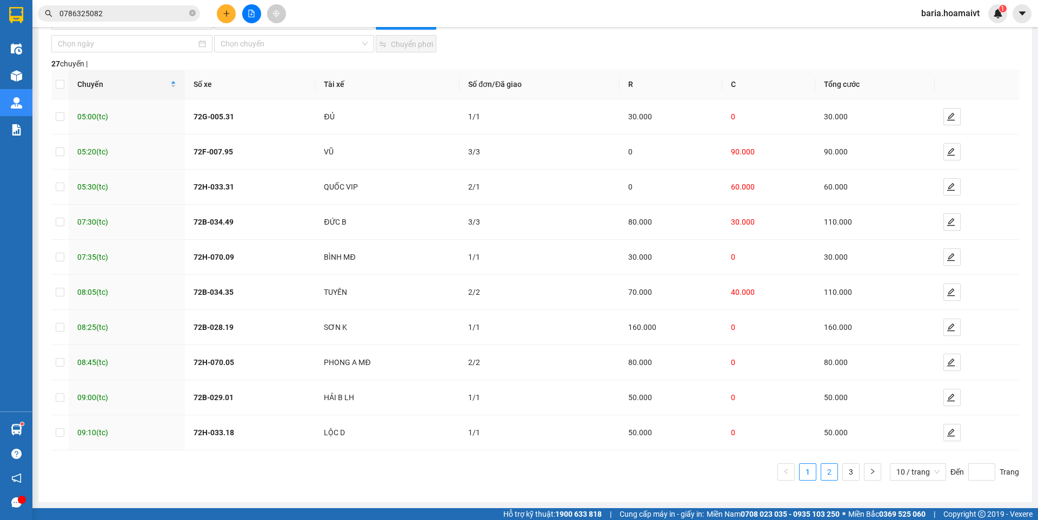
click at [825, 468] on link "2" at bounding box center [829, 472] width 16 height 16
click at [844, 475] on link "3" at bounding box center [850, 472] width 16 height 16
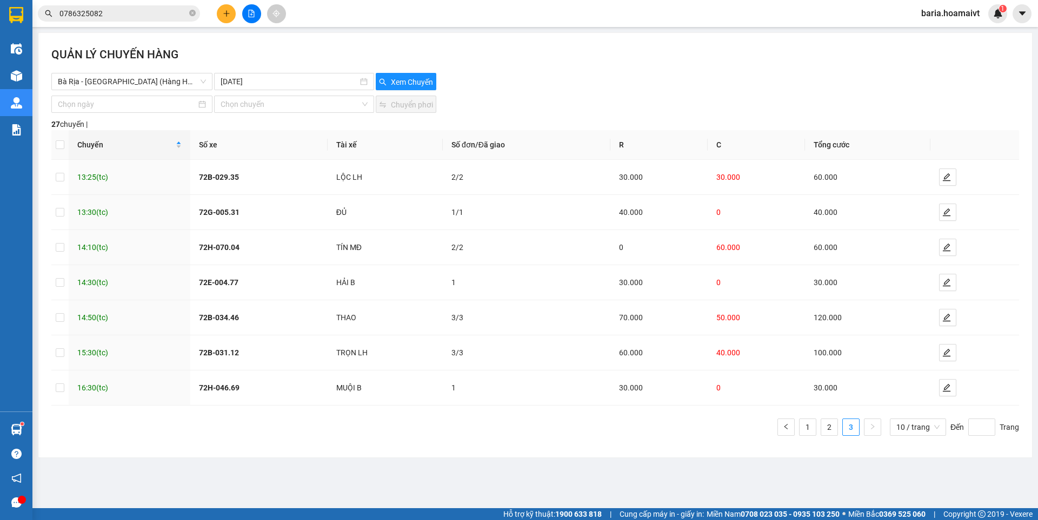
scroll to position [0, 0]
click at [832, 425] on link "2" at bounding box center [829, 427] width 16 height 16
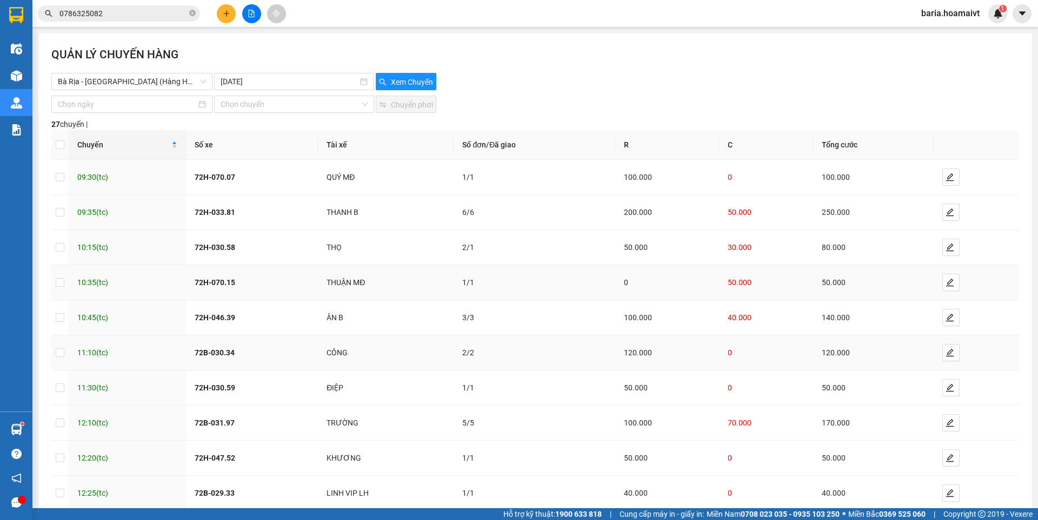
scroll to position [61, 0]
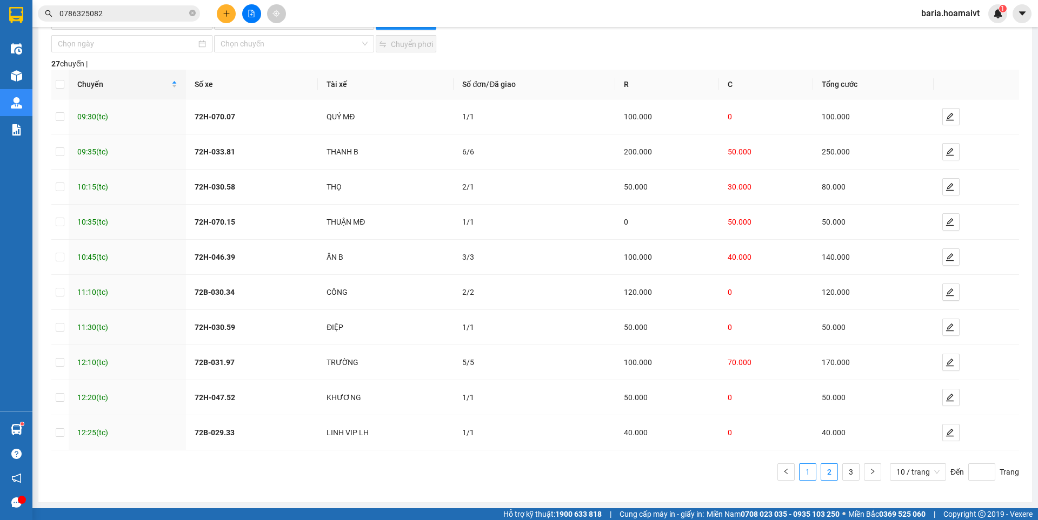
click at [803, 477] on link "1" at bounding box center [807, 472] width 16 height 16
click at [821, 469] on link "2" at bounding box center [829, 472] width 16 height 16
click at [804, 470] on link "1" at bounding box center [807, 472] width 16 height 16
click at [821, 473] on link "2" at bounding box center [829, 472] width 16 height 16
click at [845, 478] on link "3" at bounding box center [850, 472] width 16 height 16
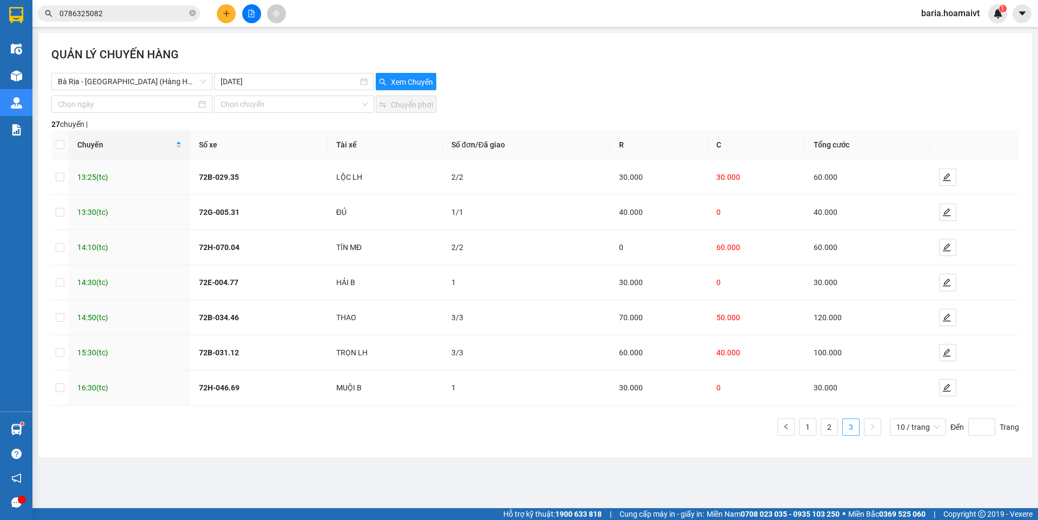
scroll to position [0, 0]
click at [248, 76] on input "[DATE]" at bounding box center [288, 82] width 137 height 12
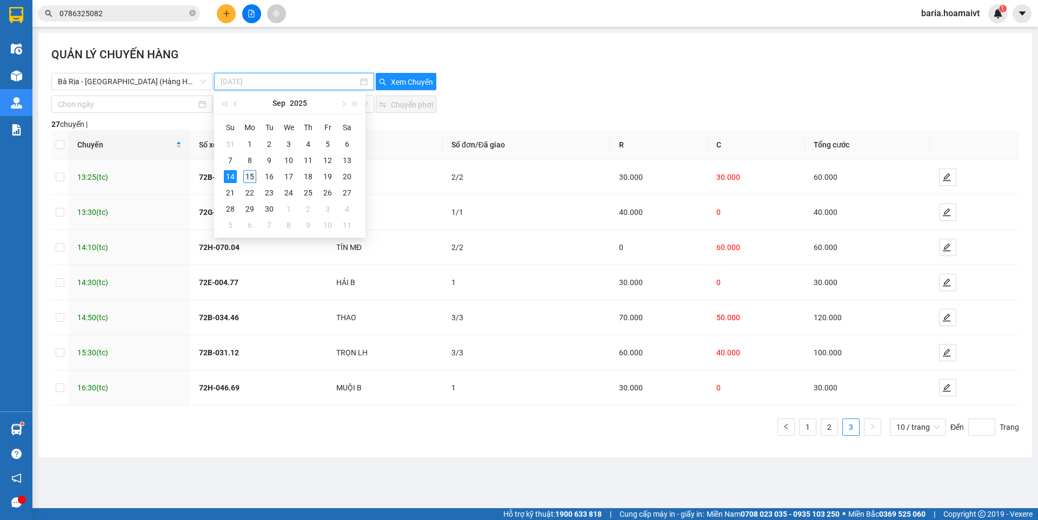
type input "[DATE]"
click at [249, 173] on div "15" at bounding box center [249, 176] width 13 height 13
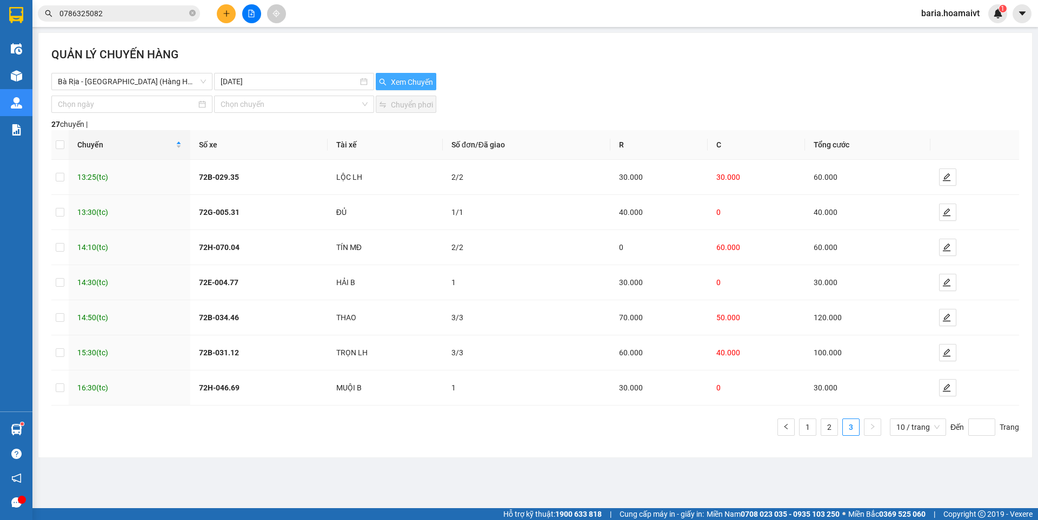
click at [419, 77] on span "Xem Chuyến" at bounding box center [412, 82] width 42 height 12
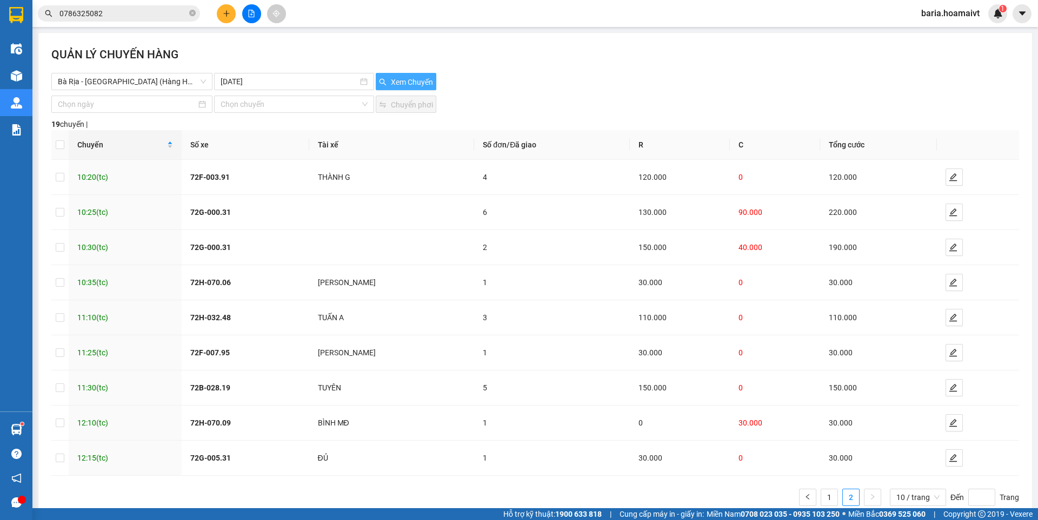
click at [419, 76] on span "Xem Chuyến" at bounding box center [412, 82] width 42 height 12
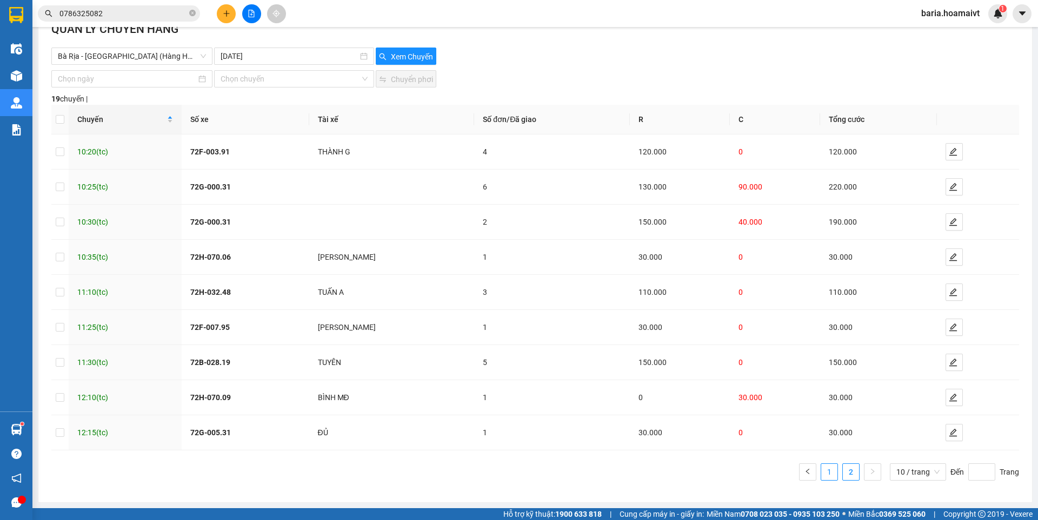
click at [821, 471] on link "1" at bounding box center [829, 472] width 16 height 16
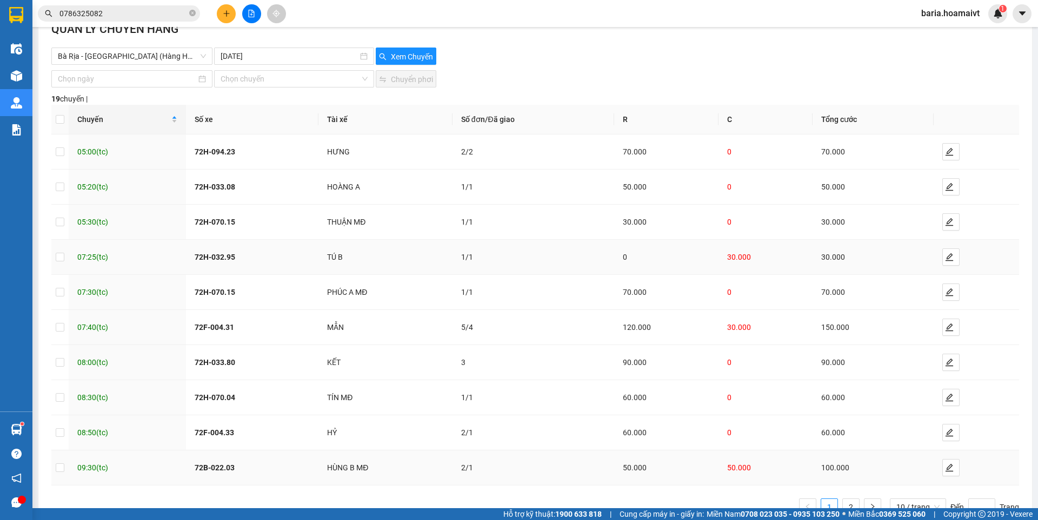
scroll to position [61, 0]
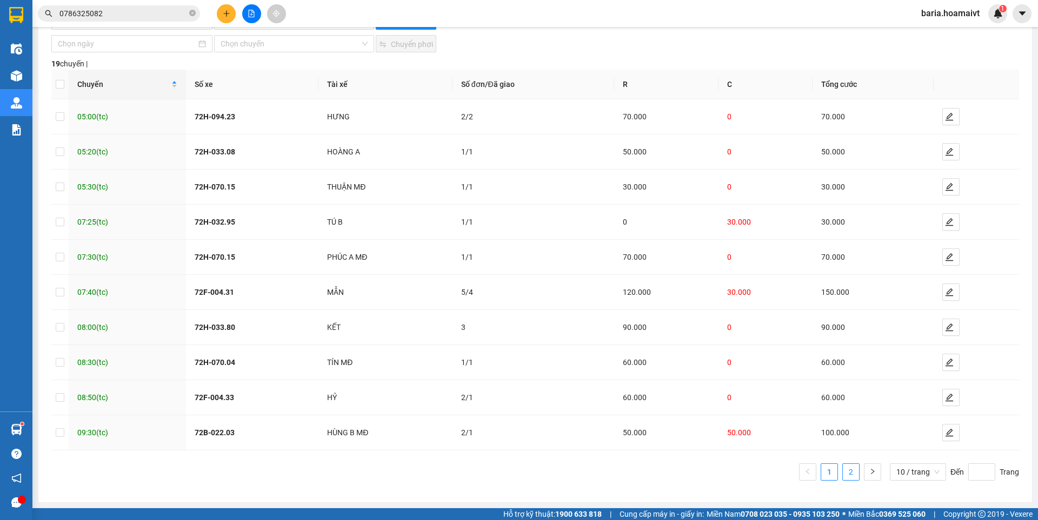
click at [846, 469] on link "2" at bounding box center [850, 472] width 16 height 16
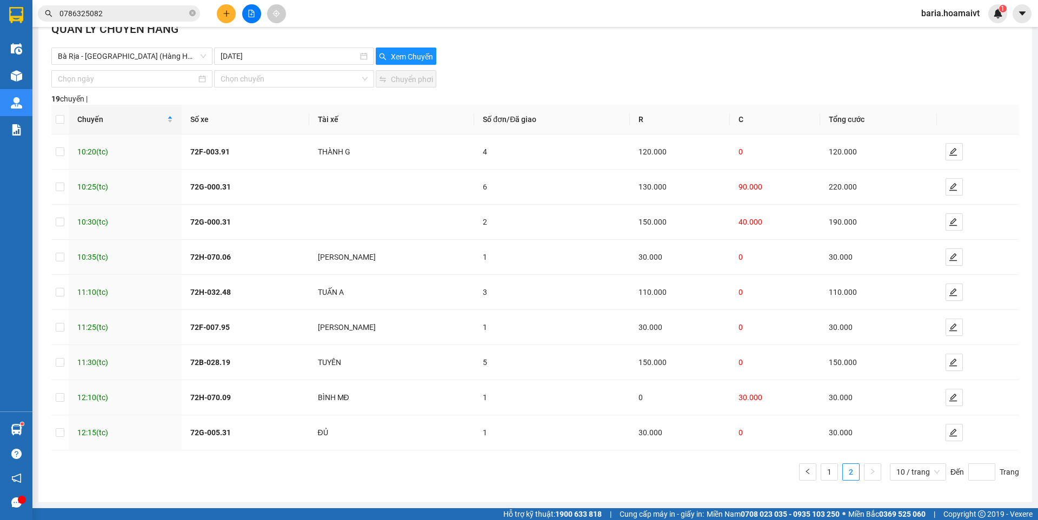
scroll to position [0, 0]
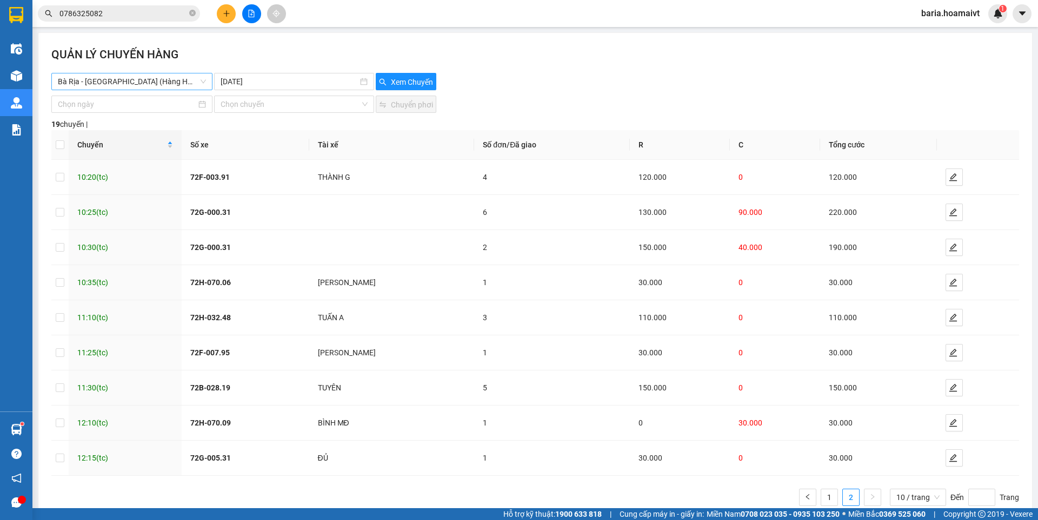
click at [160, 82] on span "Bà Rịa - [GEOGRAPHIC_DATA] (Hàng Hoá)" at bounding box center [132, 81] width 148 height 16
